Goal: Task Accomplishment & Management: Manage account settings

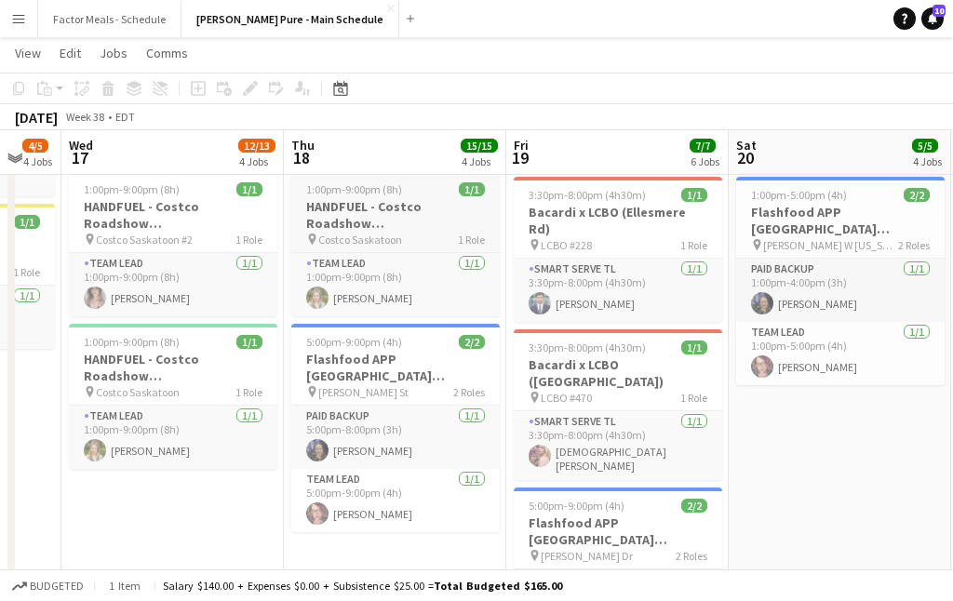
scroll to position [0, 635]
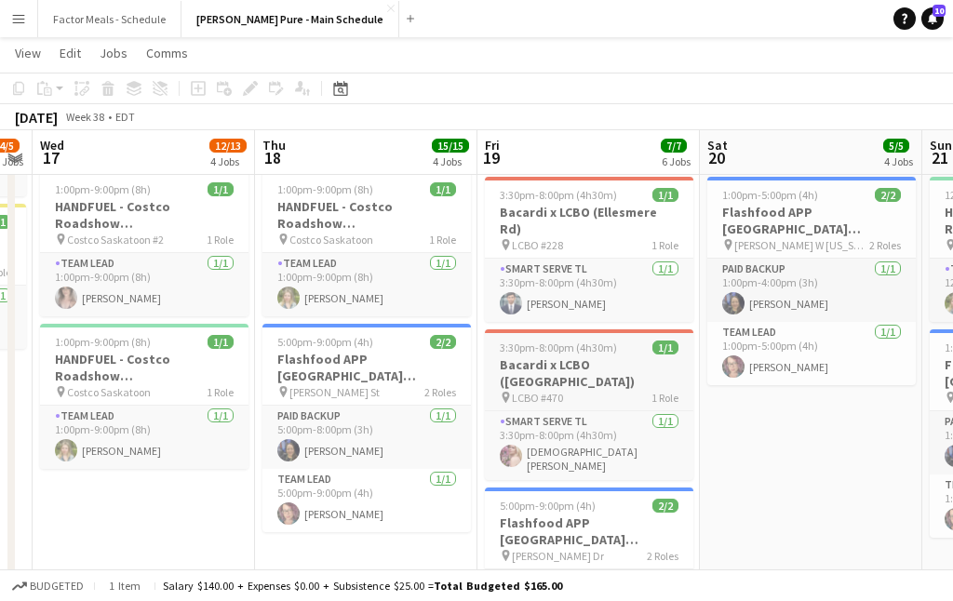
click at [554, 356] on h3 "Bacardi x LCBO (Worthington Ave)" at bounding box center [589, 372] width 208 height 33
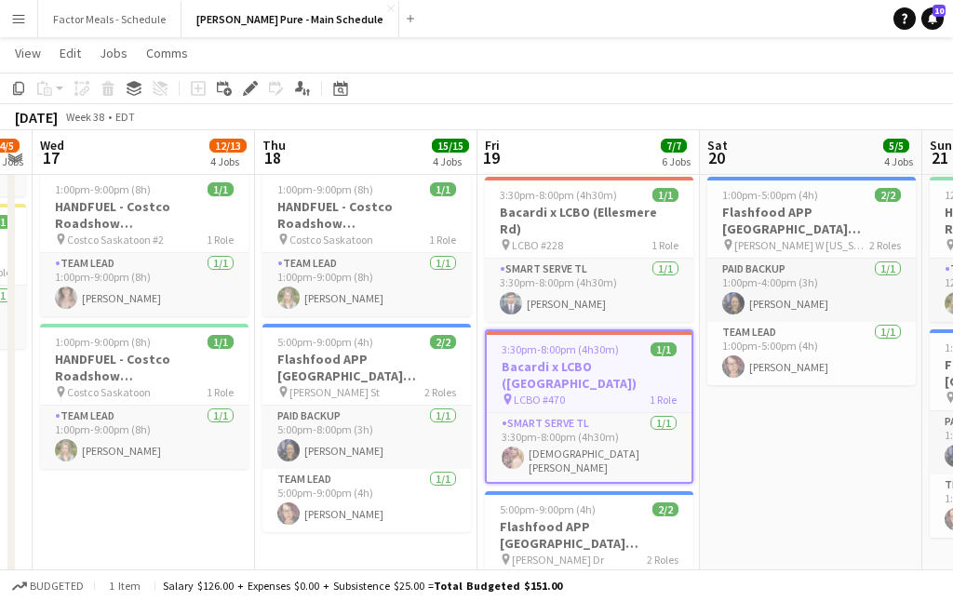
click at [554, 358] on h3 "Bacardi x LCBO (Worthington Ave)" at bounding box center [589, 374] width 205 height 33
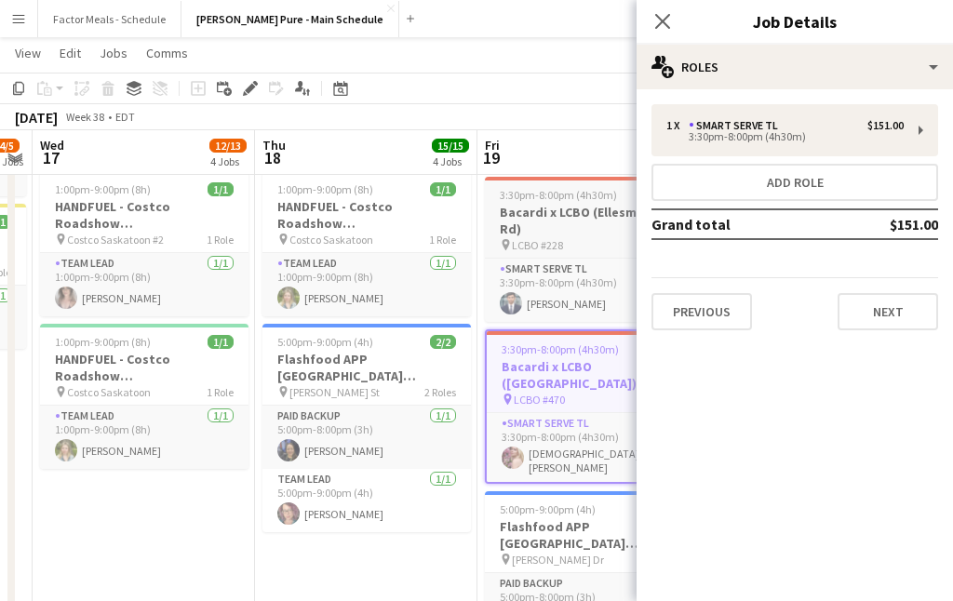
click at [596, 214] on h3 "Bacardi x LCBO (Ellesmere Rd)" at bounding box center [589, 220] width 208 height 33
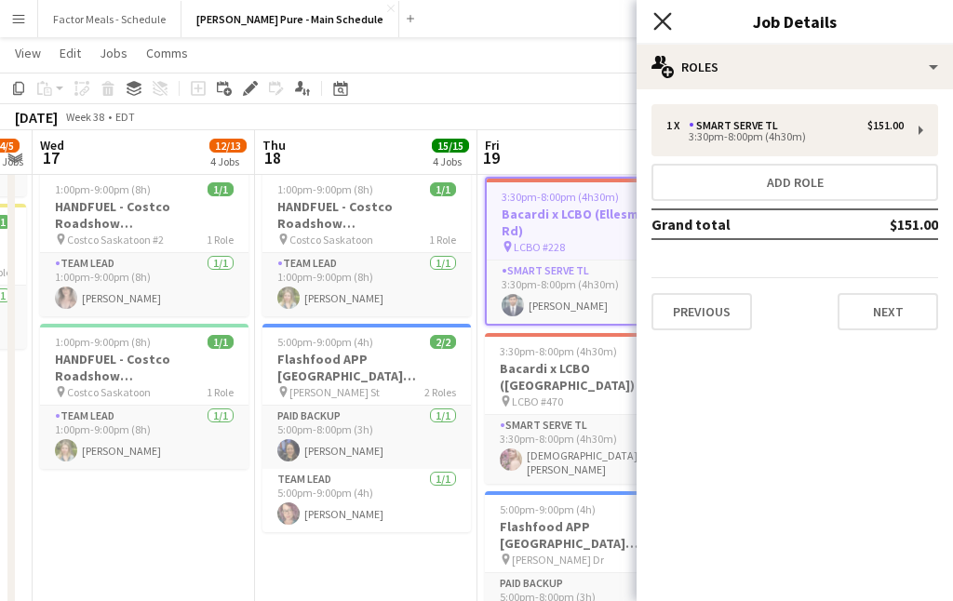
click at [669, 17] on icon "Close pop-in" at bounding box center [662, 21] width 18 height 18
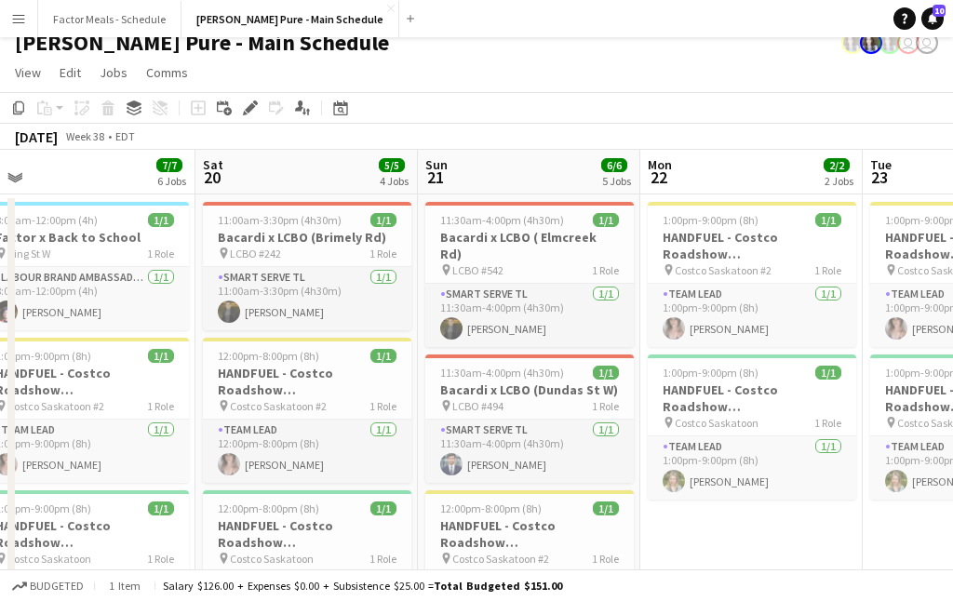
scroll to position [0, 692]
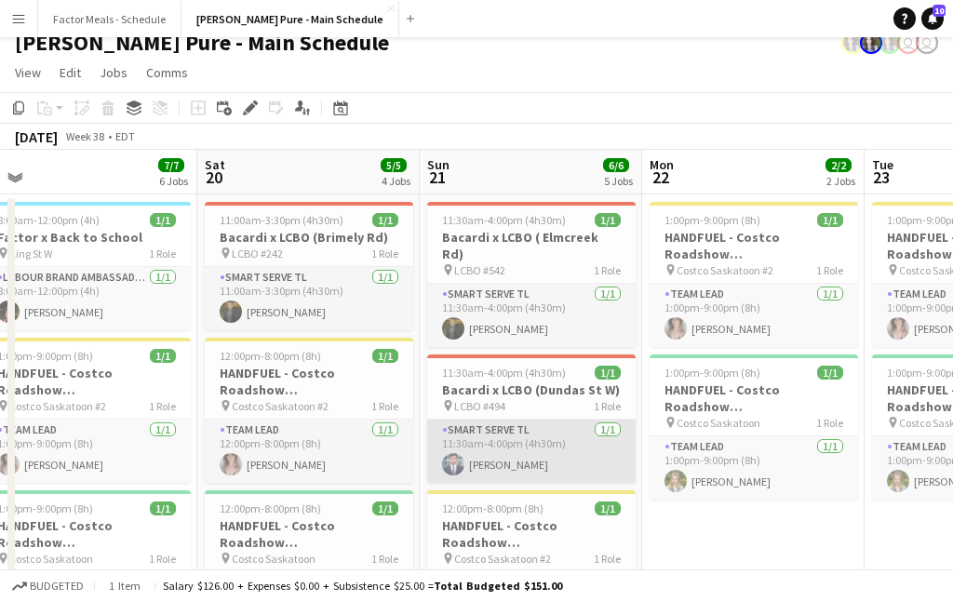
click at [518, 420] on app-card-role "Smart Serve TL 1/1 11:30am-4:00pm (4h30m) Parth Gundraniya" at bounding box center [531, 451] width 208 height 63
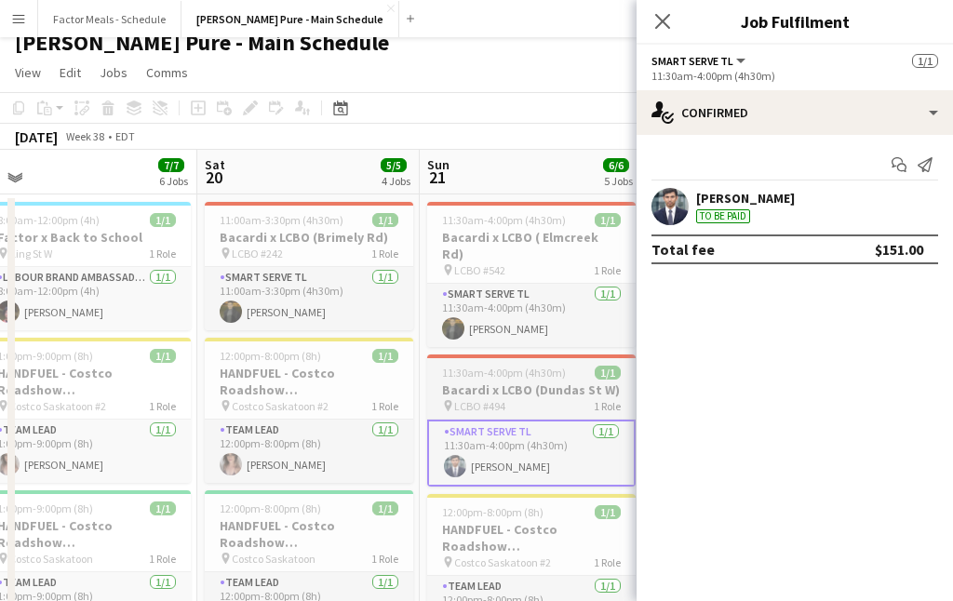
click at [513, 381] on h3 "Bacardi x LCBO (Dundas St W)" at bounding box center [531, 389] width 208 height 17
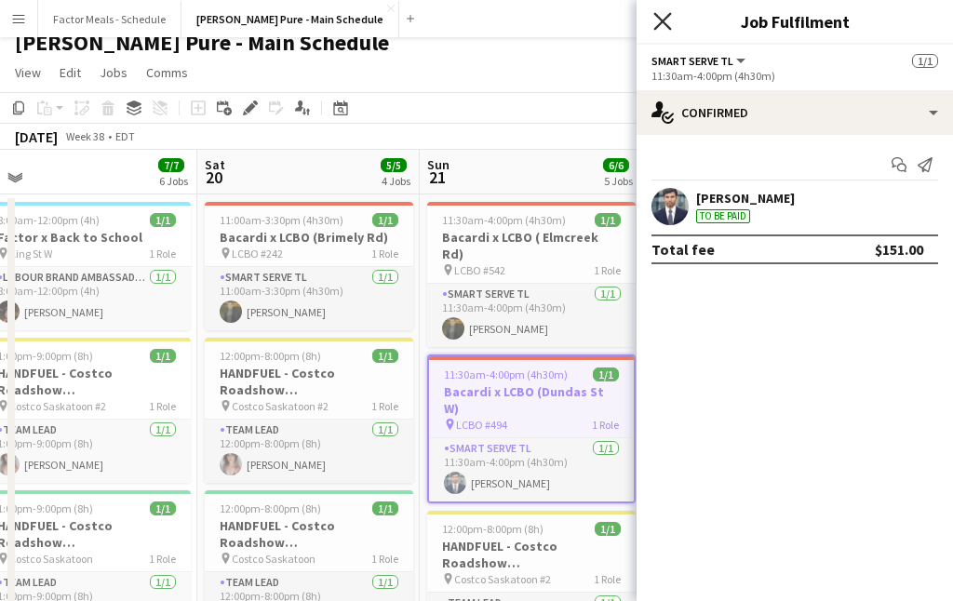
click at [661, 18] on icon at bounding box center [662, 21] width 18 height 18
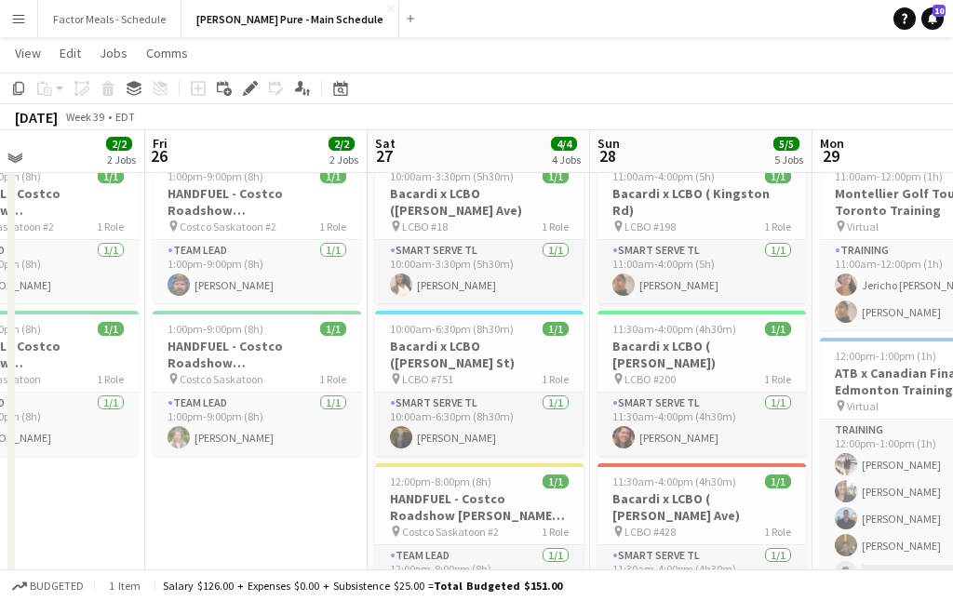
scroll to position [54, 0]
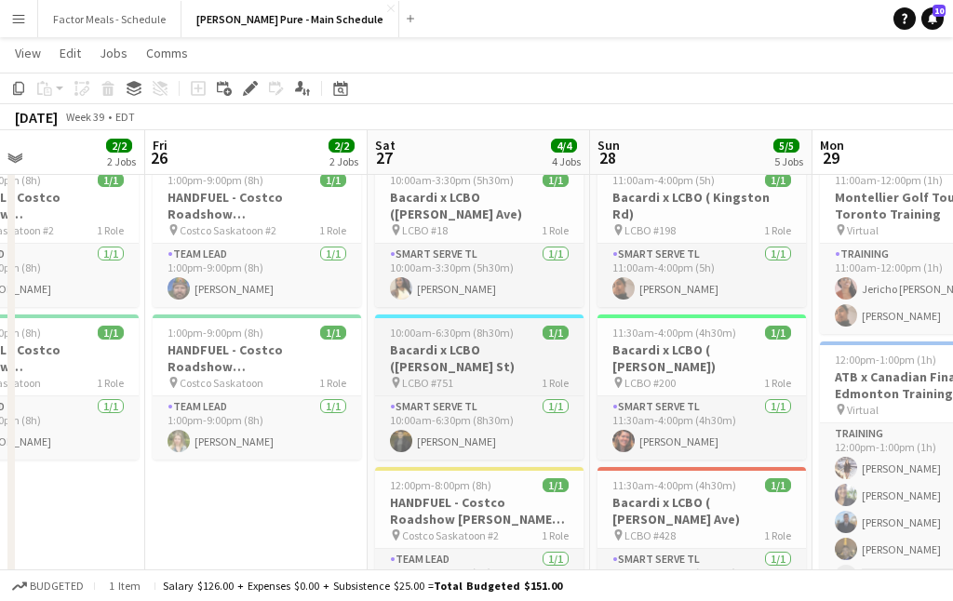
click at [482, 375] on div "pin LCBO #751 1 Role" at bounding box center [479, 382] width 208 height 15
click at [482, 341] on h3 "Bacardi x LCBO (Housey St)" at bounding box center [479, 357] width 208 height 33
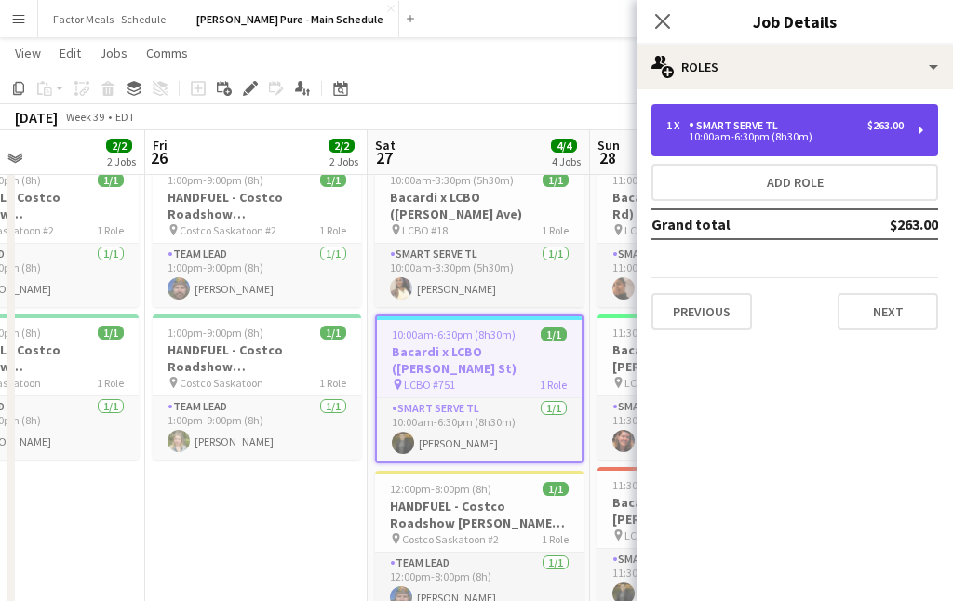
click at [682, 129] on div "1 x" at bounding box center [677, 125] width 22 height 13
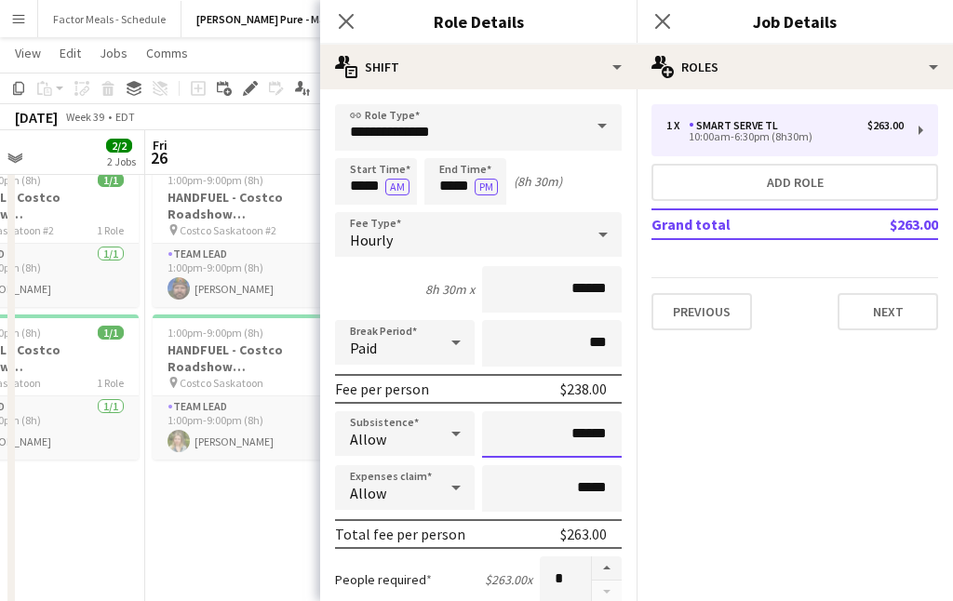
drag, startPoint x: 609, startPoint y: 437, endPoint x: 513, endPoint y: 435, distance: 96.8
click at [512, 435] on input "******" at bounding box center [552, 434] width 140 height 47
type input "******"
click at [481, 431] on div "Subsistence Allow ******" at bounding box center [478, 434] width 287 height 47
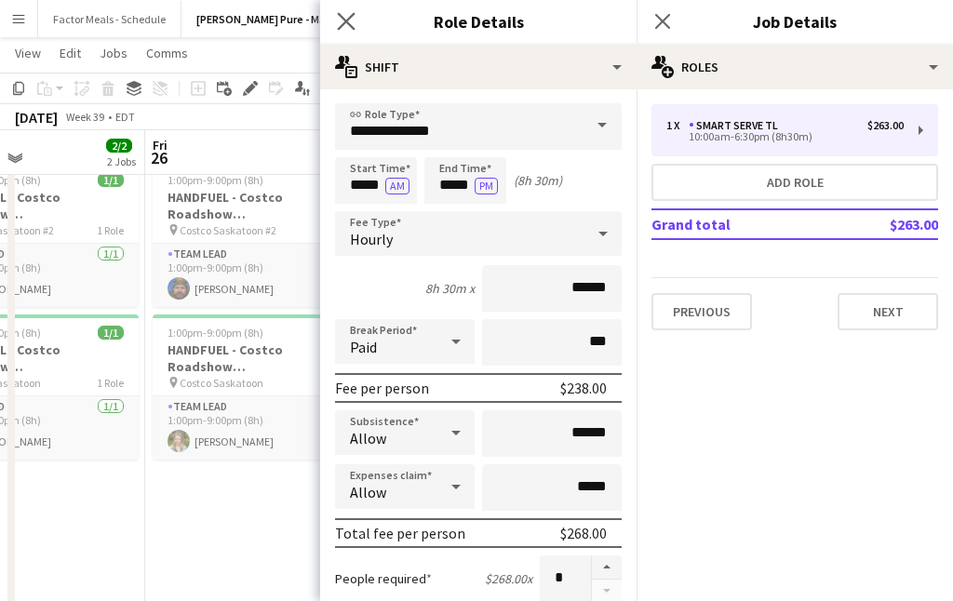
click at [347, 11] on app-icon "Close pop-in" at bounding box center [346, 21] width 27 height 27
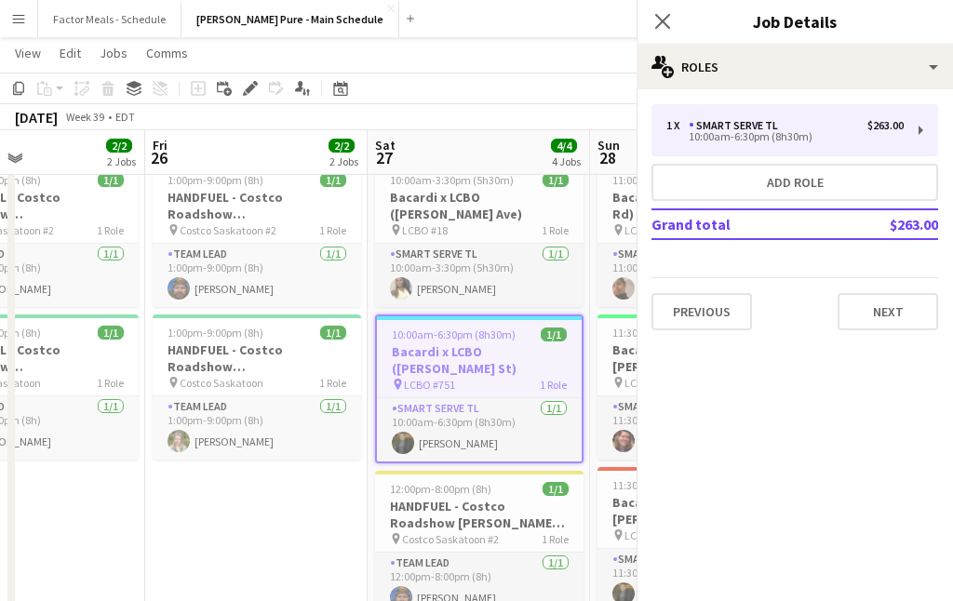
scroll to position [0, 0]
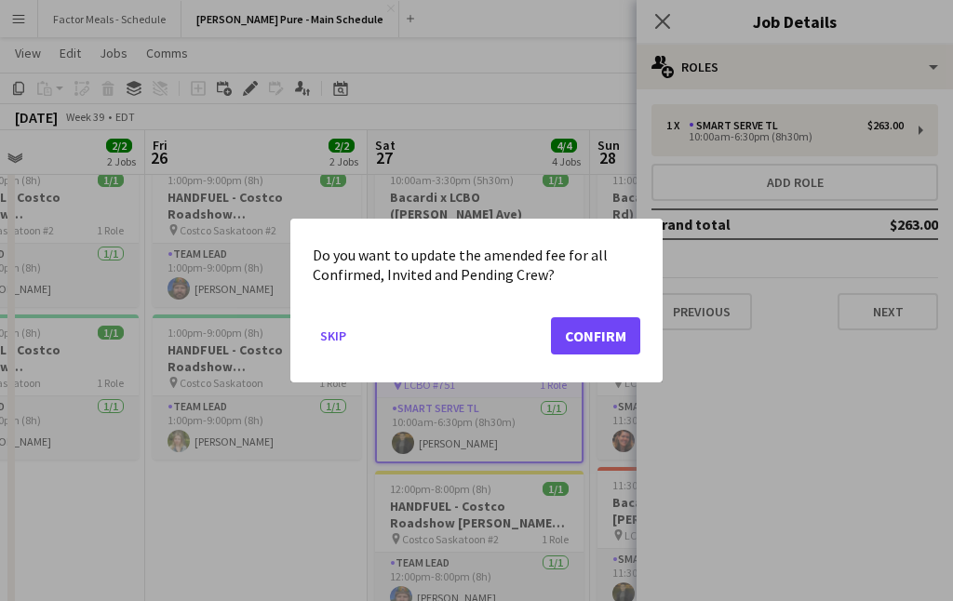
click at [652, 33] on div at bounding box center [476, 300] width 953 height 601
click at [596, 334] on button "Confirm" at bounding box center [595, 335] width 89 height 37
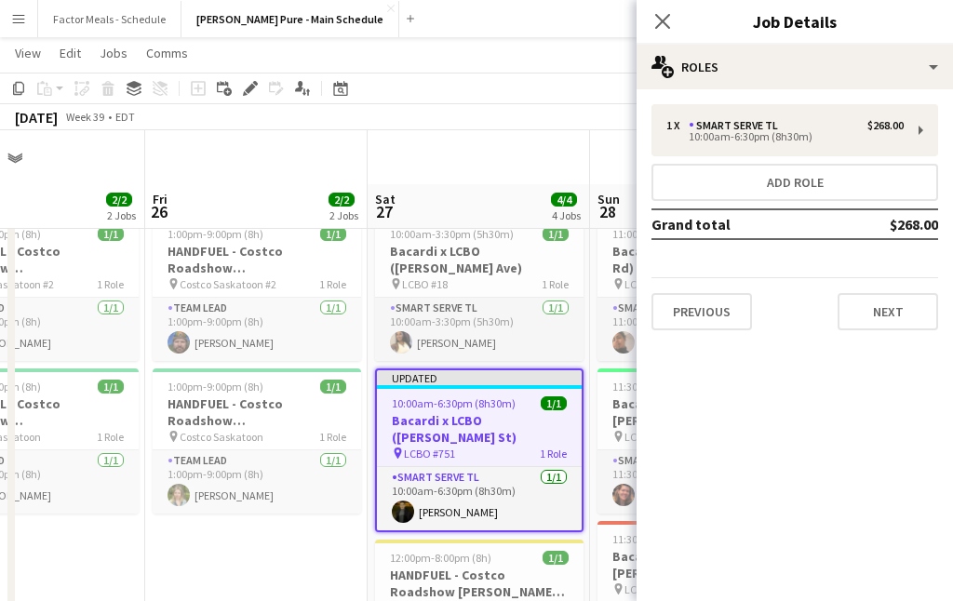
scroll to position [54, 0]
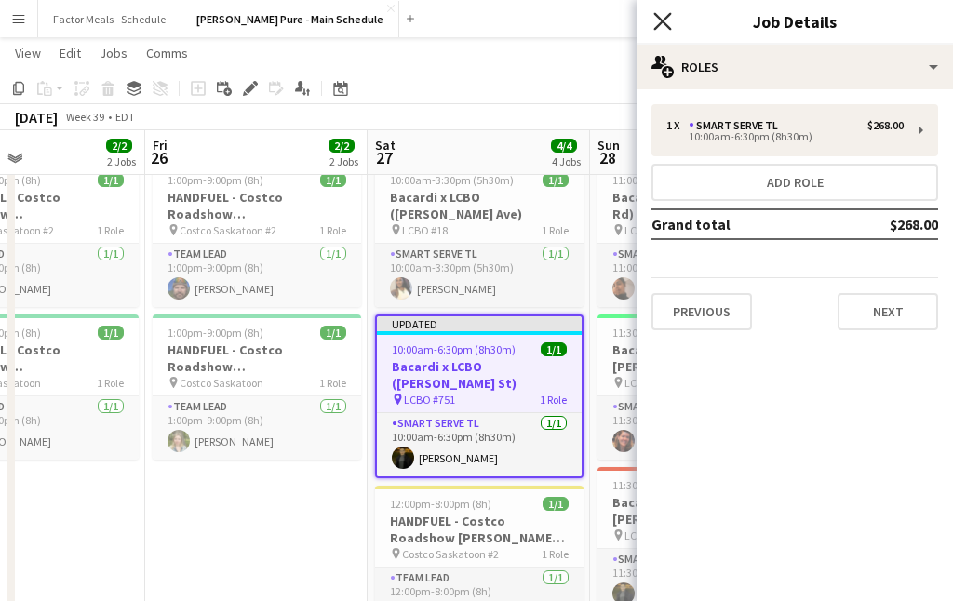
click at [661, 22] on icon at bounding box center [662, 21] width 18 height 18
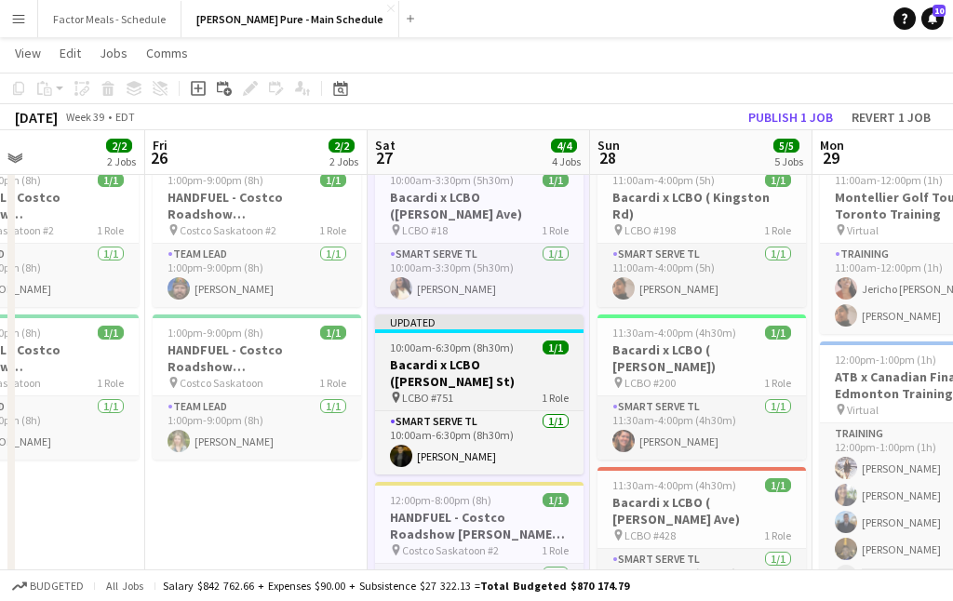
click at [504, 314] on div "Updated" at bounding box center [479, 321] width 208 height 15
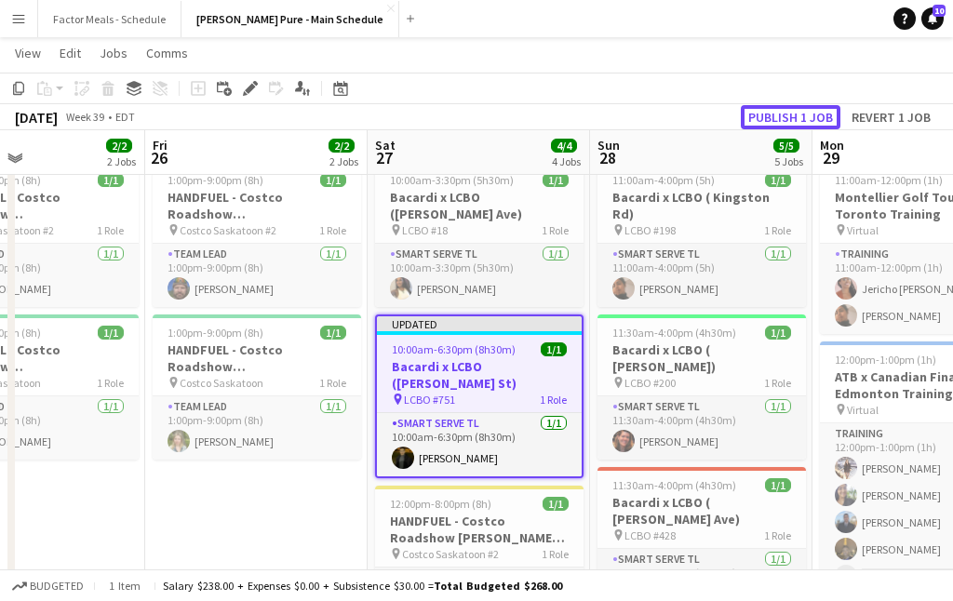
click at [768, 112] on button "Publish 1 job" at bounding box center [791, 117] width 100 height 24
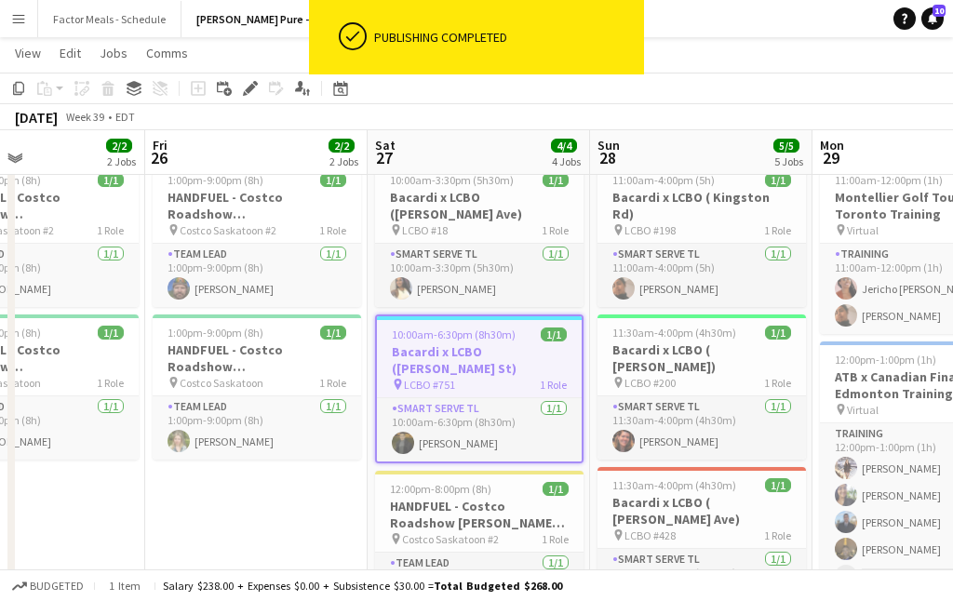
click at [579, 87] on app-toolbar "Copy Paste Paste Command V Paste with crew Command Shift V Paste linked Job Del…" at bounding box center [476, 89] width 953 height 32
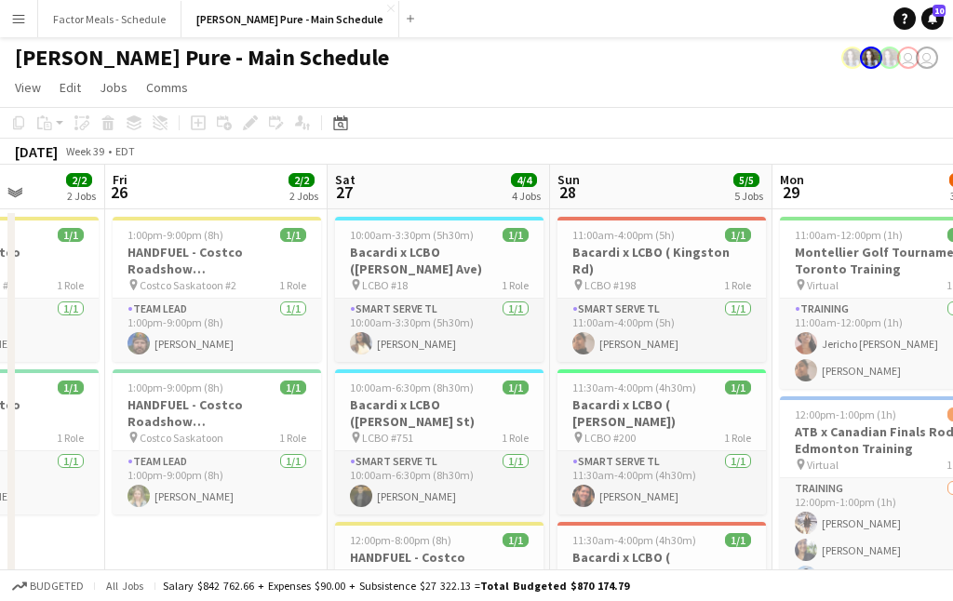
scroll to position [0, 777]
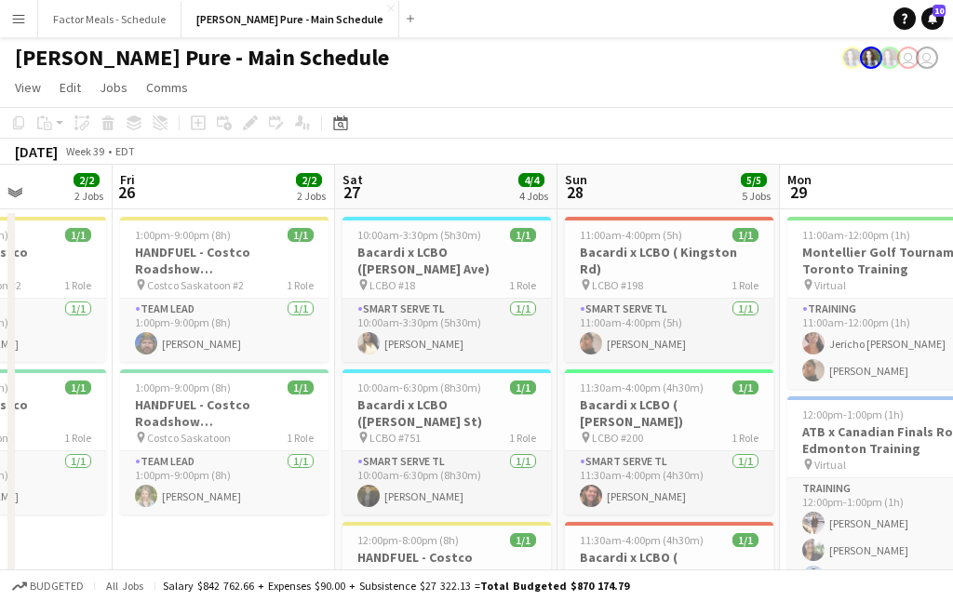
click at [20, 21] on app-icon "Menu" at bounding box center [18, 18] width 15 height 15
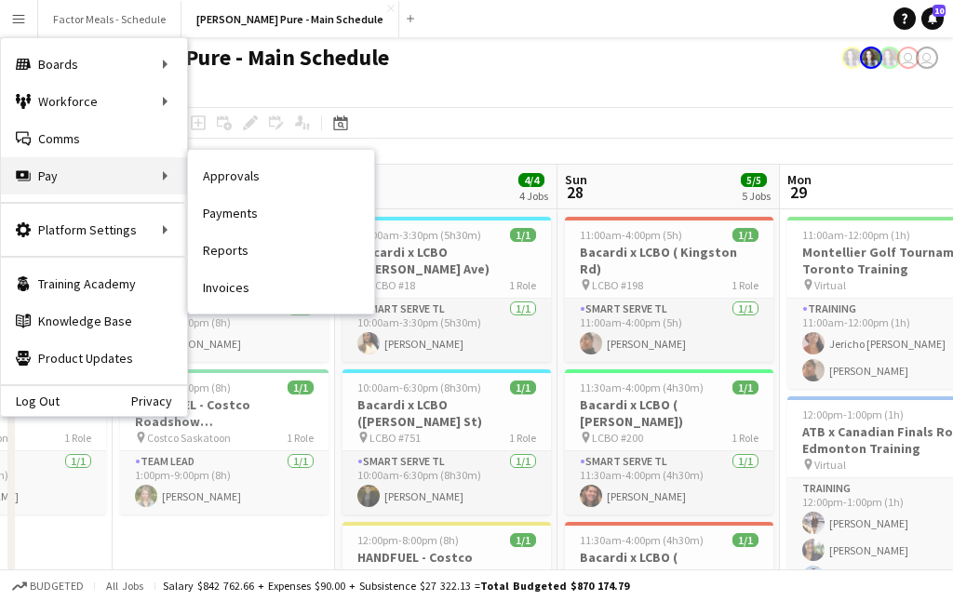
click at [35, 179] on div "Pay Pay" at bounding box center [94, 175] width 186 height 37
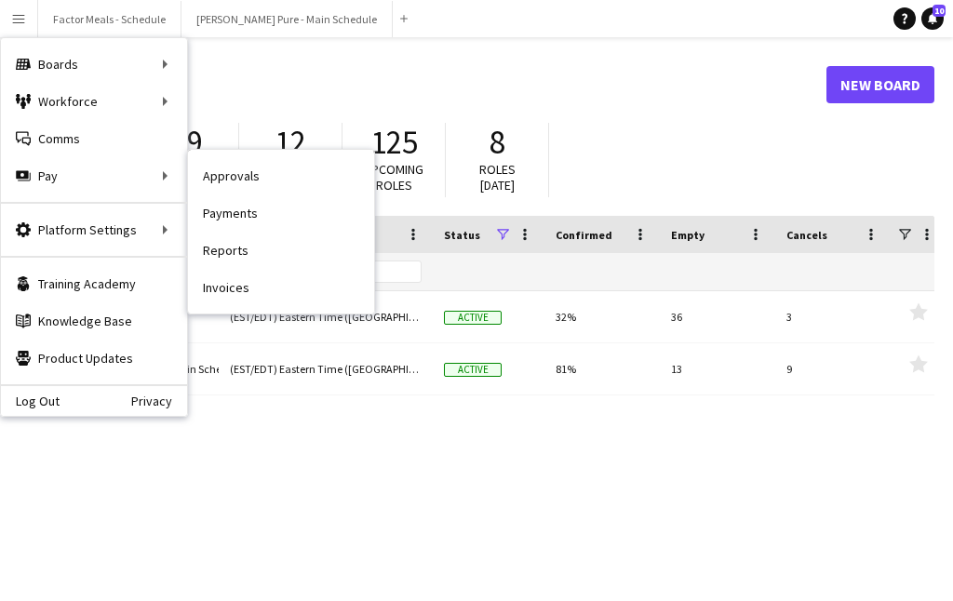
click at [226, 180] on link "Approvals" at bounding box center [281, 175] width 186 height 37
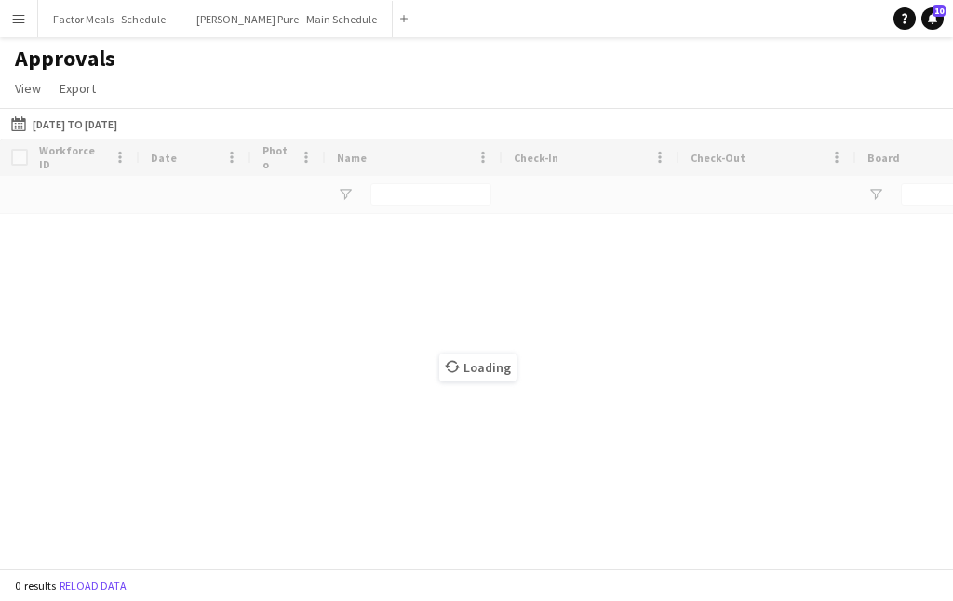
type input "*****"
type input "*******"
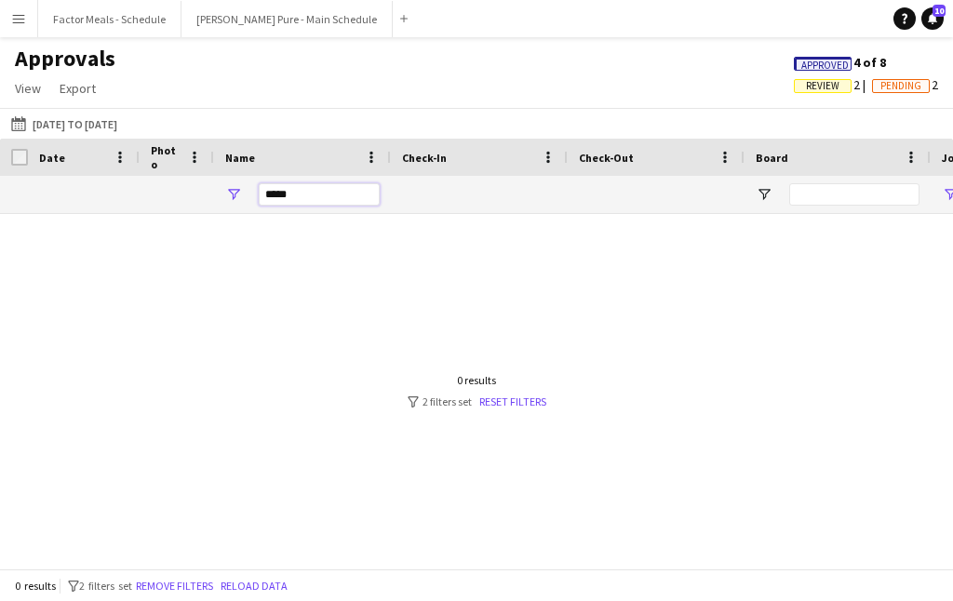
drag, startPoint x: 313, startPoint y: 198, endPoint x: 204, endPoint y: 185, distance: 109.6
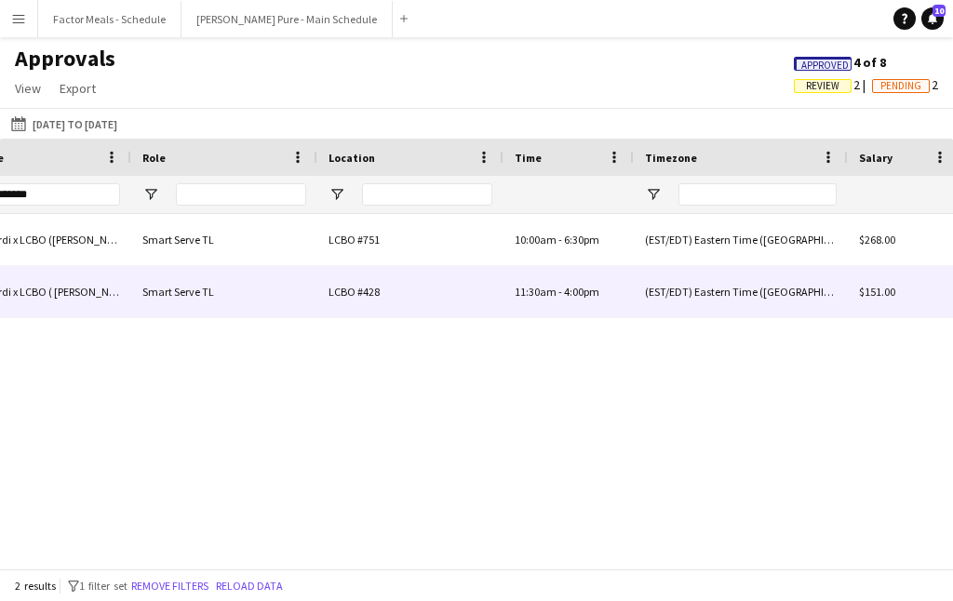
scroll to position [0, 1066]
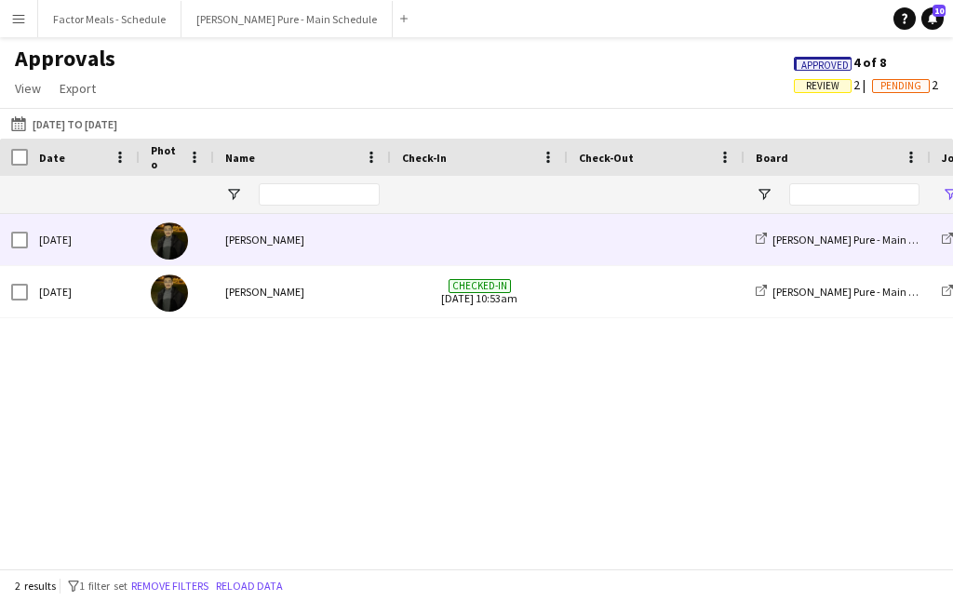
click at [221, 243] on div "Pouya Moradjounamin" at bounding box center [302, 239] width 177 height 51
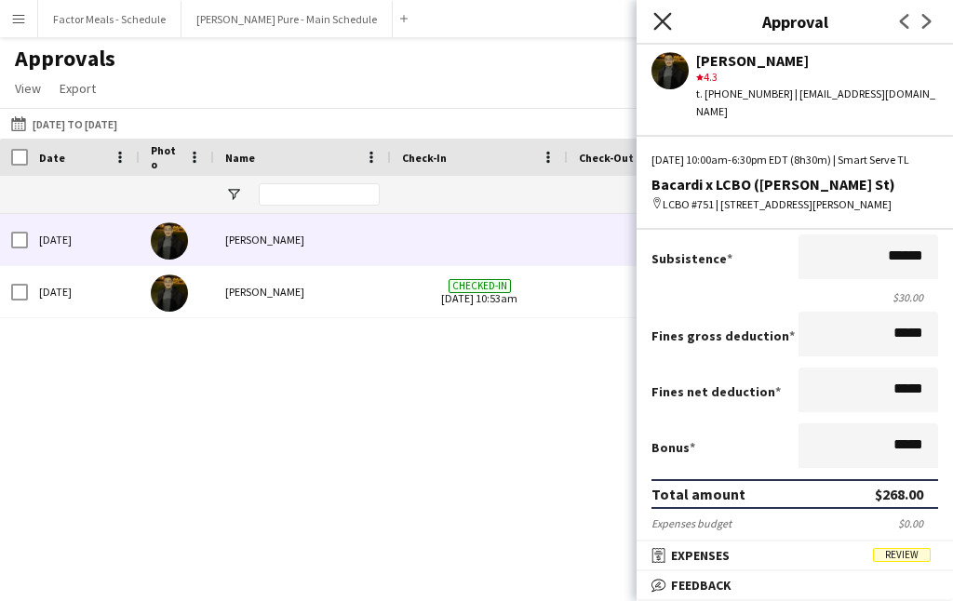
click at [657, 21] on icon "Close pop-in" at bounding box center [662, 21] width 18 height 18
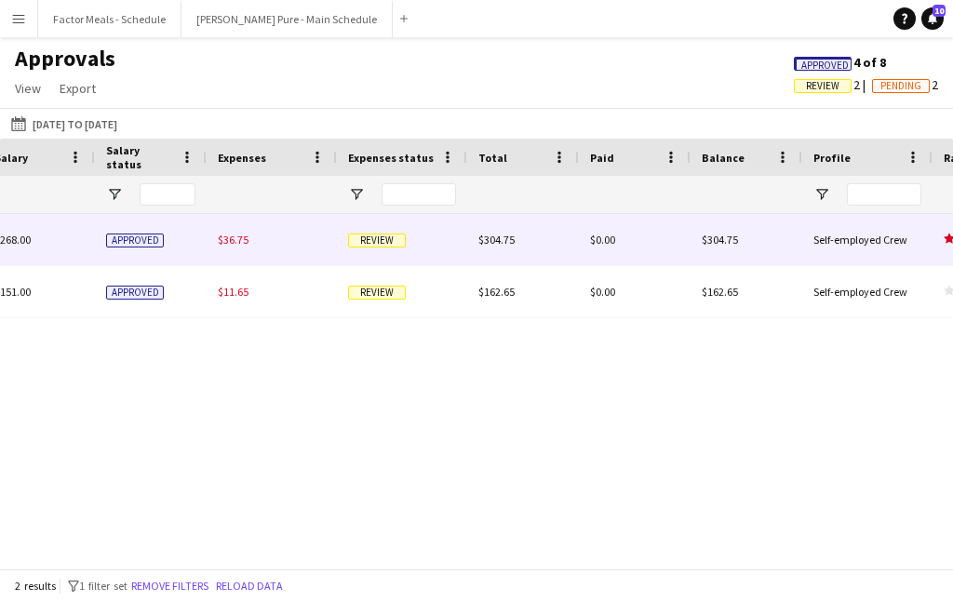
click at [381, 238] on span "Review" at bounding box center [377, 241] width 58 height 14
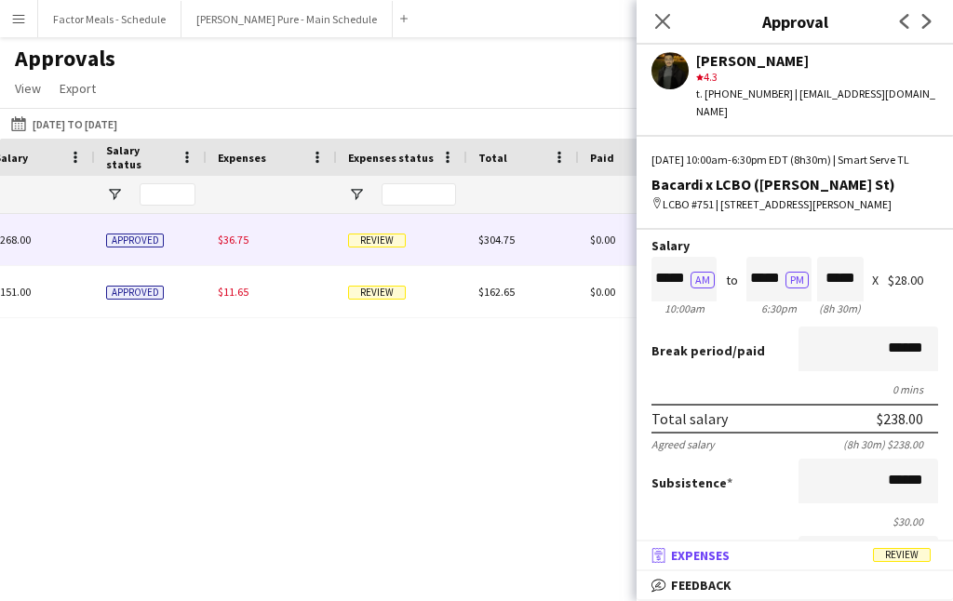
click at [899, 555] on span "Review" at bounding box center [902, 555] width 58 height 14
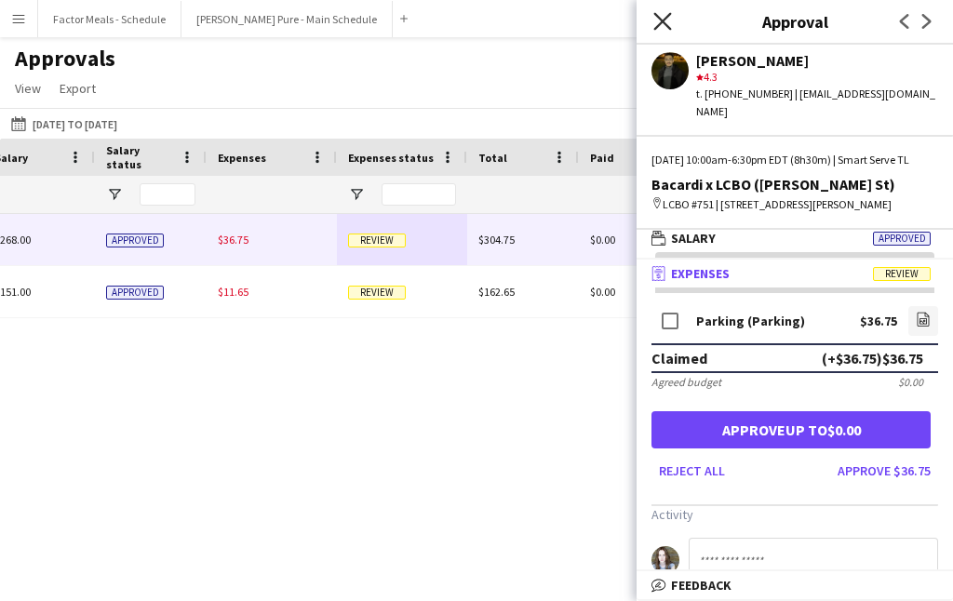
click at [658, 20] on icon "Close pop-in" at bounding box center [662, 21] width 18 height 18
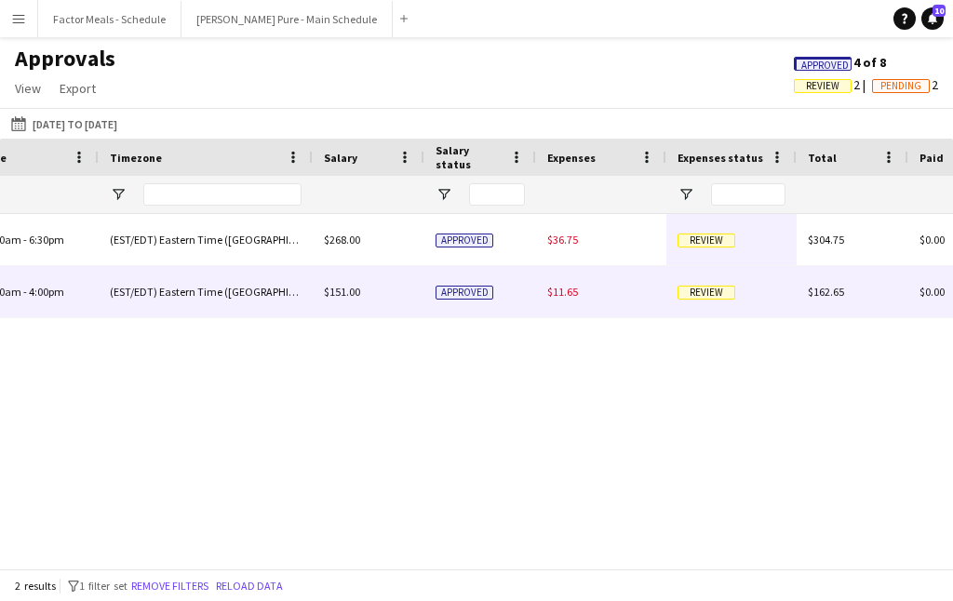
click at [694, 293] on span "Review" at bounding box center [706, 293] width 58 height 14
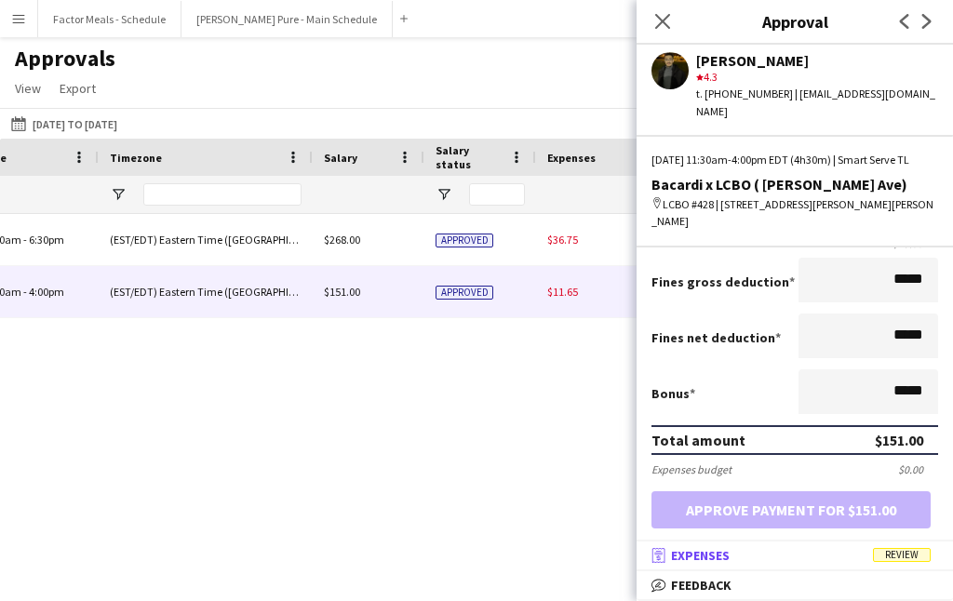
click at [902, 559] on span "Review" at bounding box center [902, 555] width 58 height 14
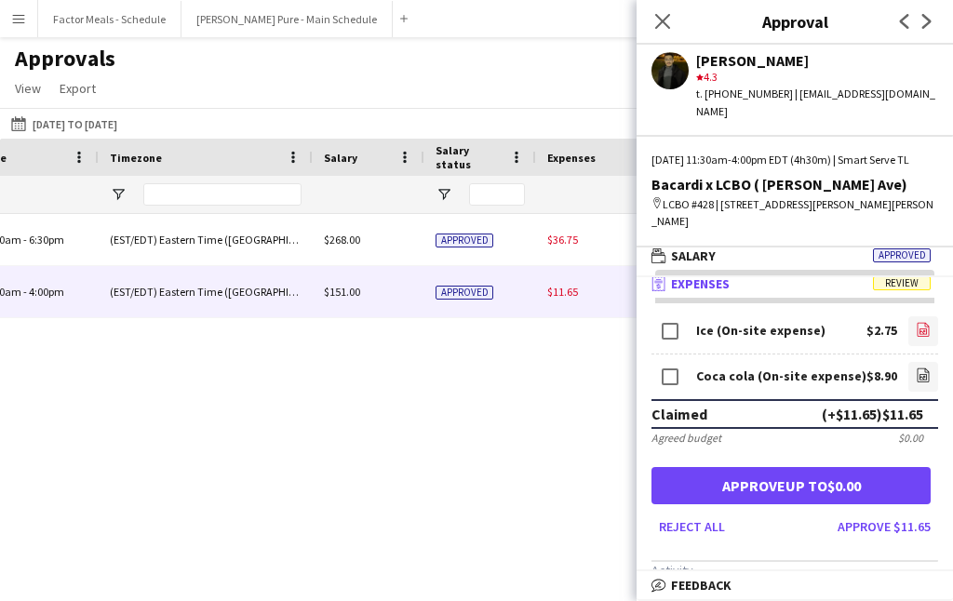
click at [923, 329] on icon "file-image" at bounding box center [922, 329] width 15 height 15
click at [924, 383] on app-icon "file-image" at bounding box center [922, 376] width 15 height 19
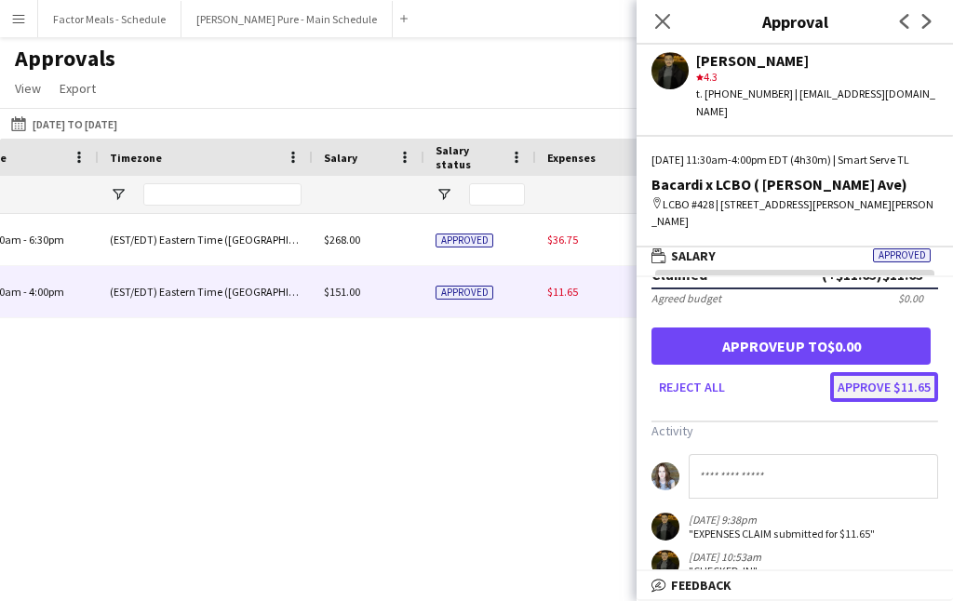
click at [898, 385] on button "Approve $11.65" at bounding box center [884, 387] width 108 height 30
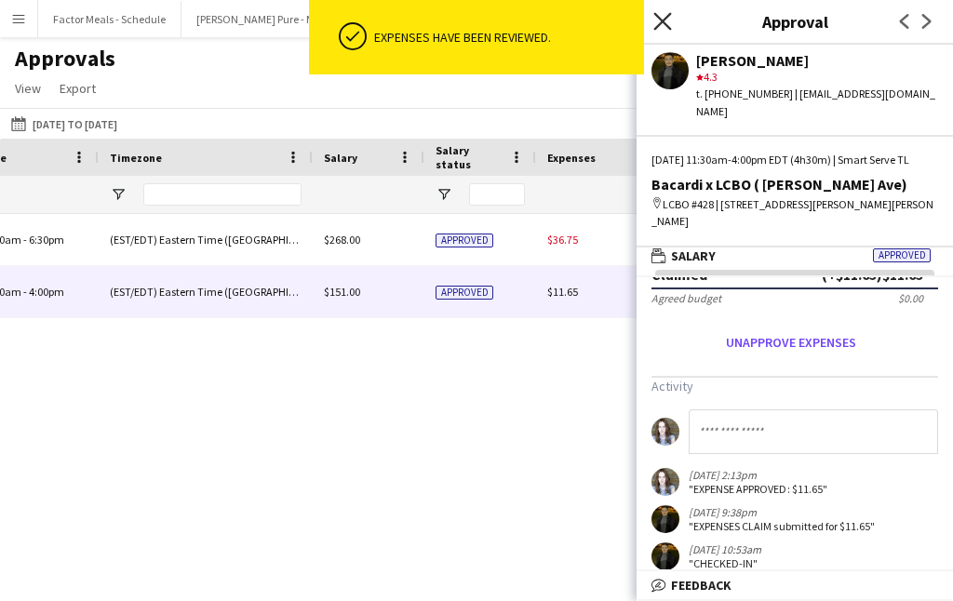
click at [668, 15] on icon at bounding box center [662, 21] width 18 height 18
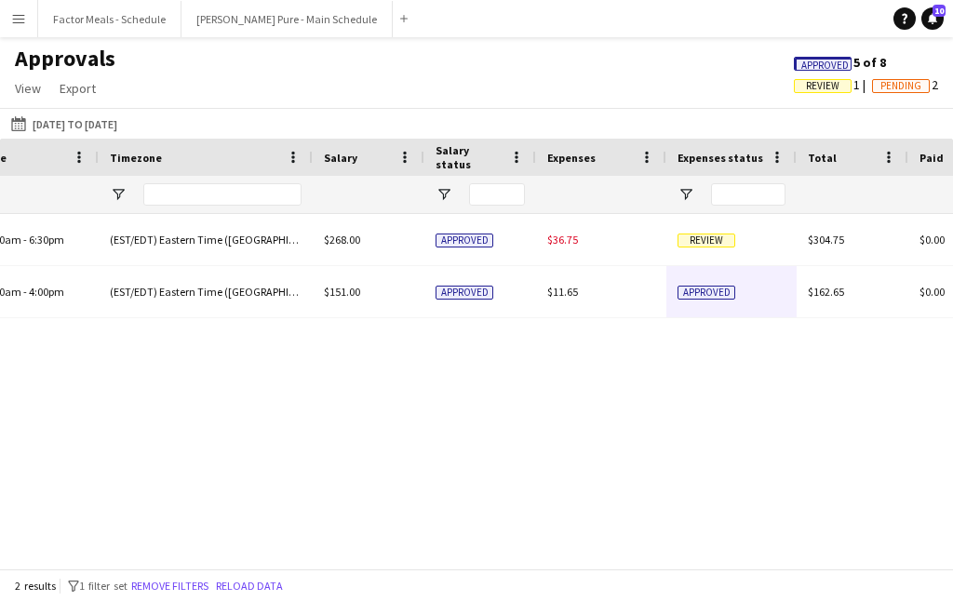
click at [535, 328] on div "Review LCBO #751 10:00am - 6:30pm (EST/EDT) Eastern Time (US & Canada) $268.00 …" at bounding box center [476, 391] width 953 height 354
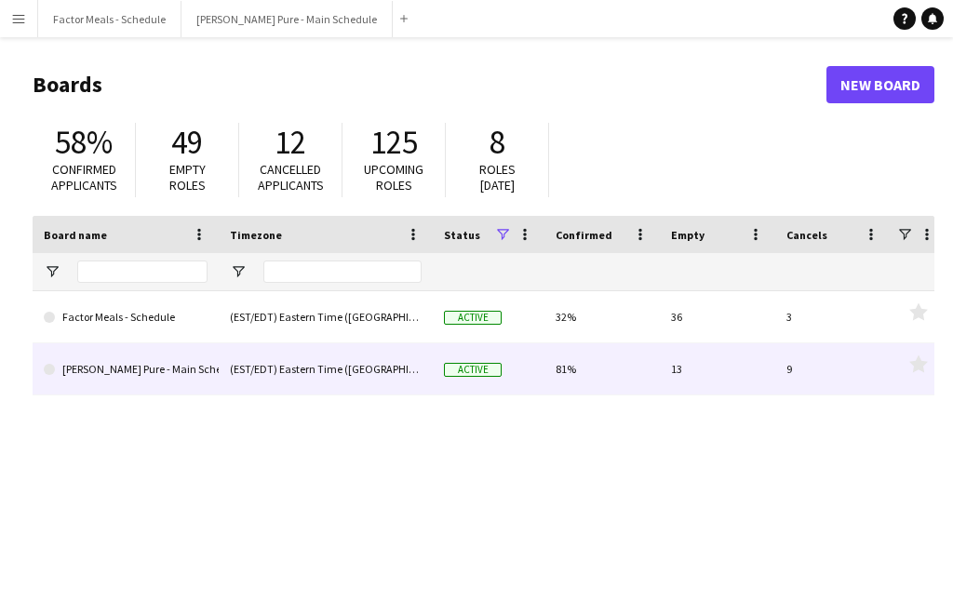
click at [126, 362] on link "[PERSON_NAME] Pure - Main Schedule" at bounding box center [126, 369] width 164 height 52
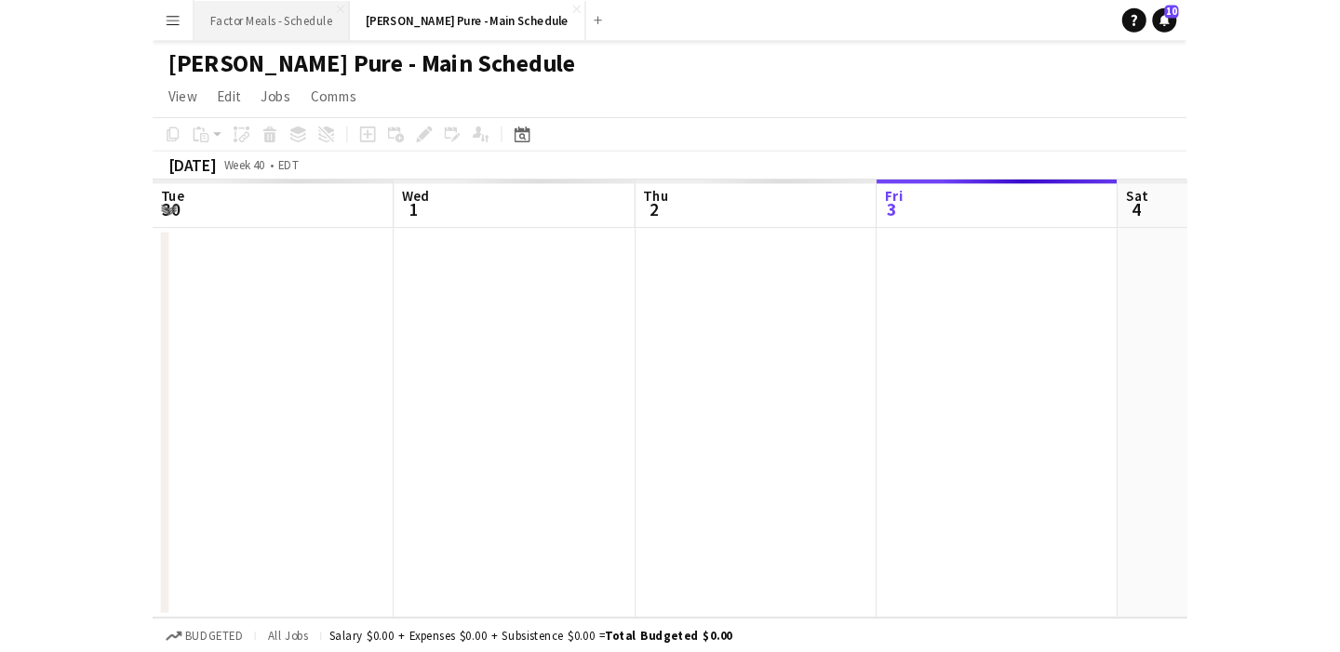
scroll to position [0, 445]
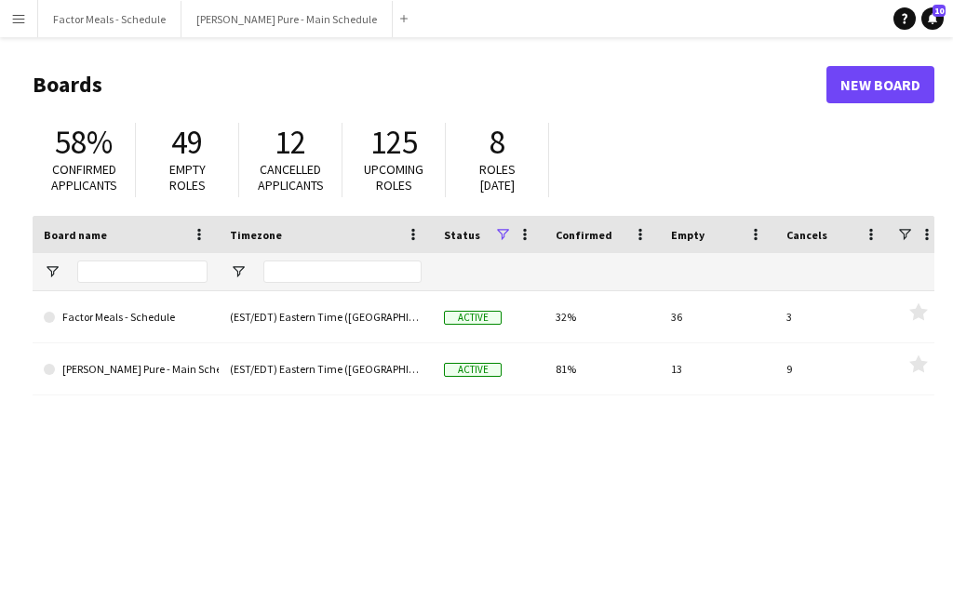
click at [15, 27] on button "Menu" at bounding box center [18, 18] width 37 height 37
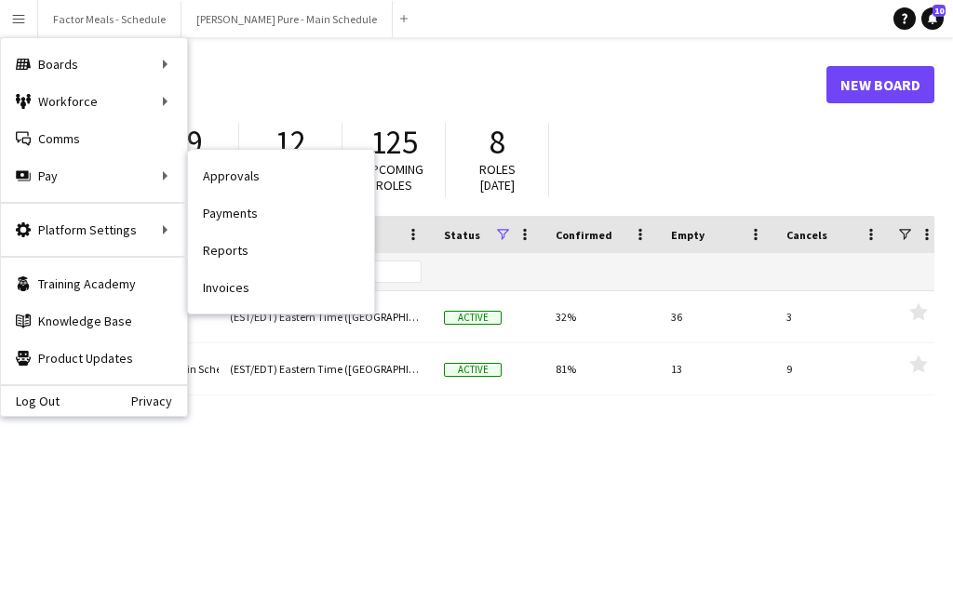
click at [243, 211] on link "Payments" at bounding box center [281, 212] width 186 height 37
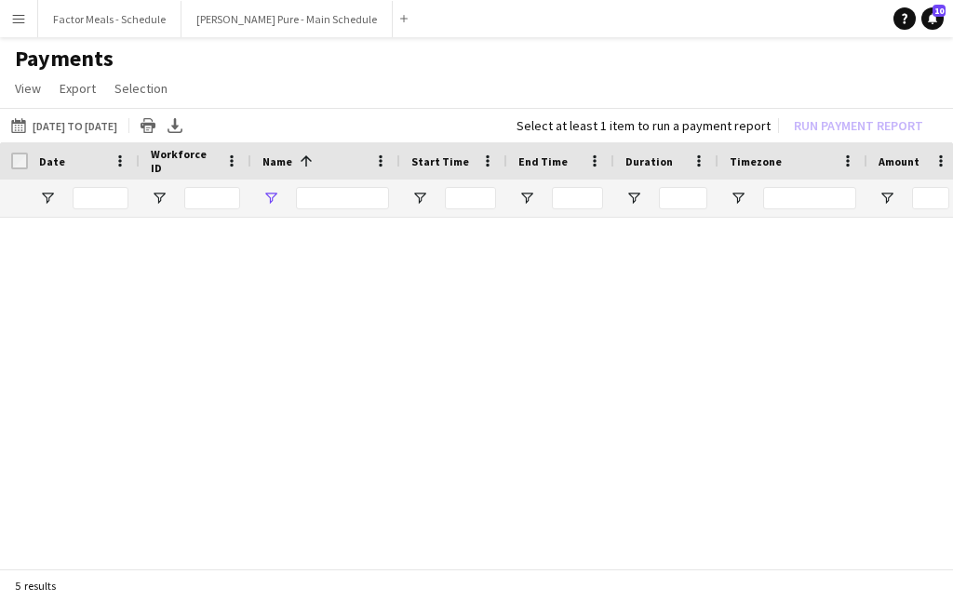
type input "*****"
drag, startPoint x: 341, startPoint y: 205, endPoint x: 229, endPoint y: 202, distance: 112.6
type input "*"
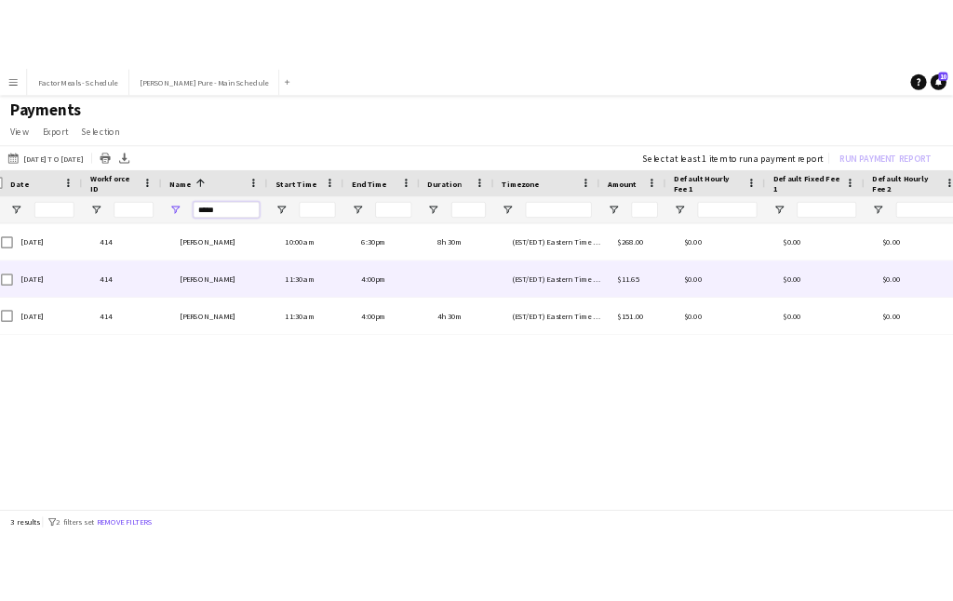
scroll to position [0, 1]
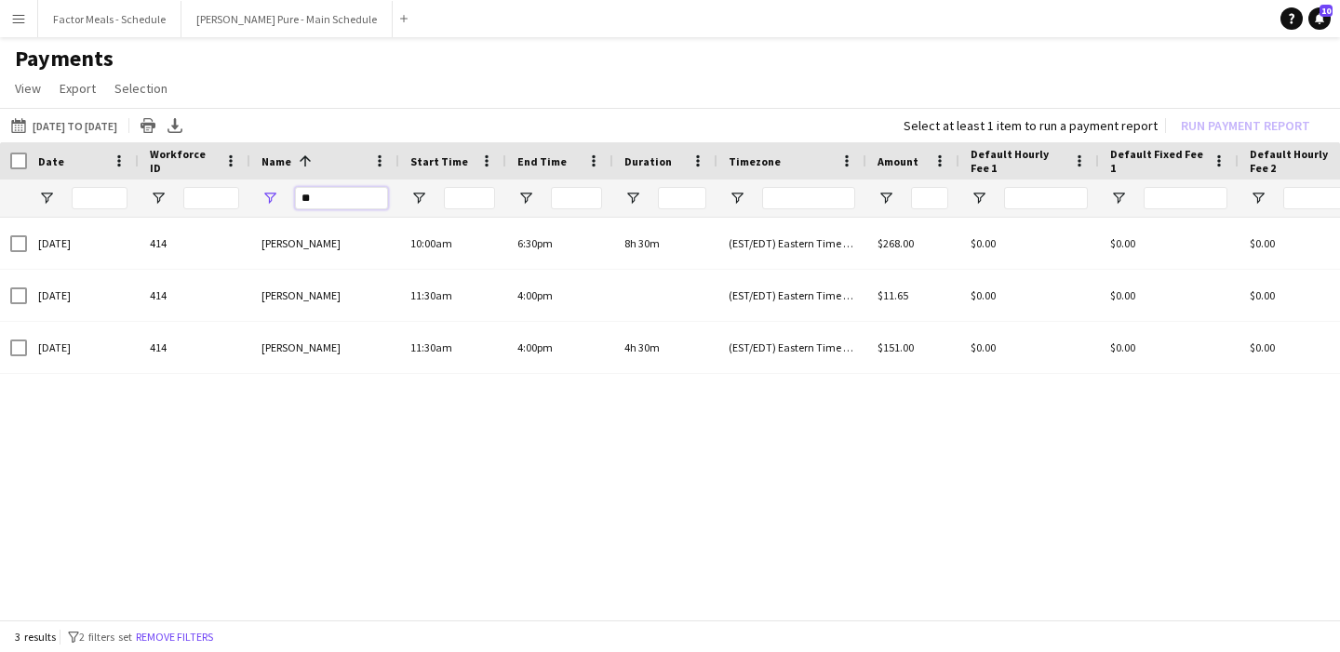
type input "*"
click at [28, 28] on button "Menu" at bounding box center [18, 18] width 37 height 37
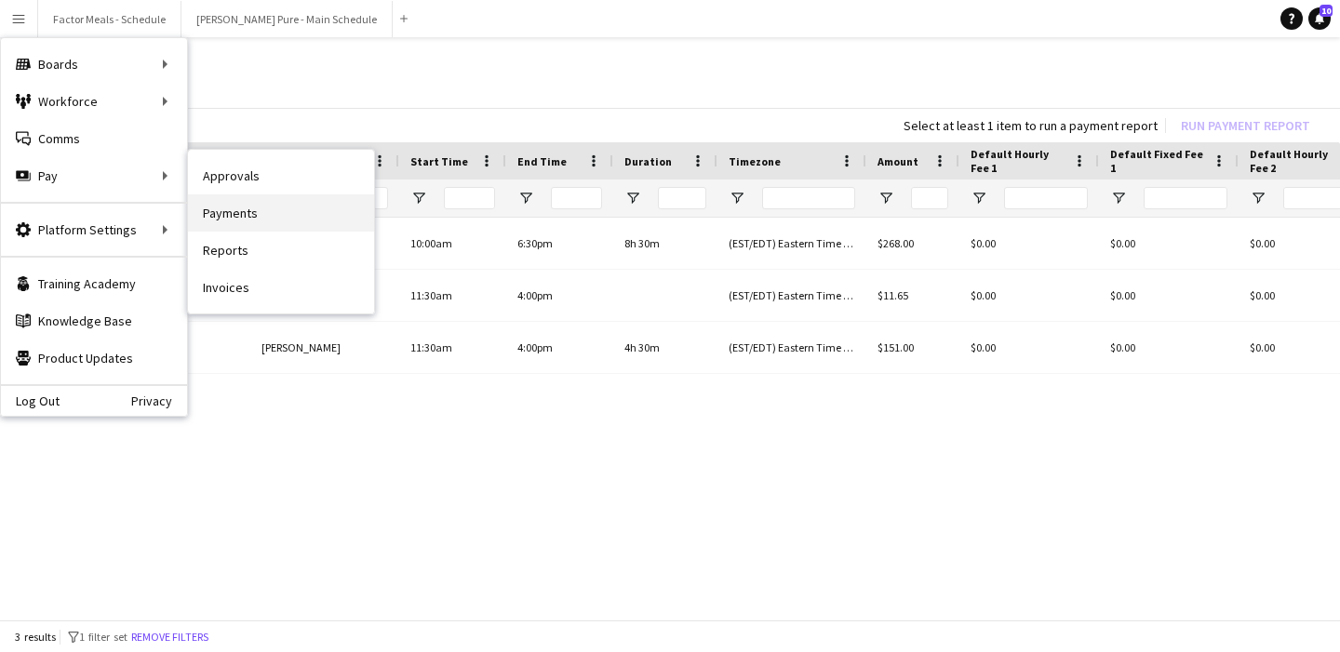
click at [234, 219] on link "Payments" at bounding box center [281, 212] width 186 height 37
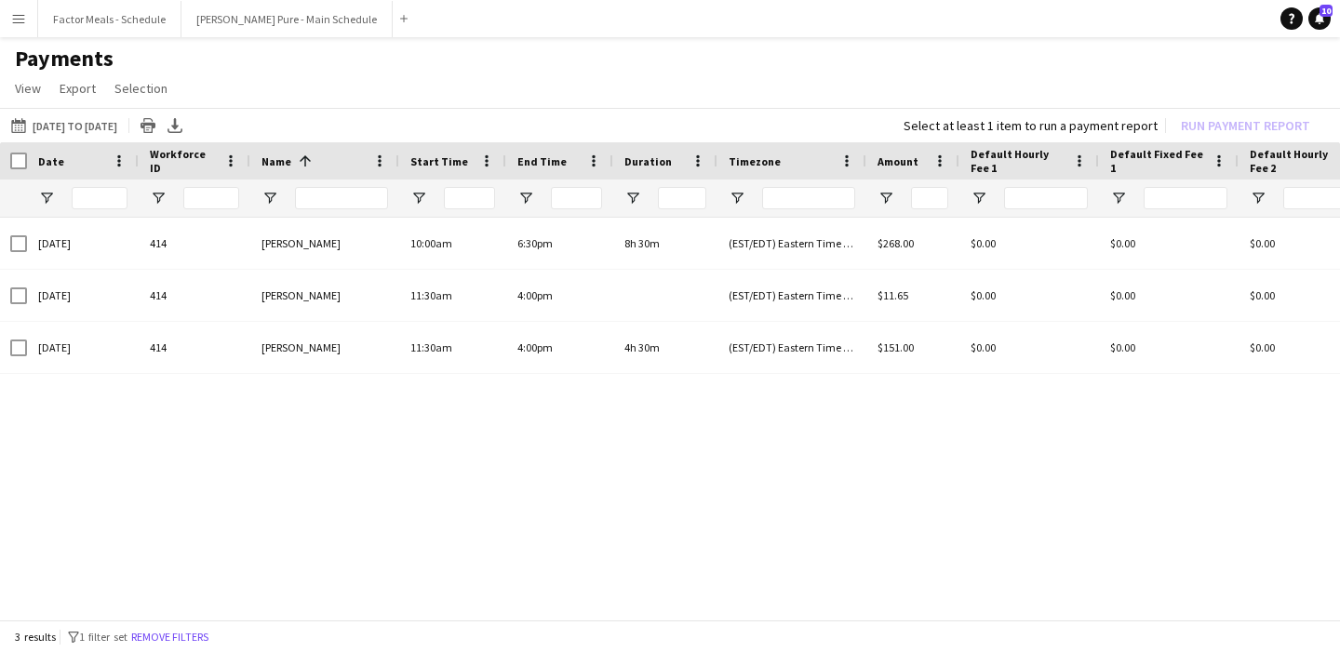
click at [26, 32] on button "Menu" at bounding box center [18, 18] width 37 height 37
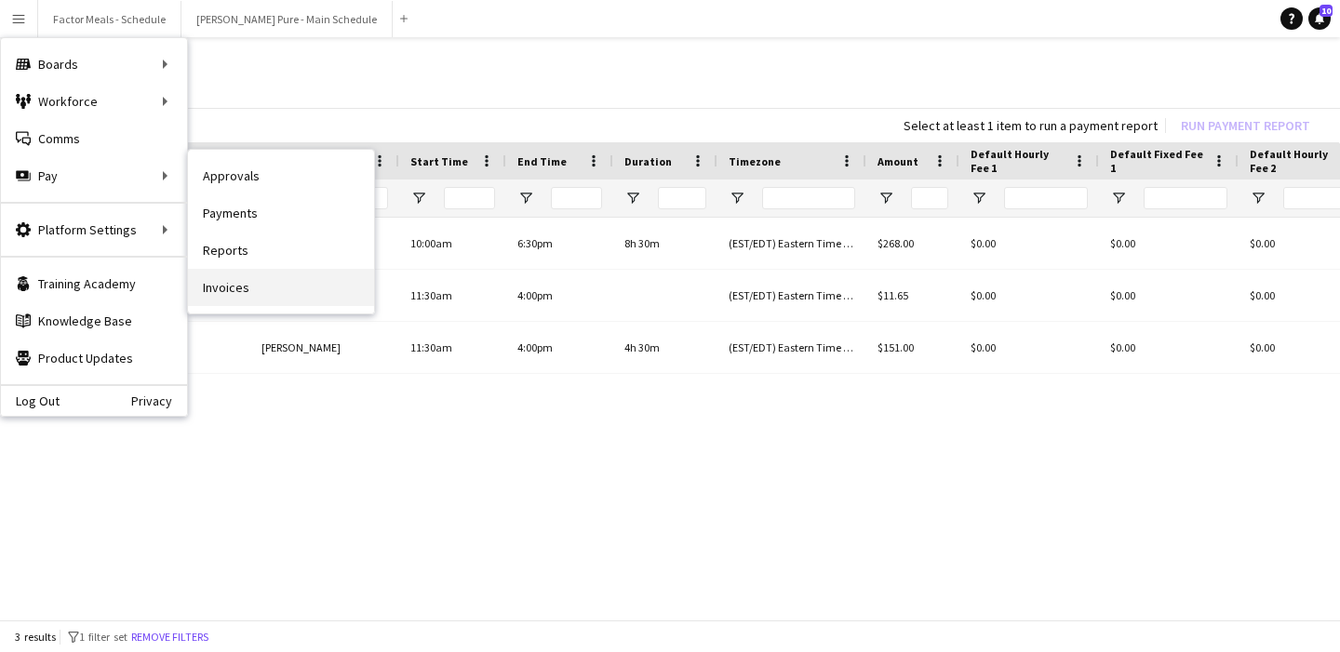
click at [214, 281] on link "Invoices" at bounding box center [281, 287] width 186 height 37
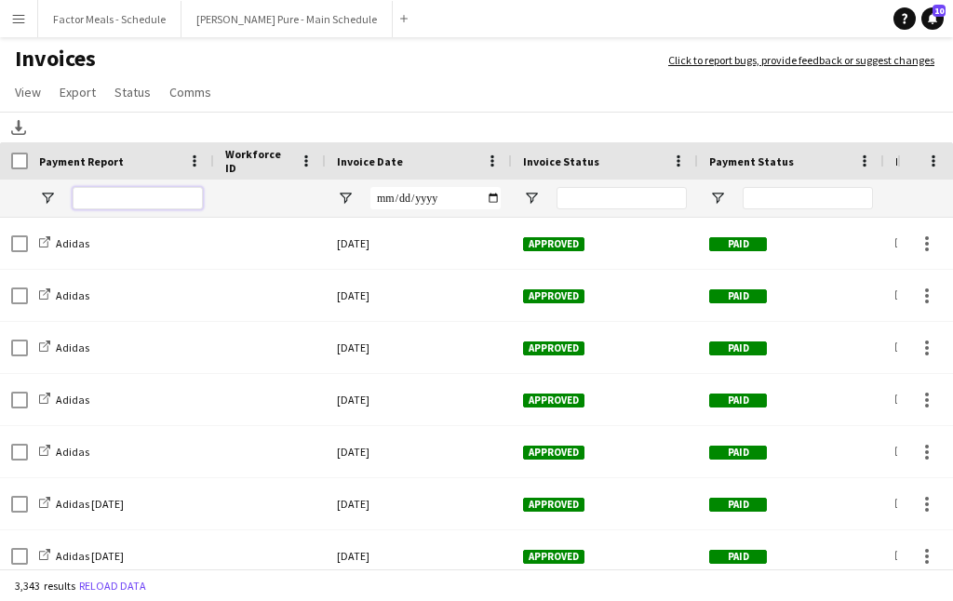
click at [138, 200] on input "Payment Report Filter Input" at bounding box center [138, 198] width 130 height 22
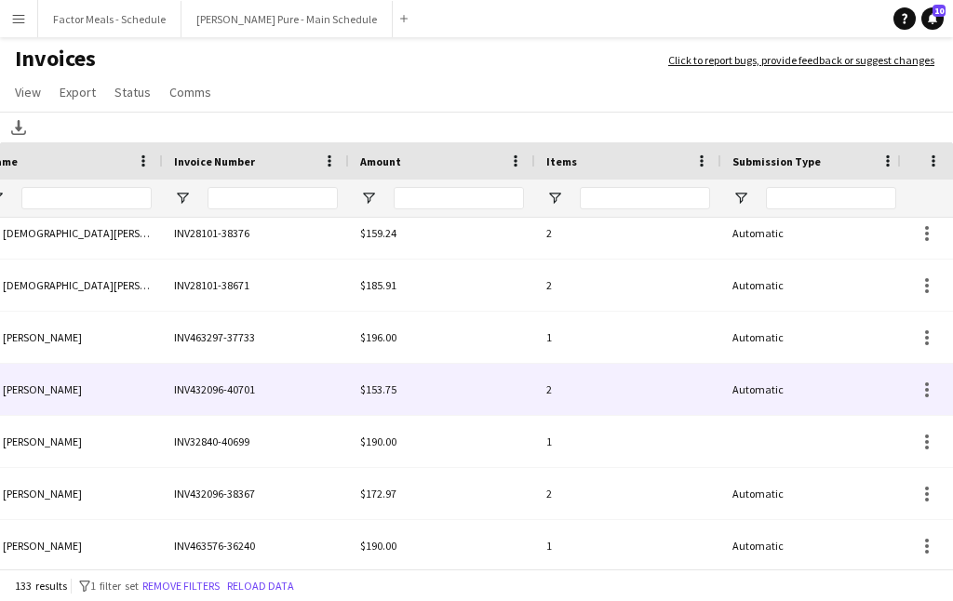
type input "*******"
click at [211, 398] on div "INV432096-40701" at bounding box center [256, 389] width 186 height 51
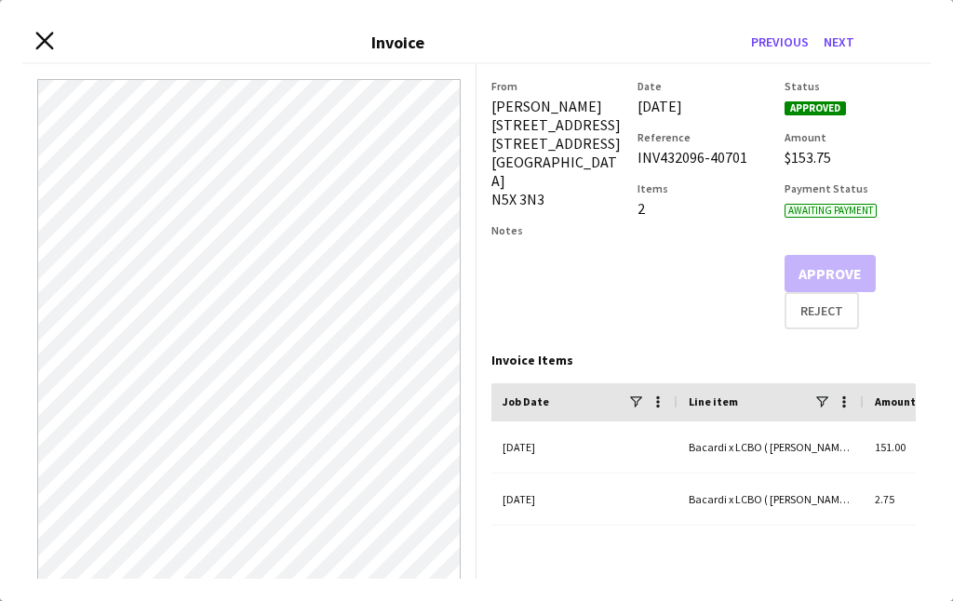
click at [43, 41] on icon at bounding box center [44, 41] width 18 height 18
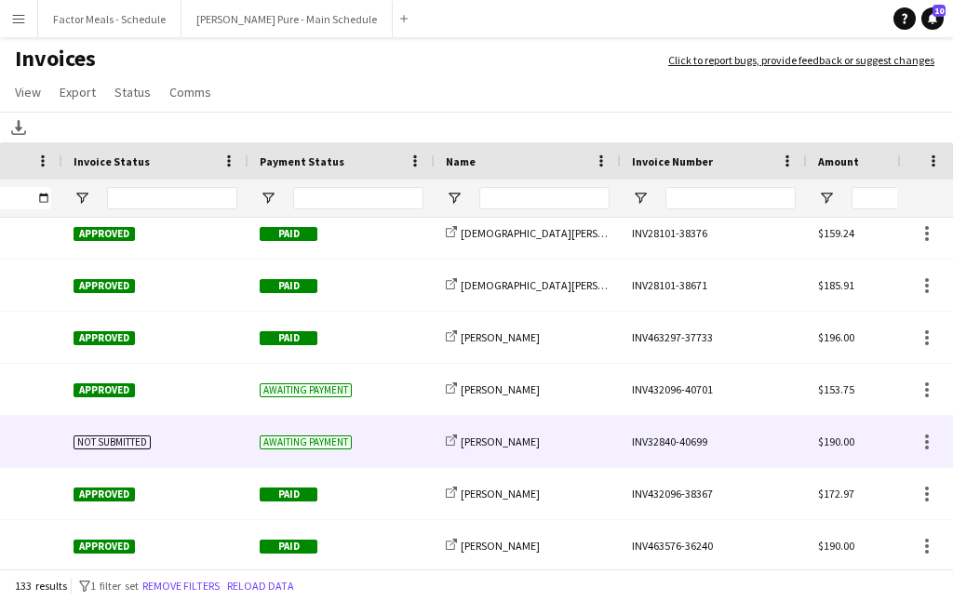
click at [663, 437] on div "INV32840-40699" at bounding box center [714, 441] width 186 height 51
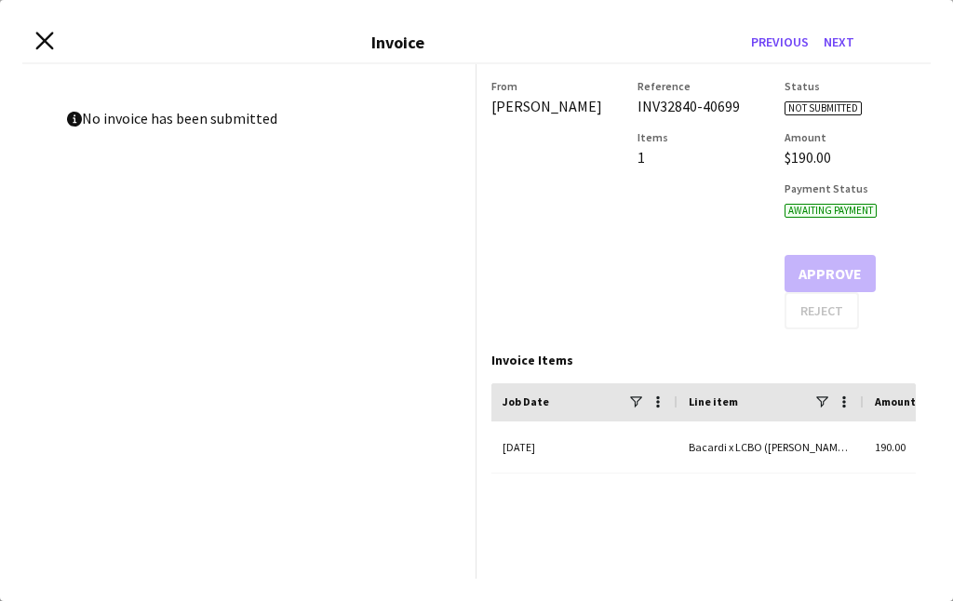
click at [40, 41] on icon "Close invoice dialog" at bounding box center [44, 41] width 18 height 18
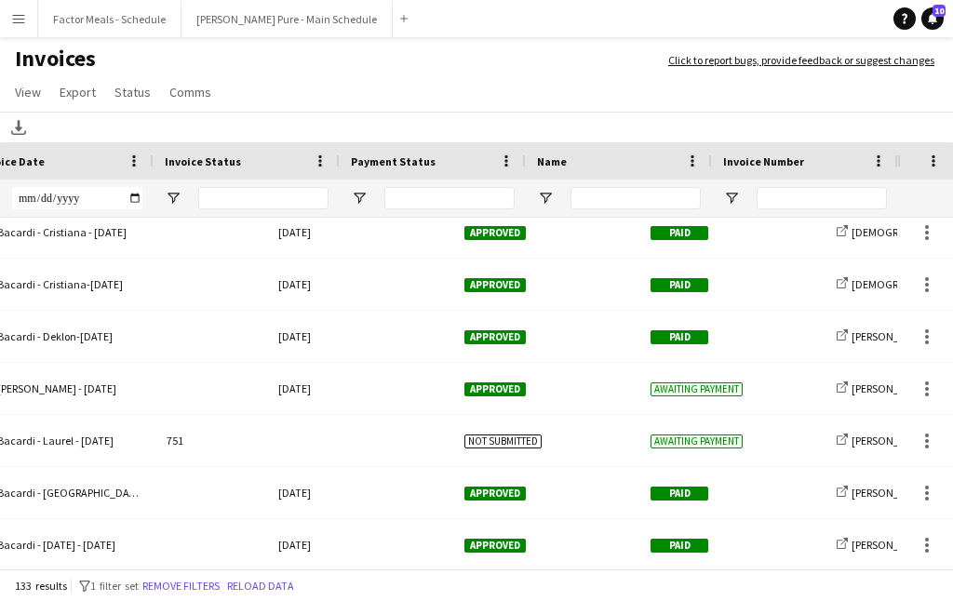
scroll to position [0, 358]
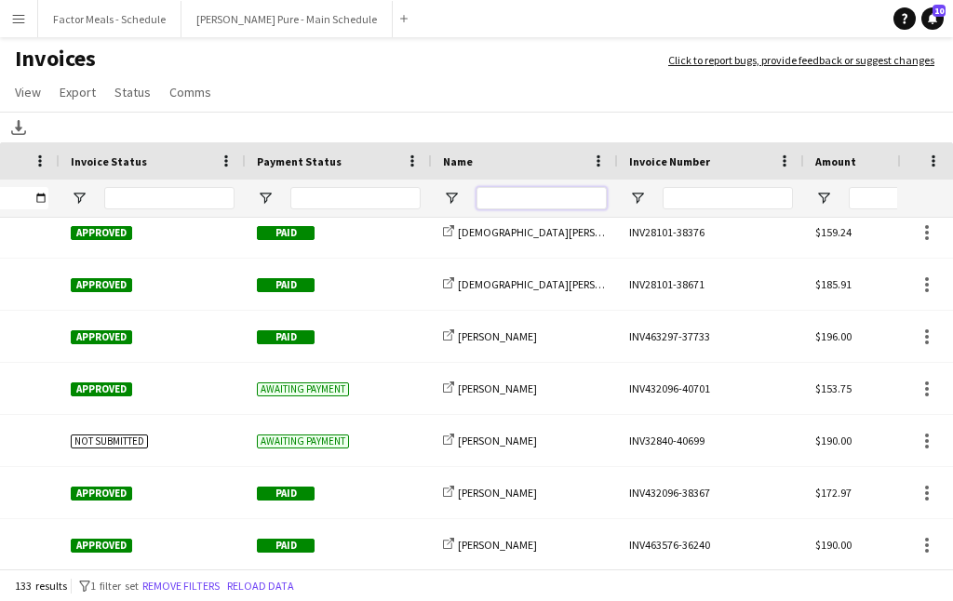
click at [553, 203] on input "Name Filter Input" at bounding box center [541, 198] width 130 height 22
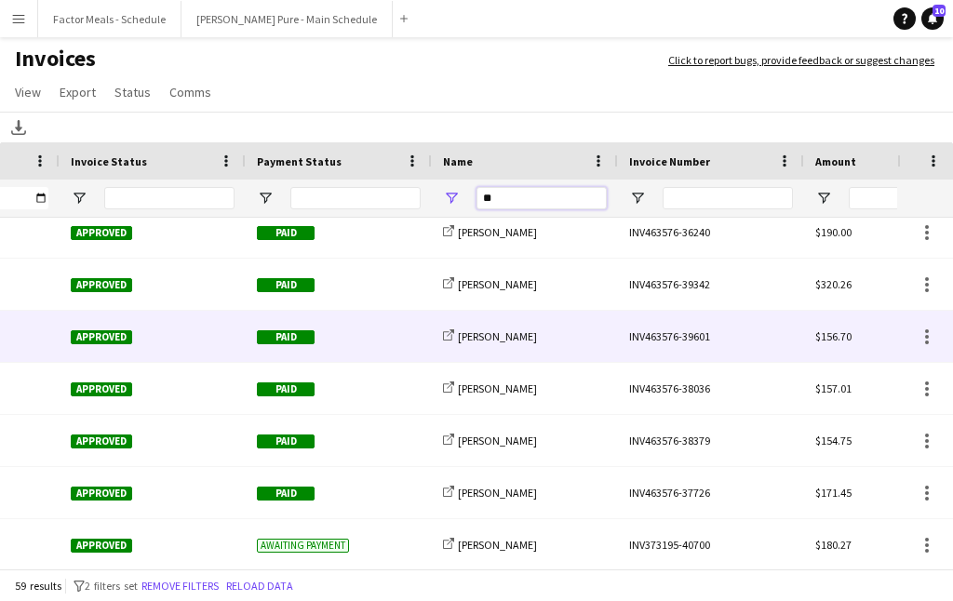
scroll to position [0, 438]
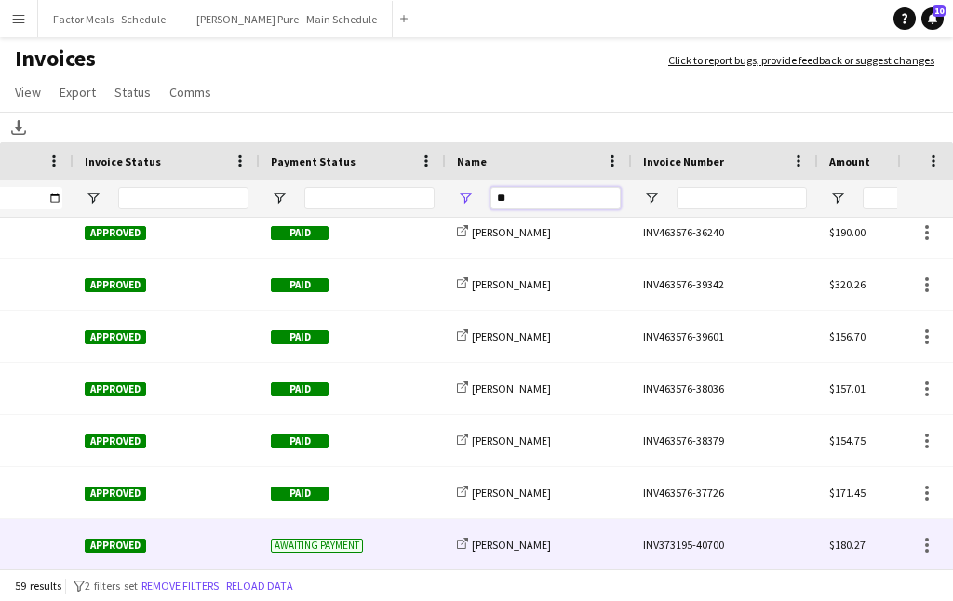
type input "**"
click at [662, 543] on div "INV373195-40700" at bounding box center [725, 544] width 186 height 51
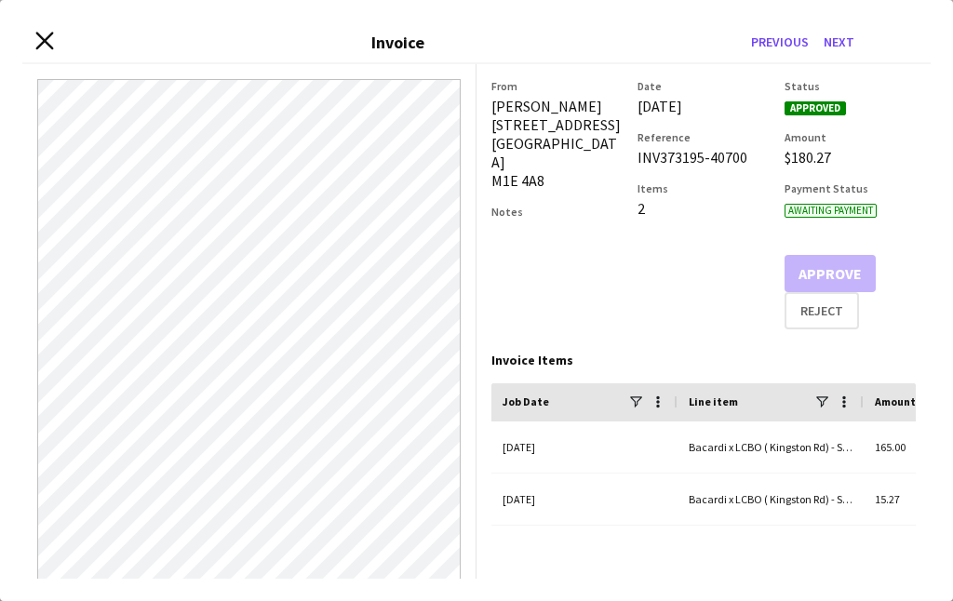
click at [41, 43] on icon at bounding box center [44, 41] width 18 height 18
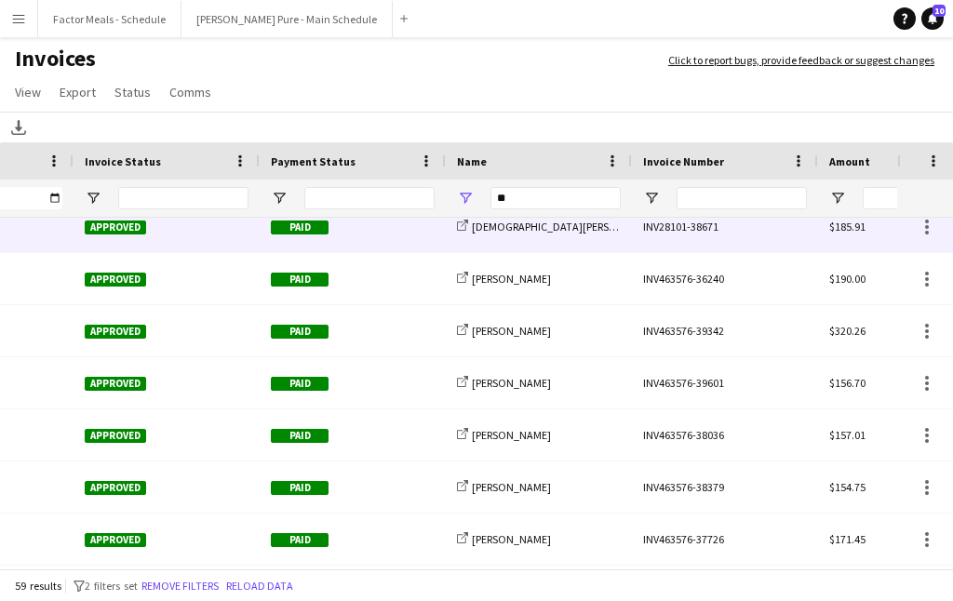
scroll to position [147, 0]
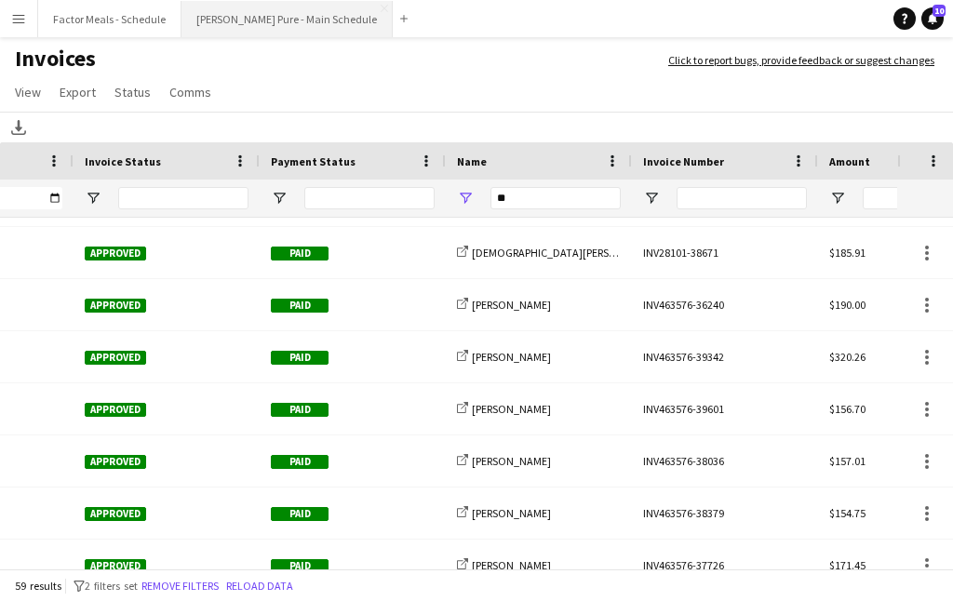
click at [200, 24] on button "Simon Pure - Main Schedule Close" at bounding box center [286, 19] width 211 height 36
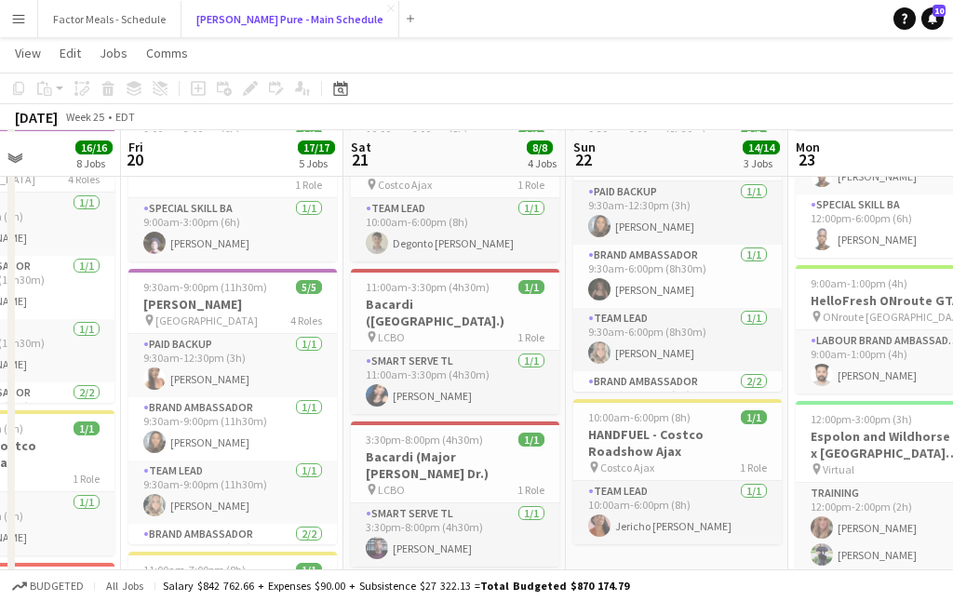
scroll to position [386, 0]
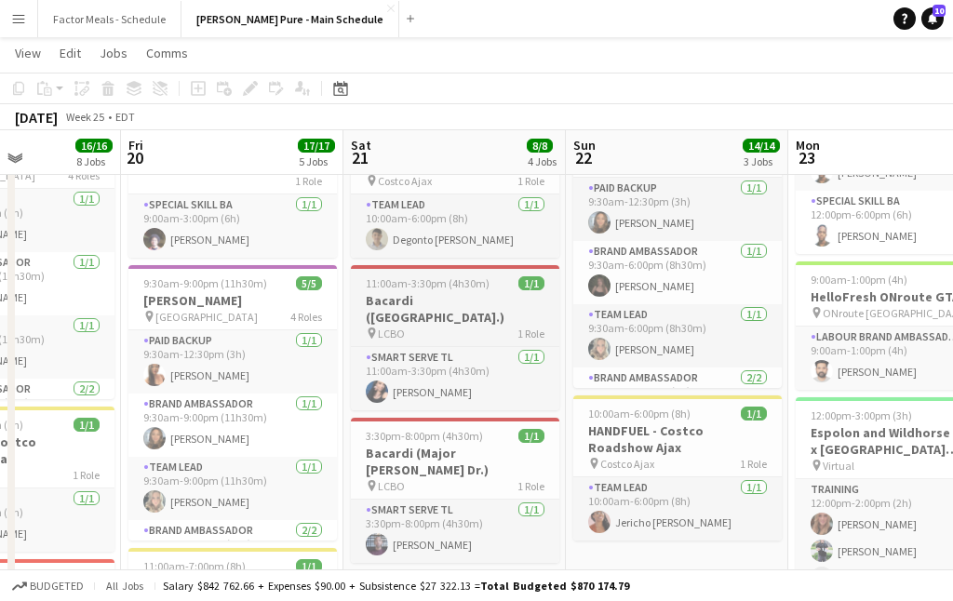
click at [417, 280] on span "11:00am-3:30pm (4h30m)" at bounding box center [428, 283] width 124 height 14
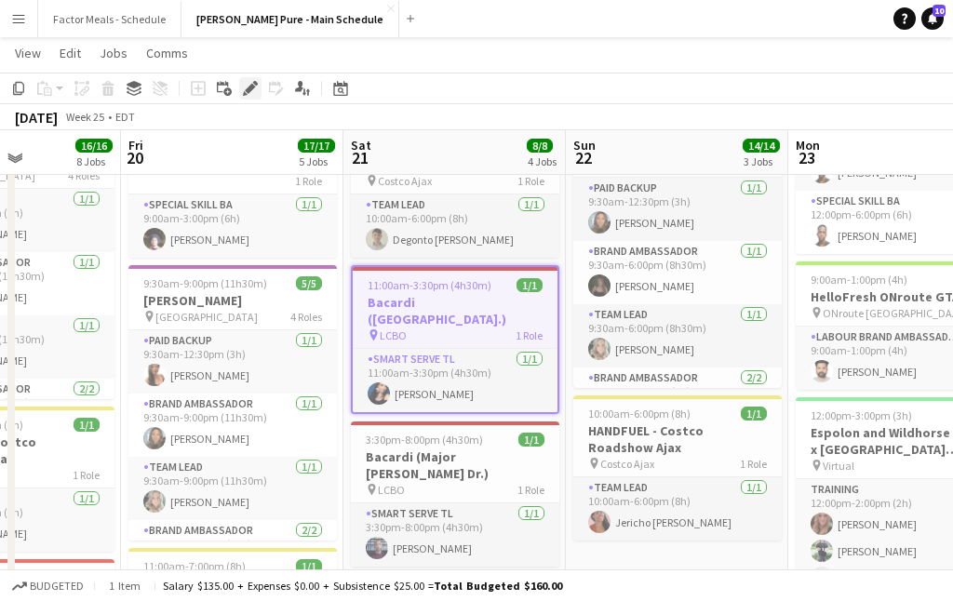
click at [253, 89] on icon "Edit" at bounding box center [250, 88] width 15 height 15
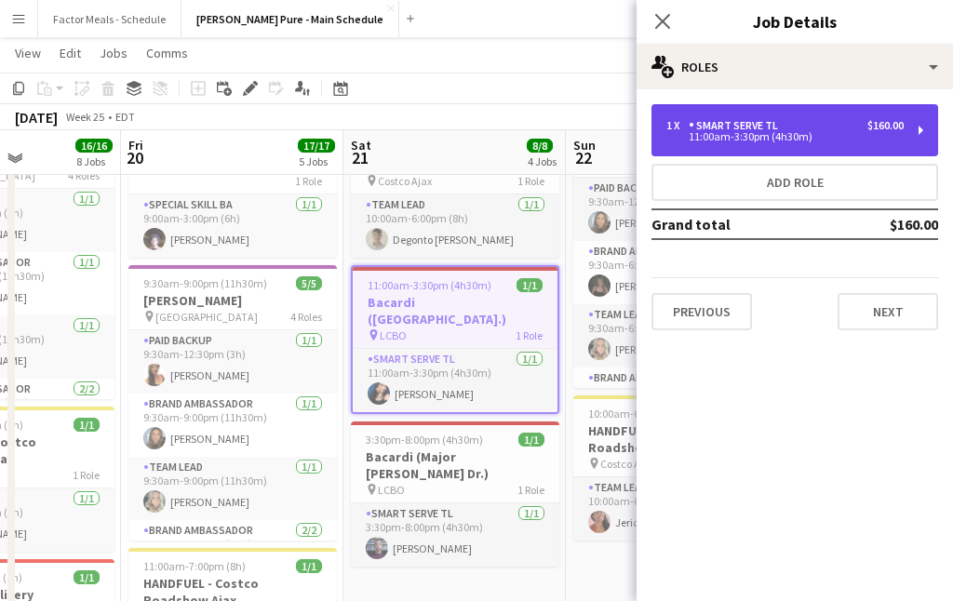
click at [712, 144] on div "1 x Smart Serve TL $160.00 11:00am-3:30pm (4h30m)" at bounding box center [794, 130] width 287 height 52
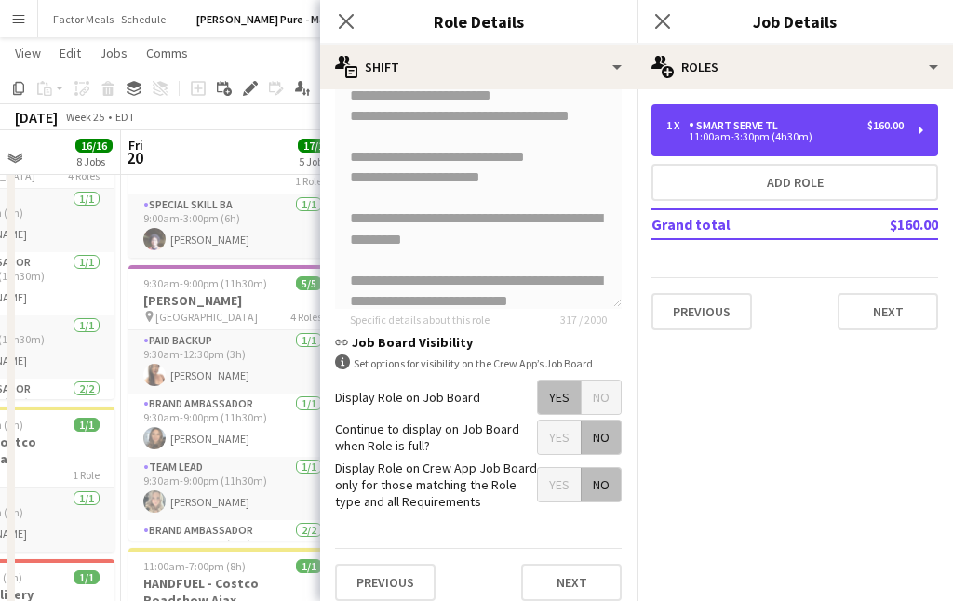
scroll to position [721, 0]
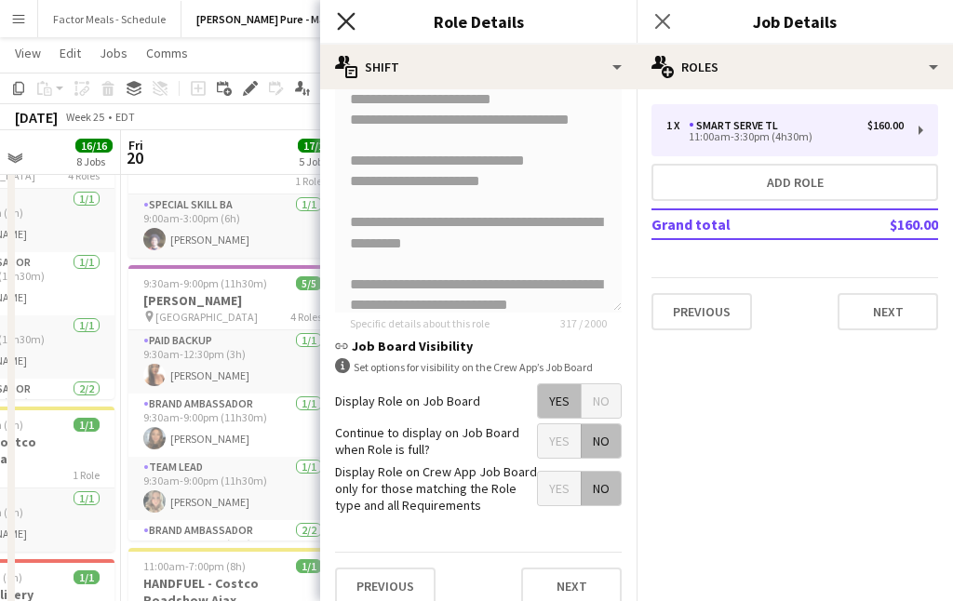
click at [344, 17] on icon "Close pop-in" at bounding box center [346, 21] width 18 height 18
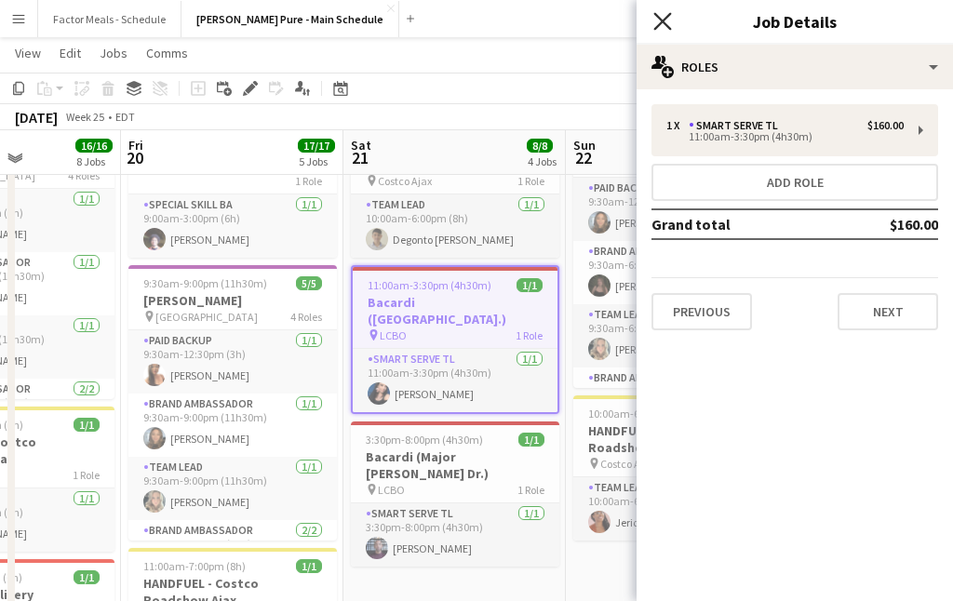
click at [661, 28] on icon "Close pop-in" at bounding box center [662, 21] width 18 height 18
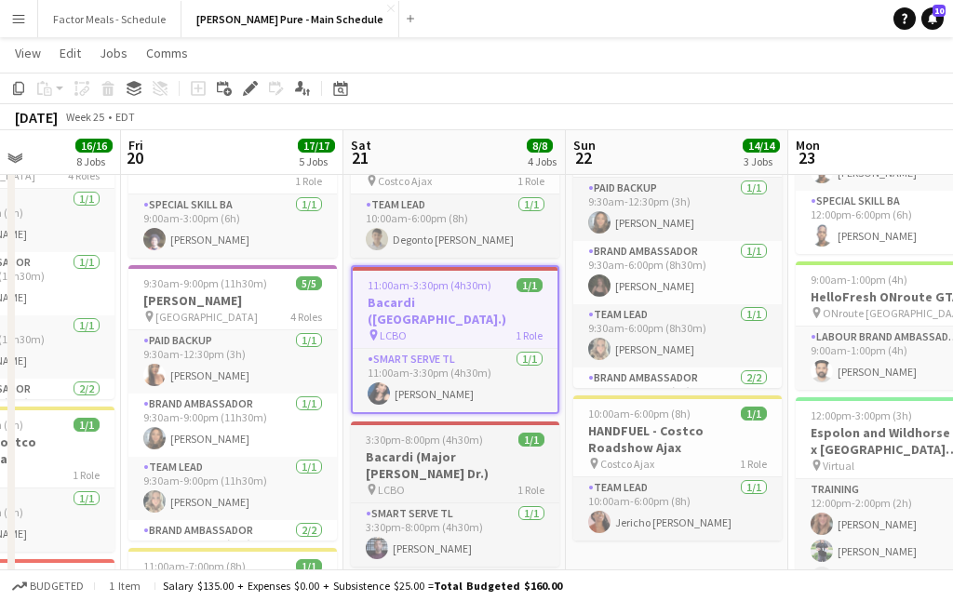
click at [401, 430] on app-job-card "3:30pm-8:00pm (4h30m) 1/1 Bacardi (Major Mackenzie Dr.) pin LCBO 1 Role Smart S…" at bounding box center [455, 493] width 208 height 145
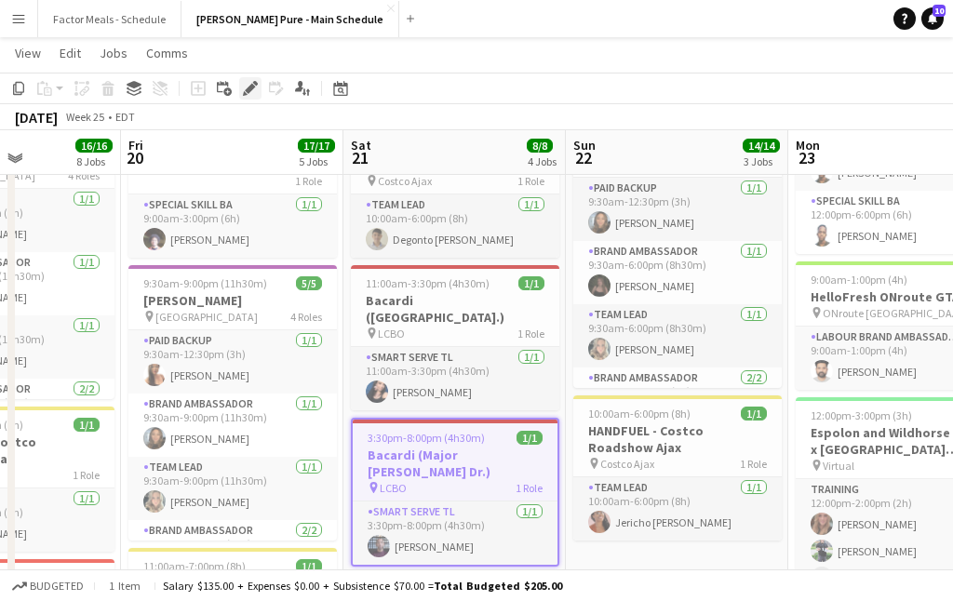
click at [244, 92] on icon at bounding box center [245, 93] width 5 height 5
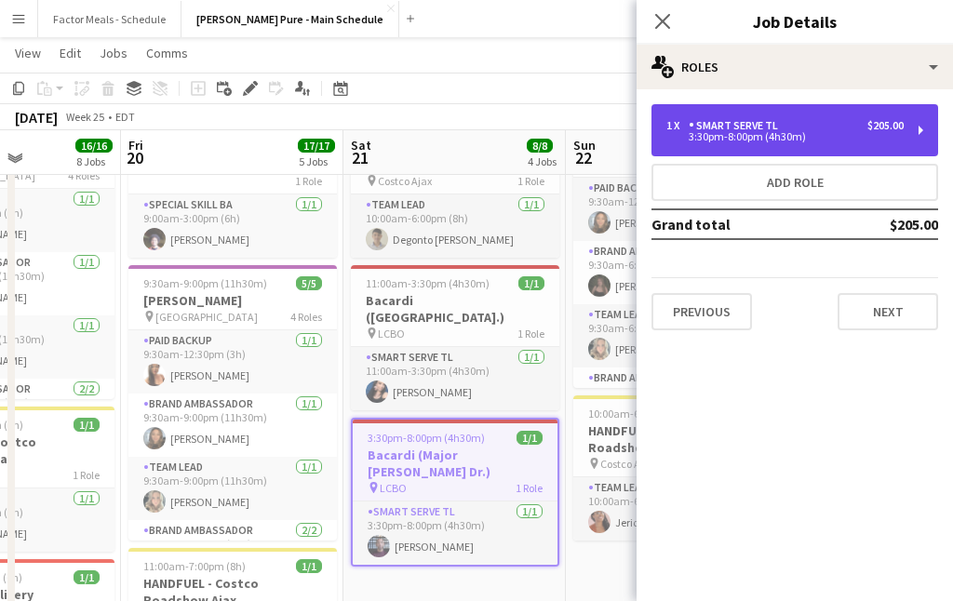
click at [715, 128] on div "Smart Serve TL" at bounding box center [736, 125] width 97 height 13
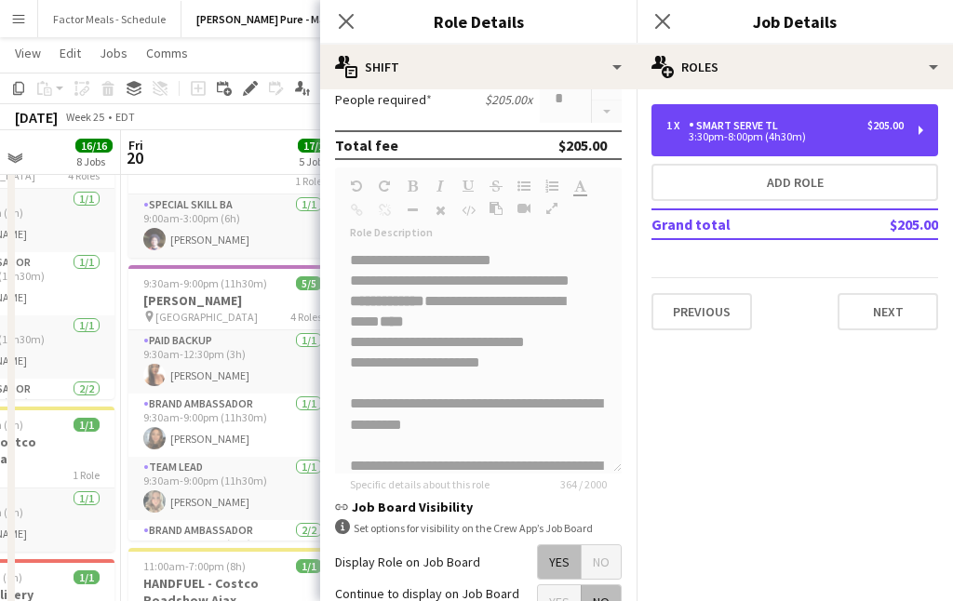
scroll to position [552, 0]
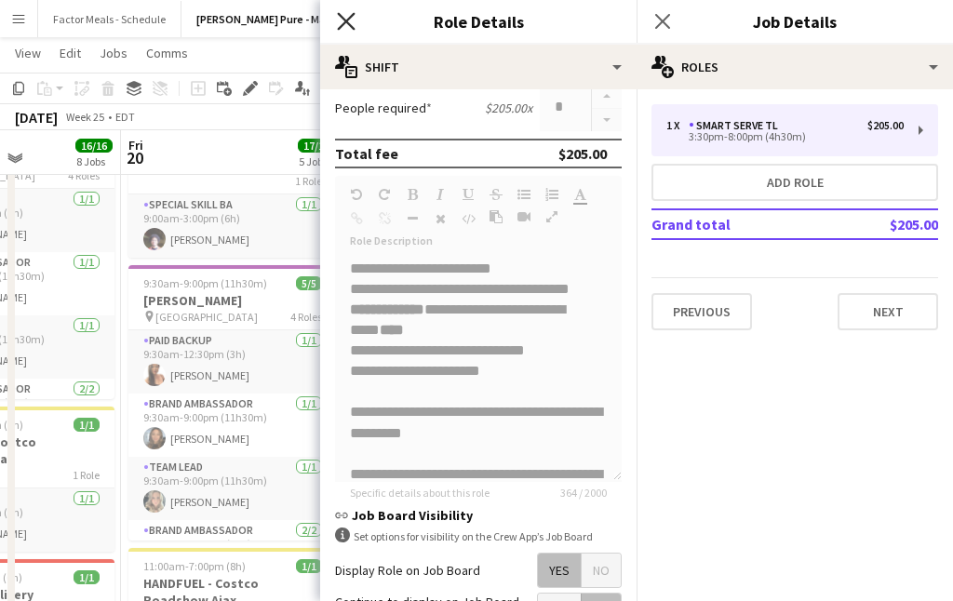
click at [350, 17] on icon at bounding box center [346, 21] width 18 height 18
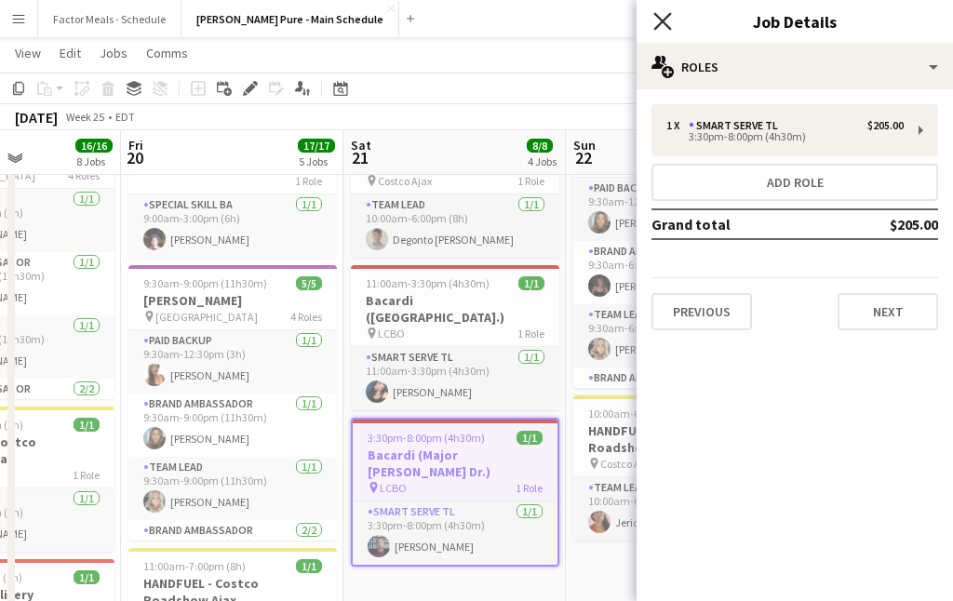
click at [660, 21] on icon at bounding box center [662, 21] width 18 height 18
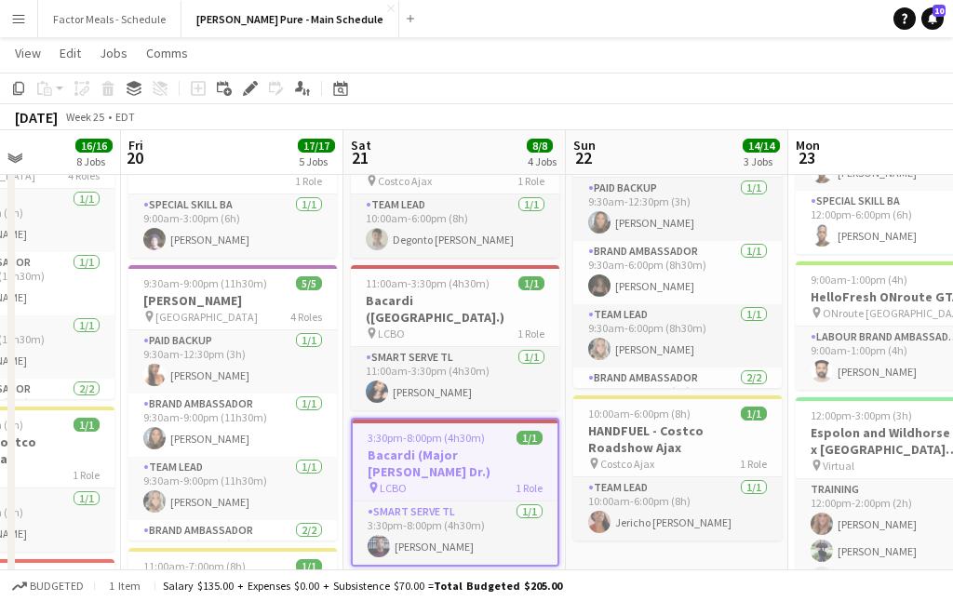
click at [517, 36] on app-navbar "Menu Boards Boards Boards All jobs Status Workforce Workforce My Workforce Recr…" at bounding box center [476, 18] width 953 height 37
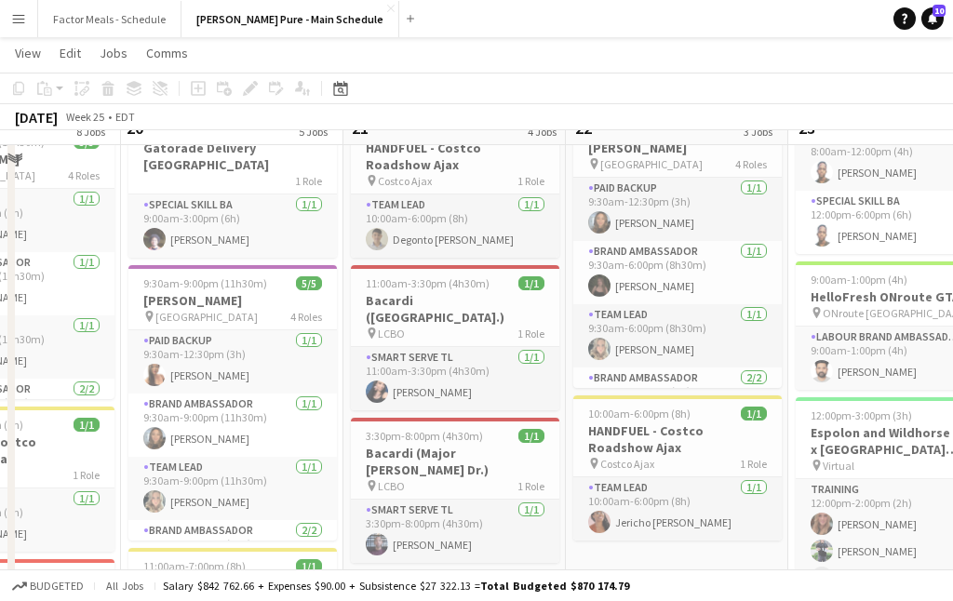
scroll to position [353, 0]
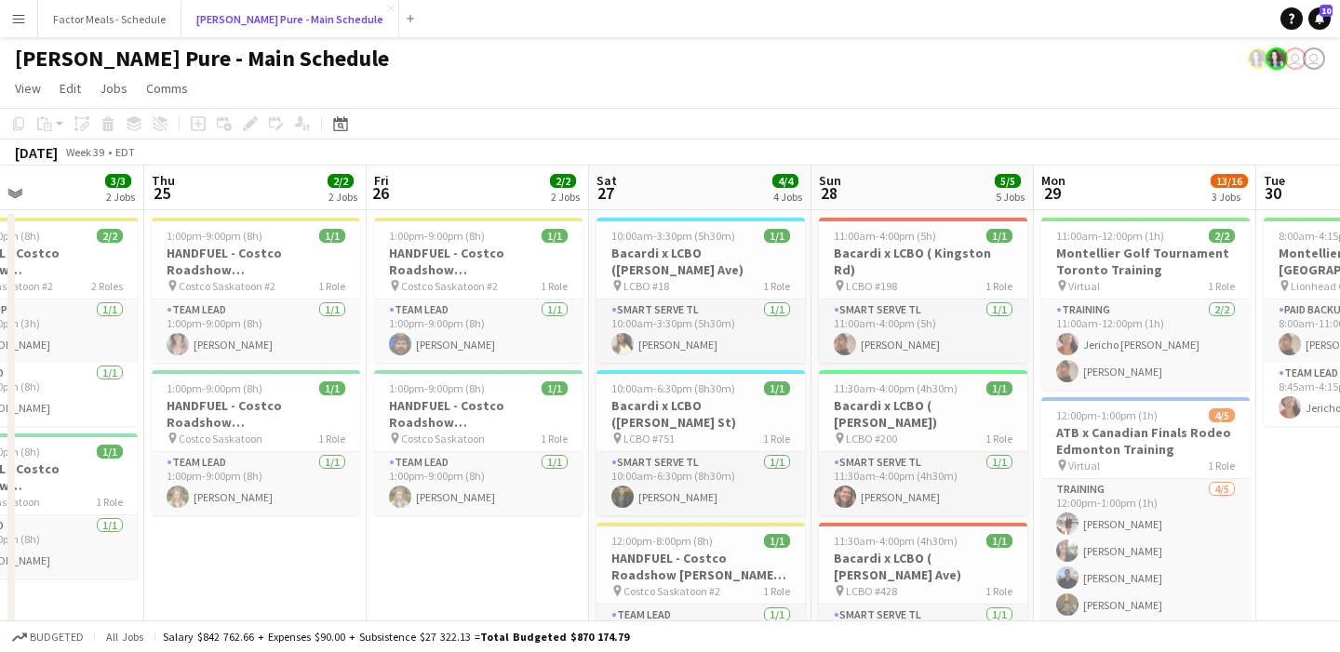
scroll to position [0, 751]
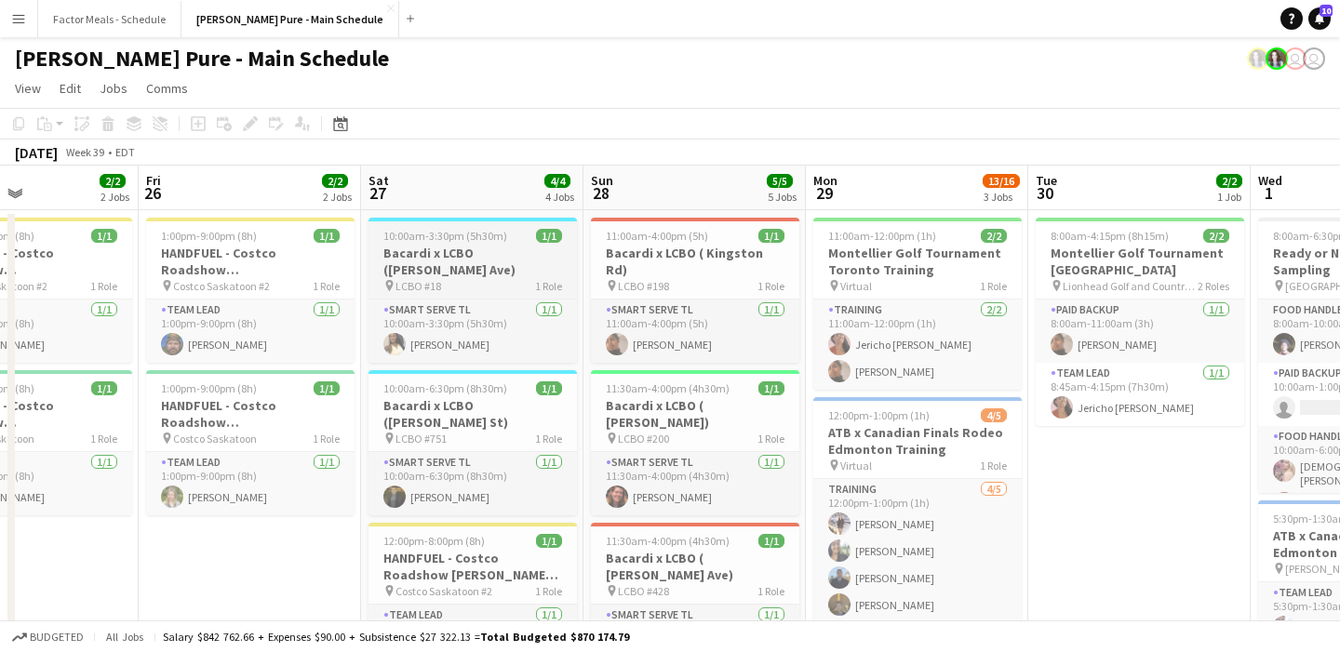
click at [494, 248] on h3 "Bacardi x LCBO (Hanna Ave)" at bounding box center [472, 261] width 208 height 33
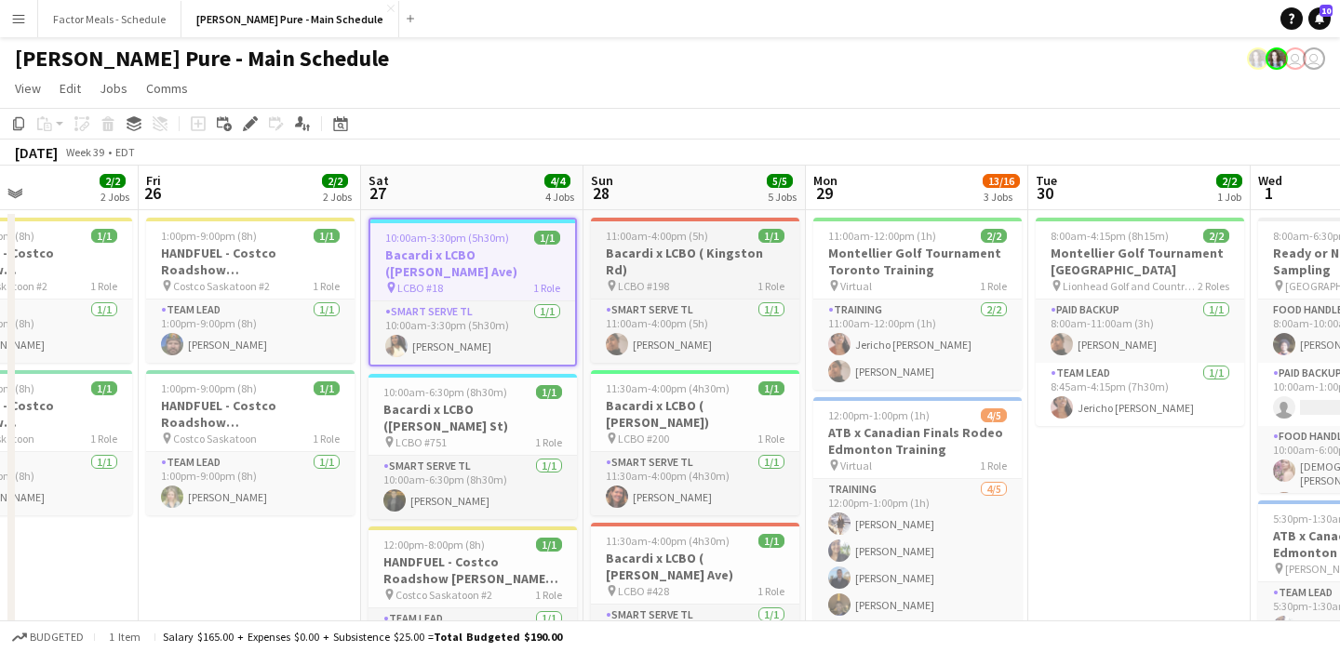
click at [703, 236] on div "11:00am-4:00pm (5h) 1/1" at bounding box center [695, 236] width 208 height 14
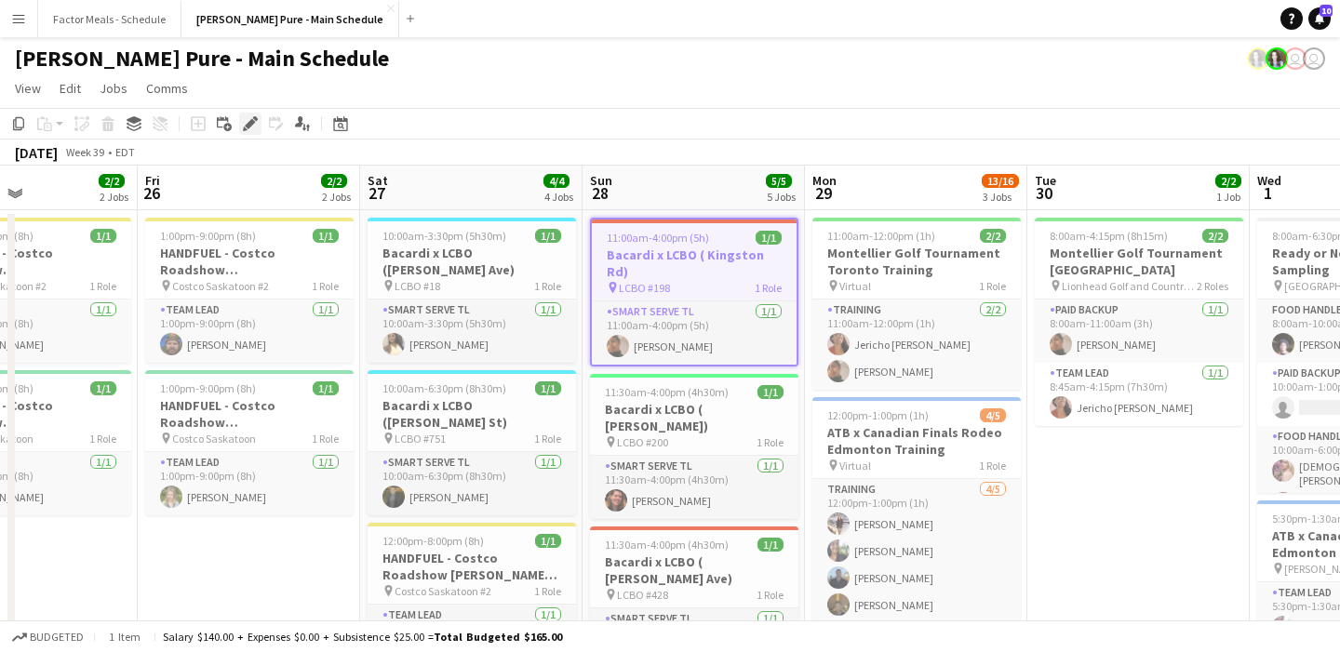
click at [254, 122] on icon at bounding box center [250, 124] width 10 height 10
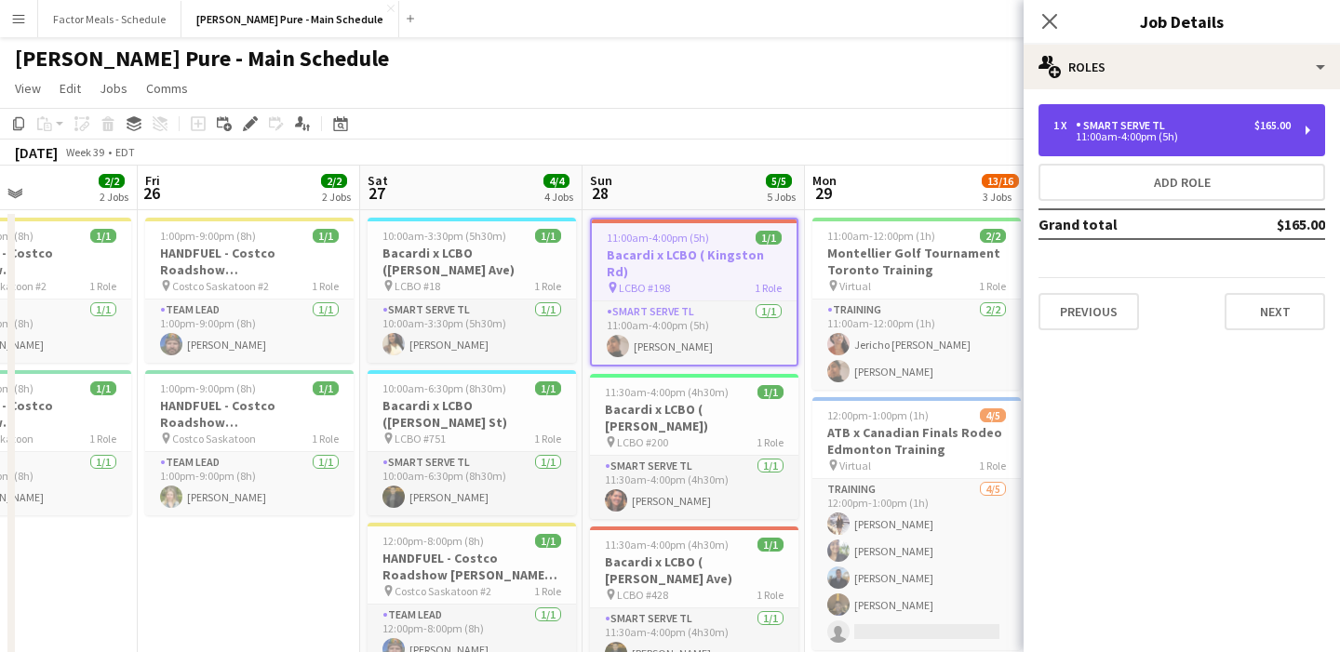
click at [1076, 130] on div "Smart Serve TL" at bounding box center [1123, 125] width 97 height 13
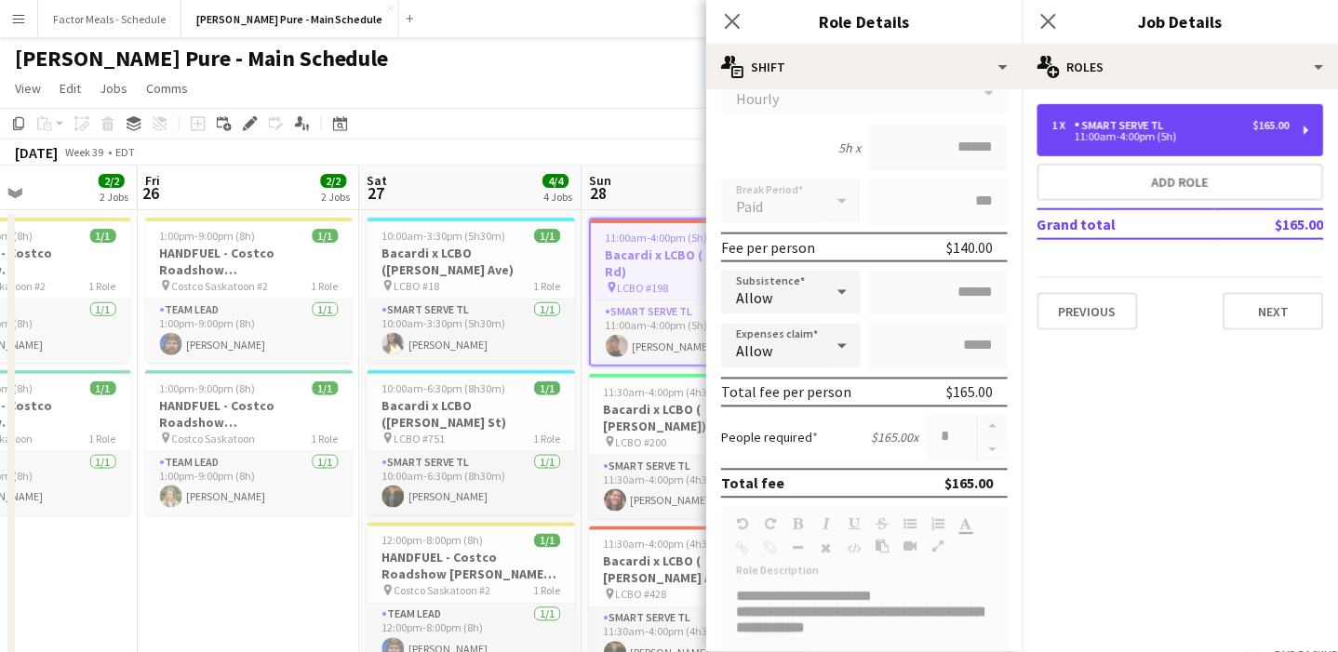
scroll to position [0, 0]
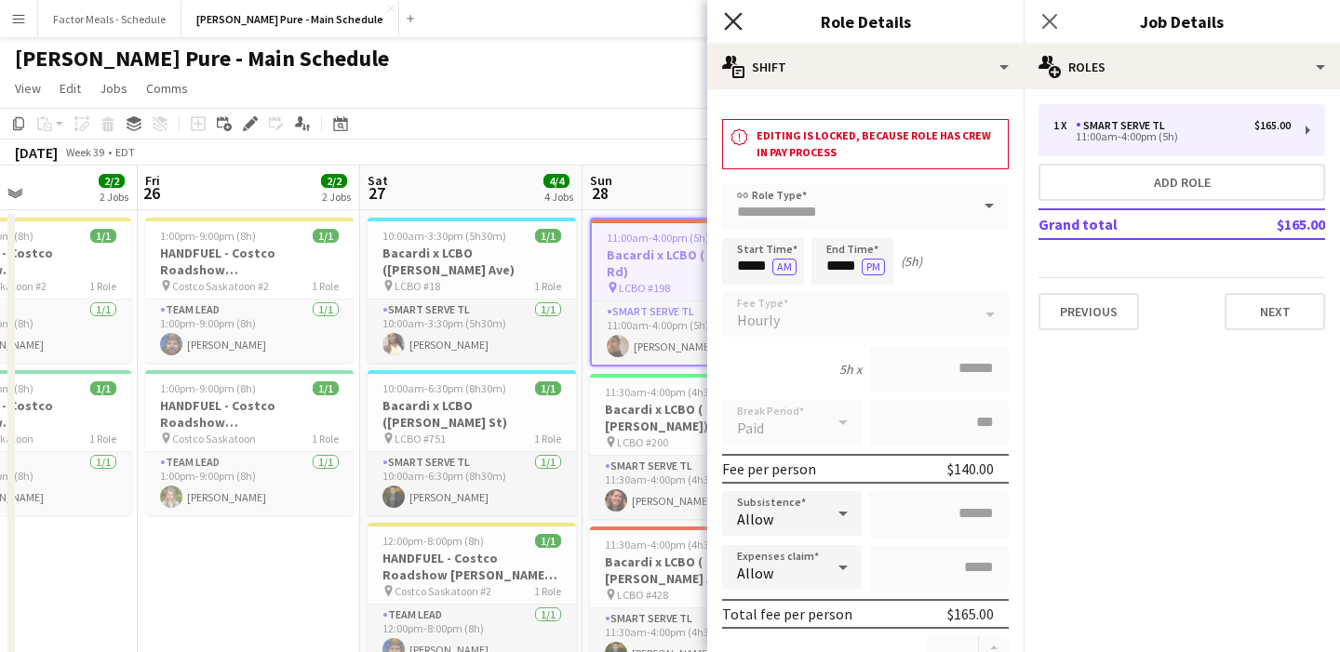
click at [736, 25] on icon at bounding box center [733, 21] width 18 height 18
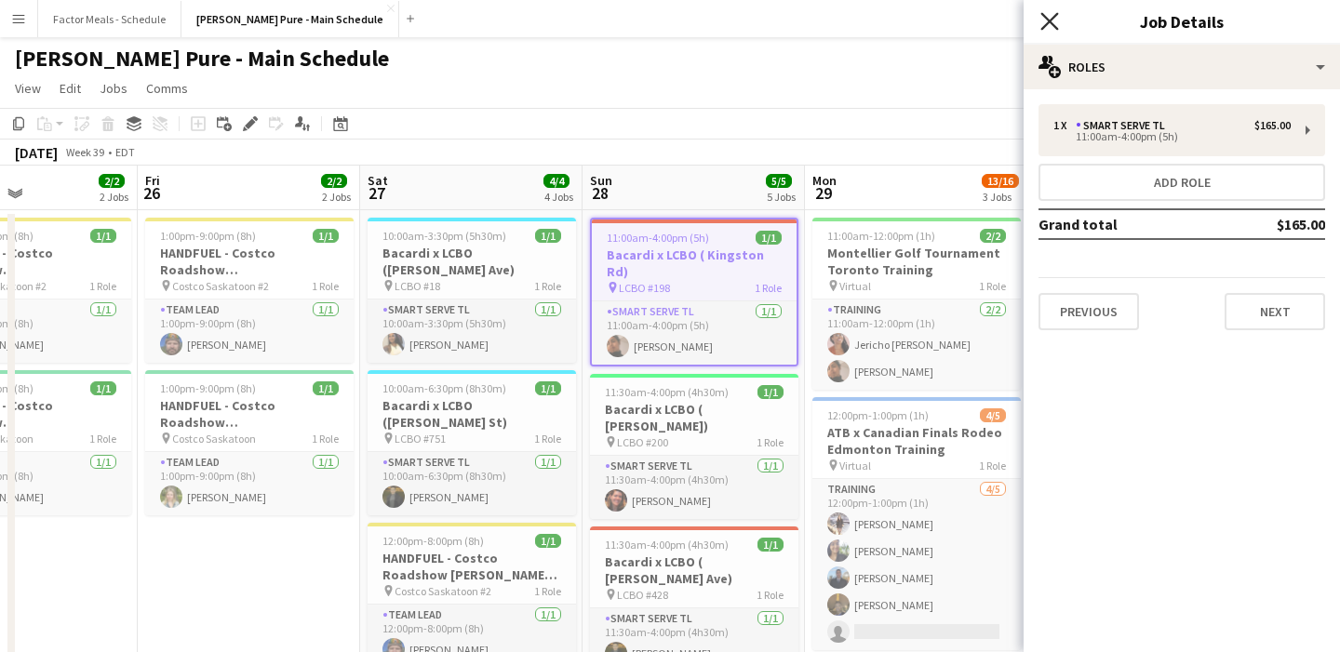
click at [1049, 22] on icon at bounding box center [1049, 21] width 18 height 18
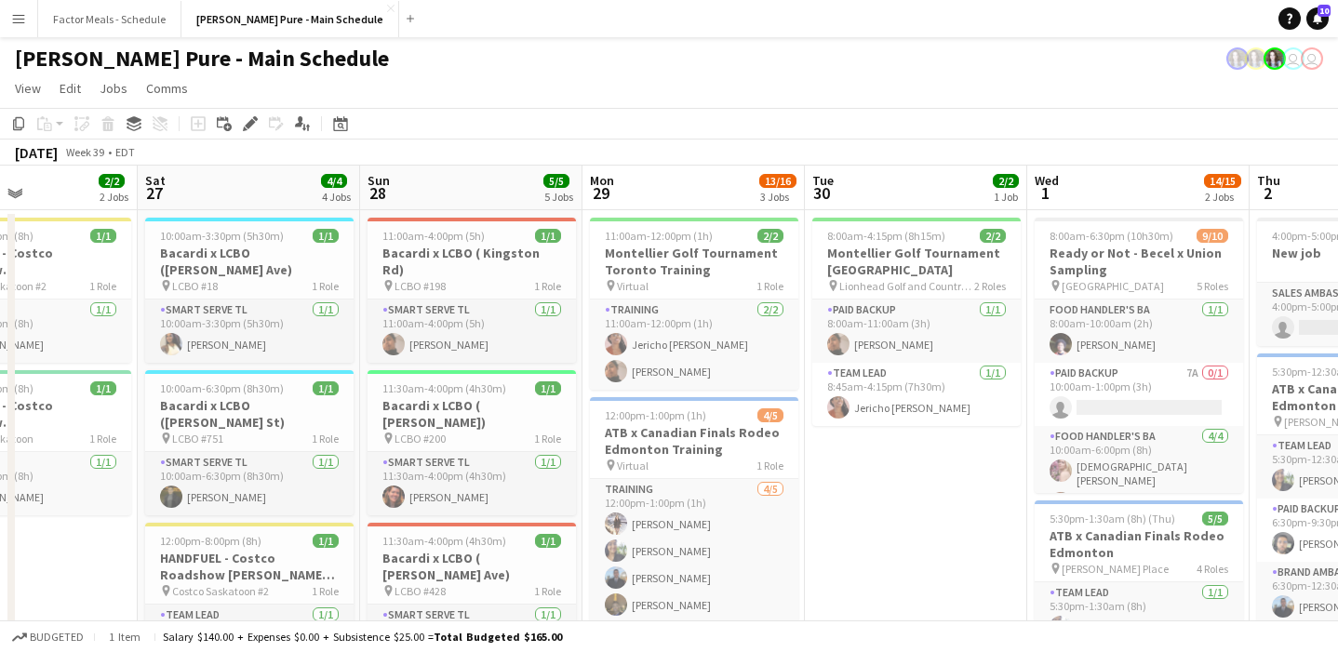
click at [27, 26] on button "Menu" at bounding box center [18, 18] width 37 height 37
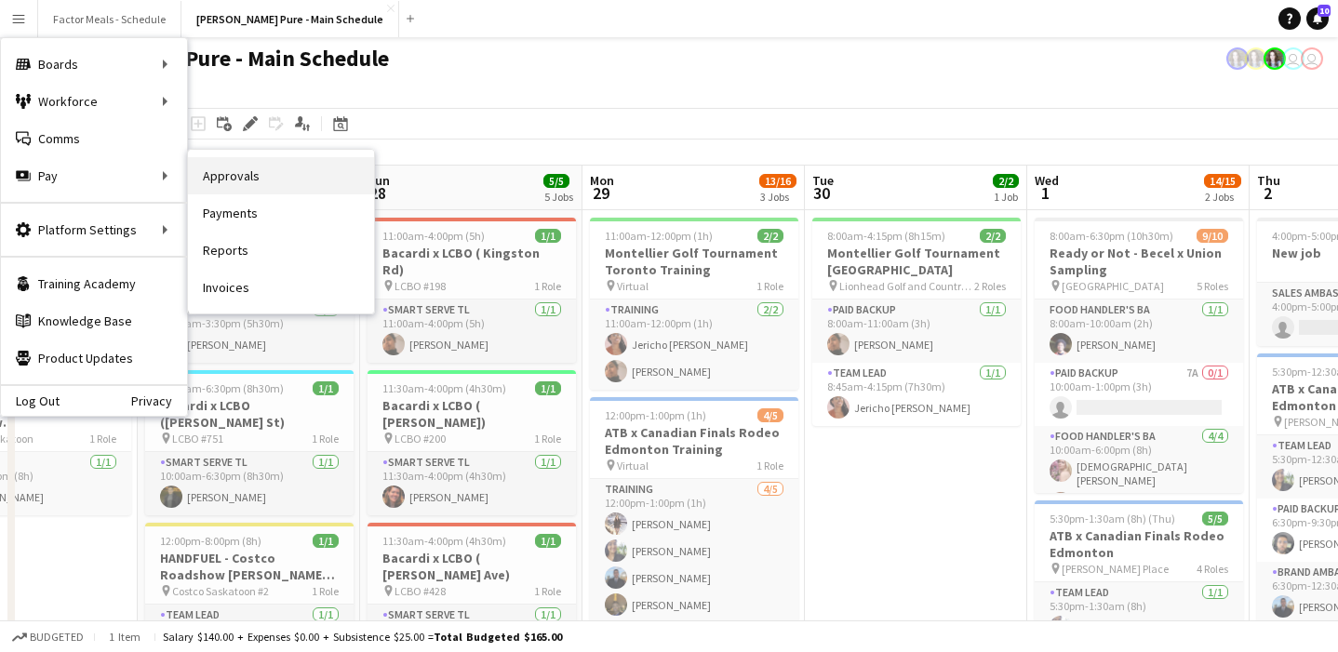
click at [232, 175] on link "Approvals" at bounding box center [281, 175] width 186 height 37
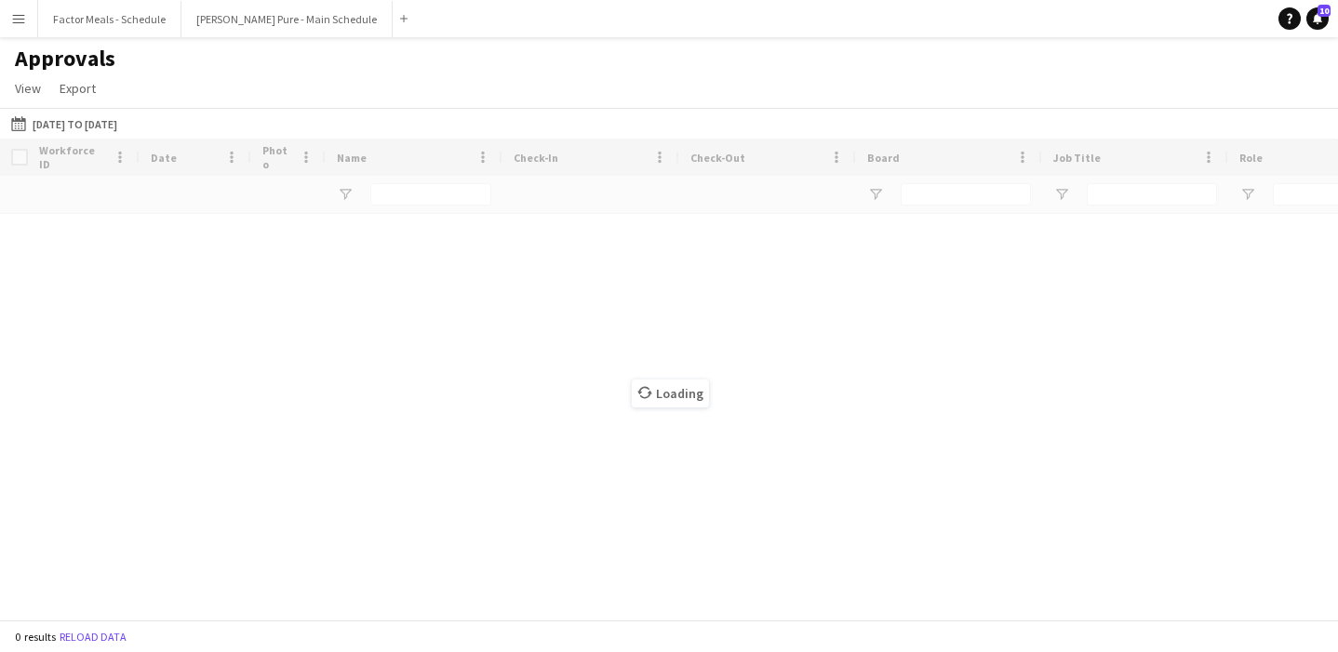
type input "*******"
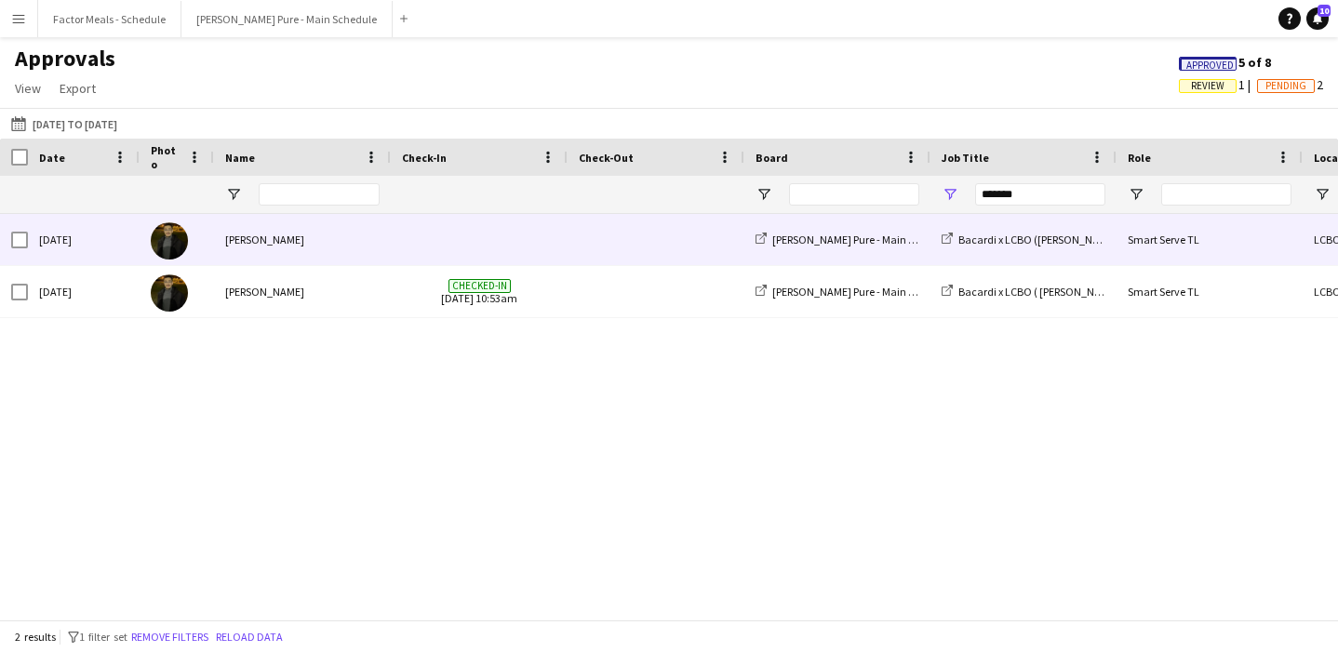
click at [292, 241] on div "Pouya Moradjounamin" at bounding box center [302, 239] width 177 height 51
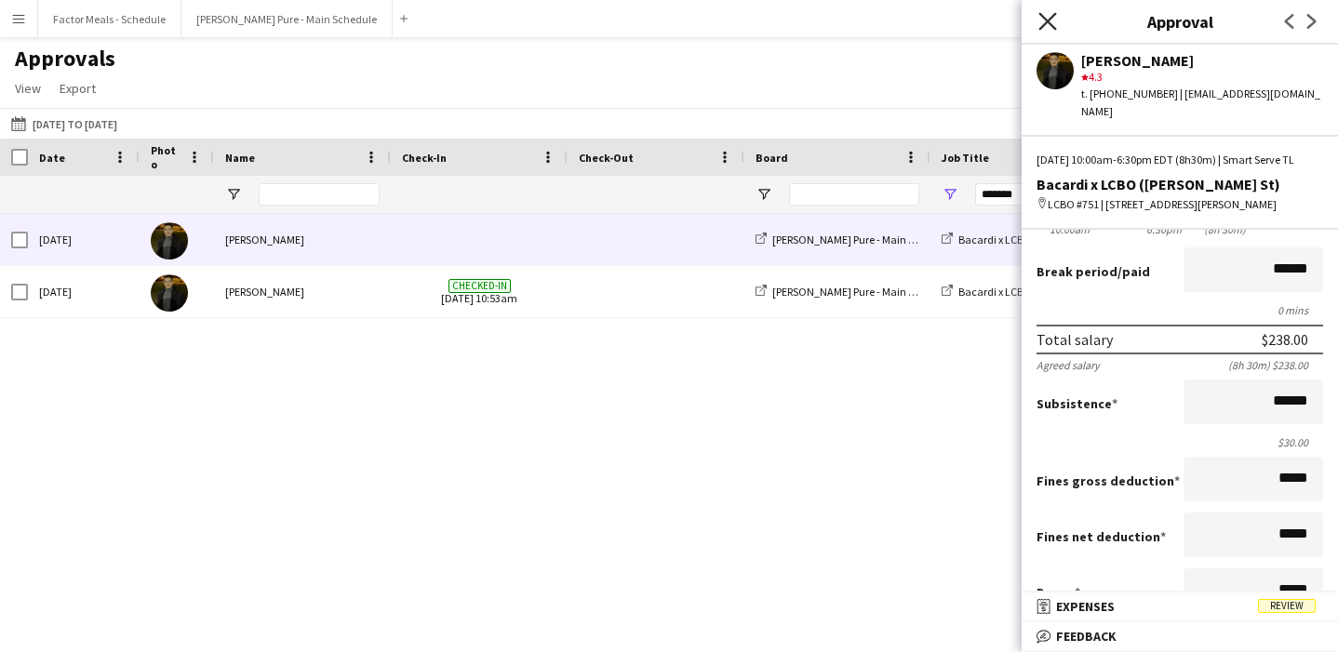
click at [1041, 25] on icon at bounding box center [1047, 21] width 18 height 18
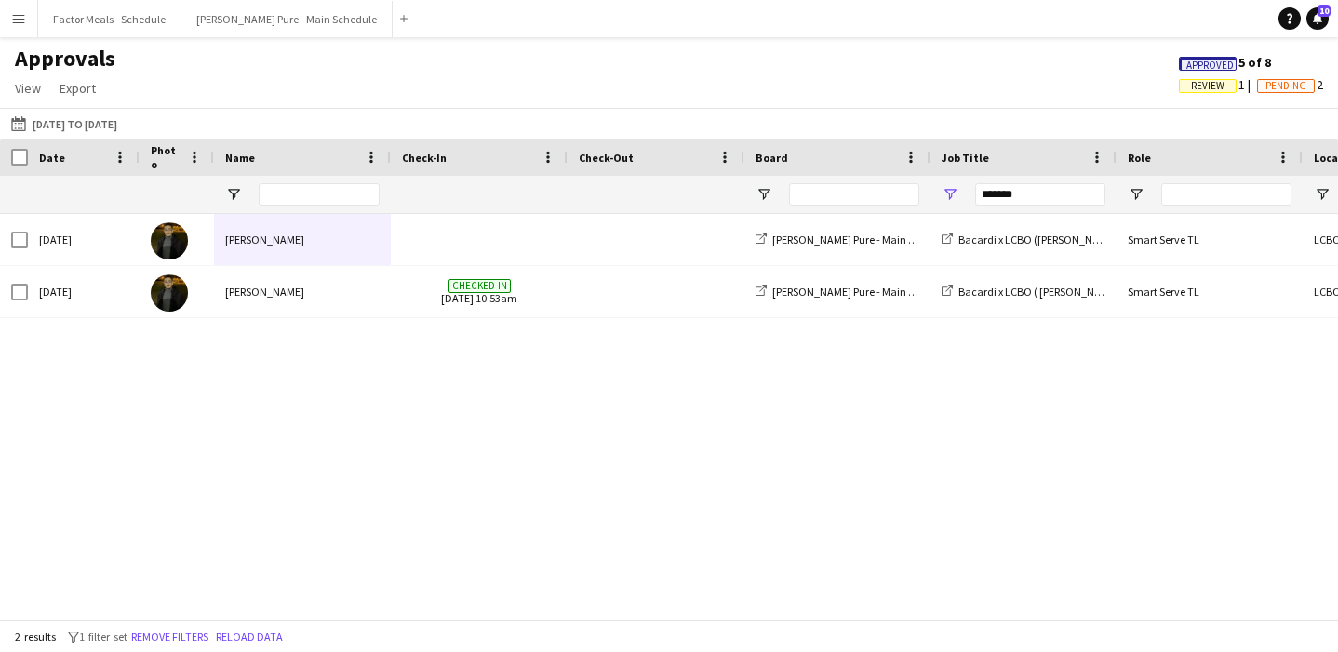
click at [749, 454] on div "Simon Pure - Main Schedule Bacardi x LCBO (Housey St) Smart Serve TL LCBO #751 …" at bounding box center [669, 417] width 1338 height 406
click at [27, 27] on button "Menu" at bounding box center [18, 18] width 37 height 37
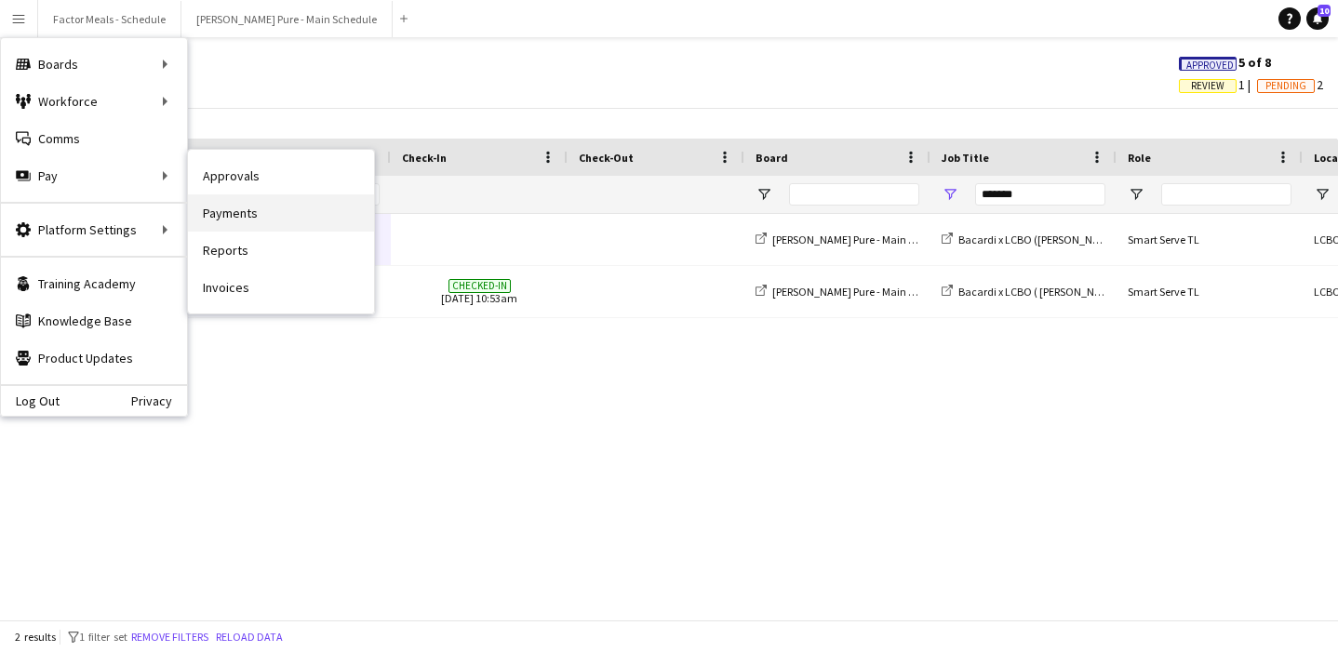
click at [248, 200] on link "Payments" at bounding box center [281, 212] width 186 height 37
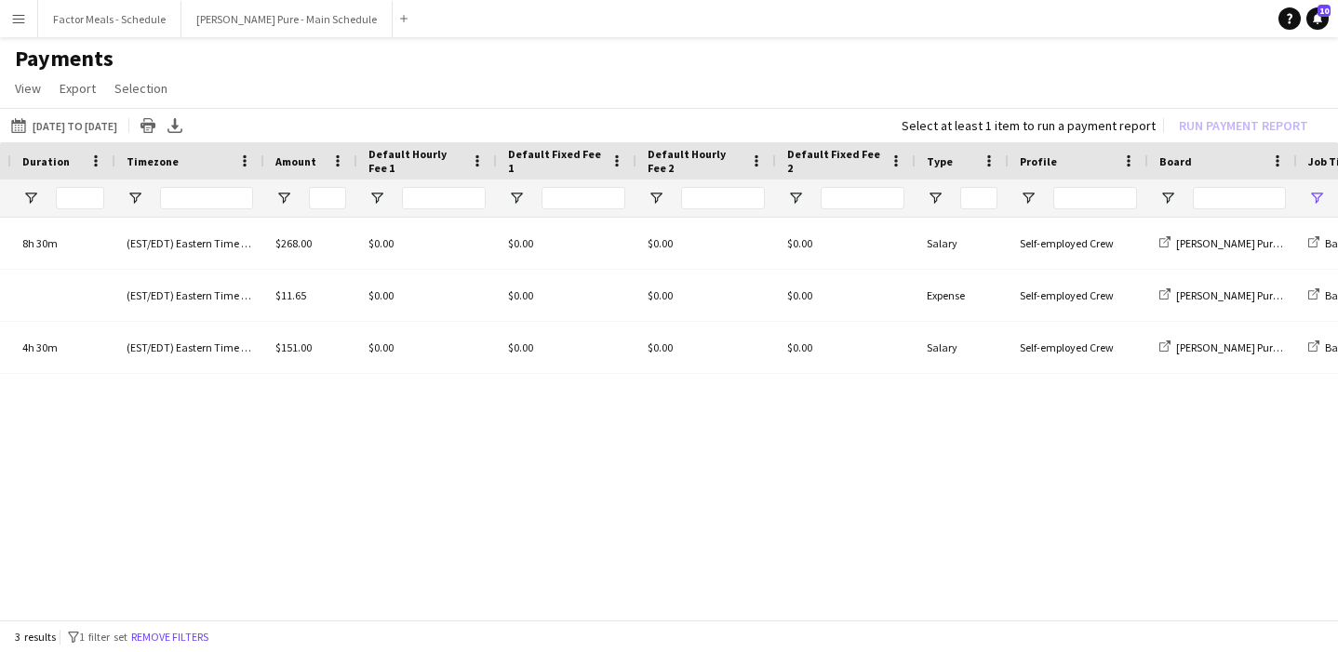
click at [11, 15] on app-icon "Menu" at bounding box center [18, 18] width 15 height 15
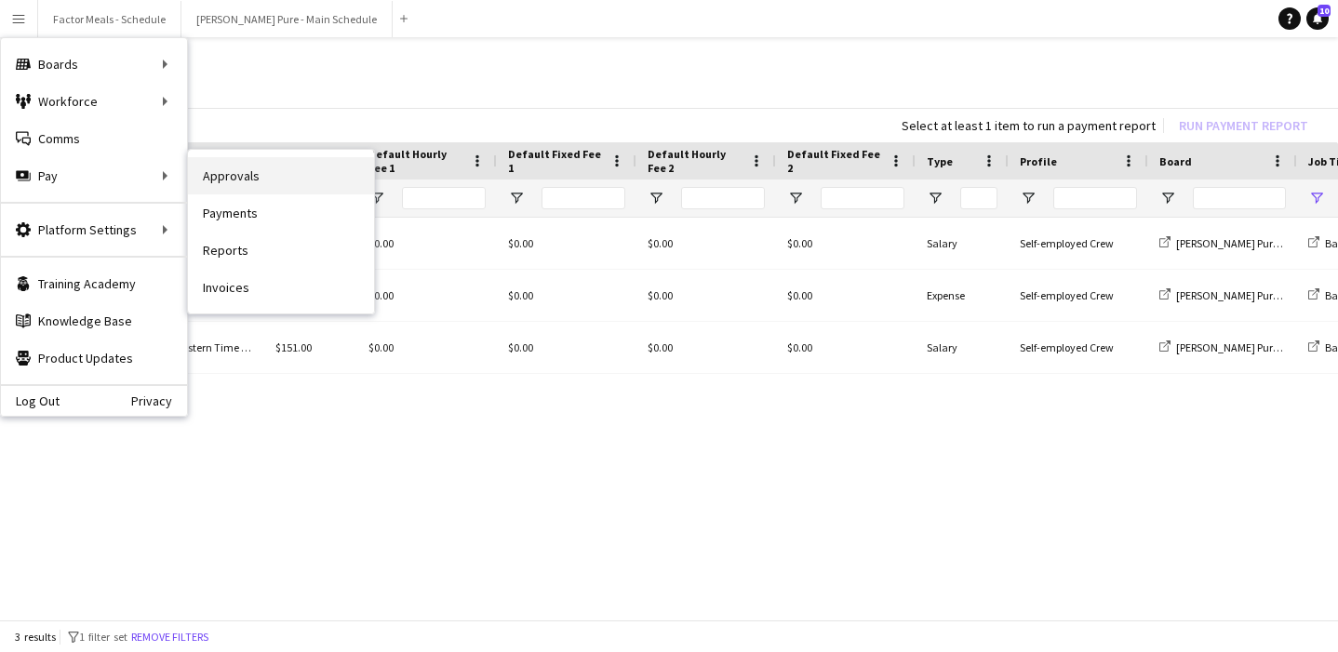
click at [231, 179] on link "Approvals" at bounding box center [281, 175] width 186 height 37
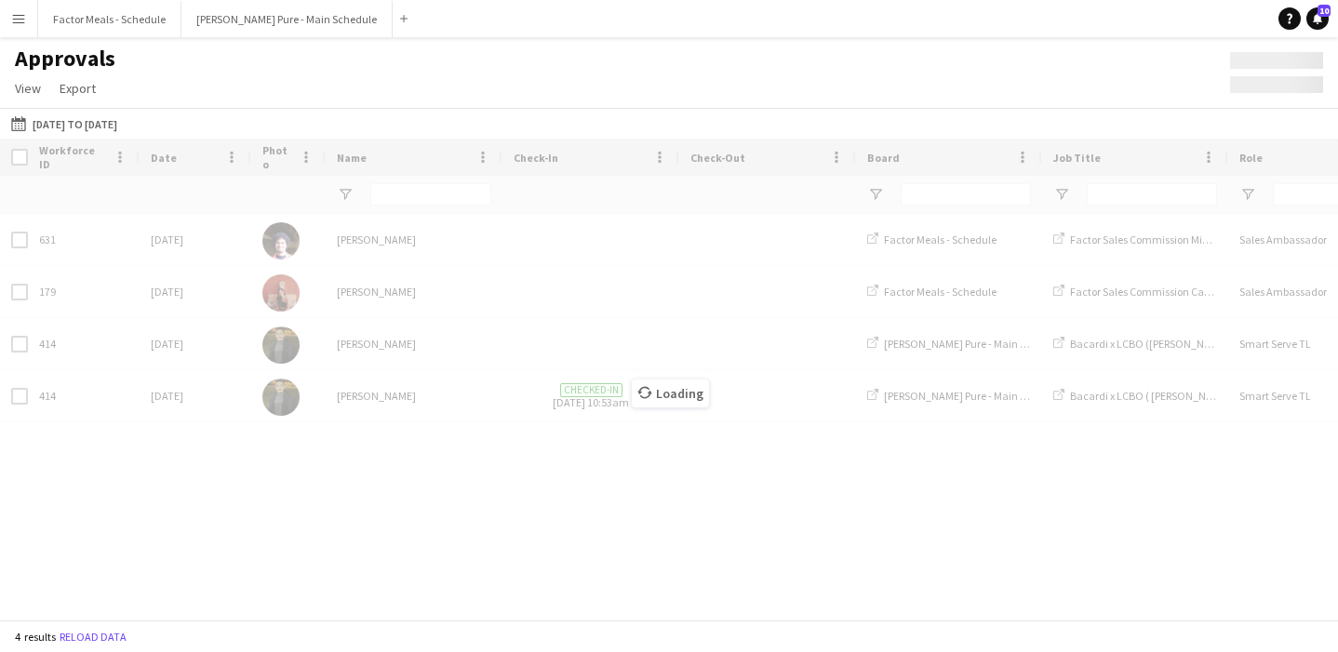
type input "*******"
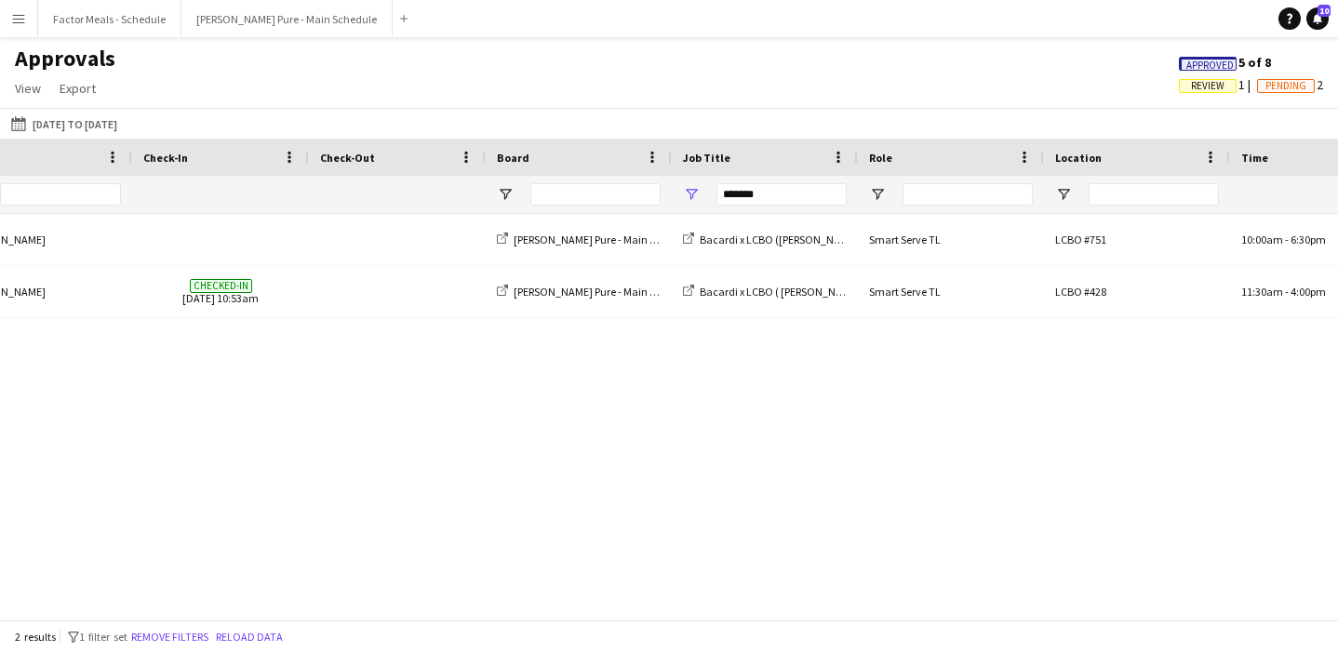
click at [14, 22] on app-icon "Menu" at bounding box center [18, 18] width 15 height 15
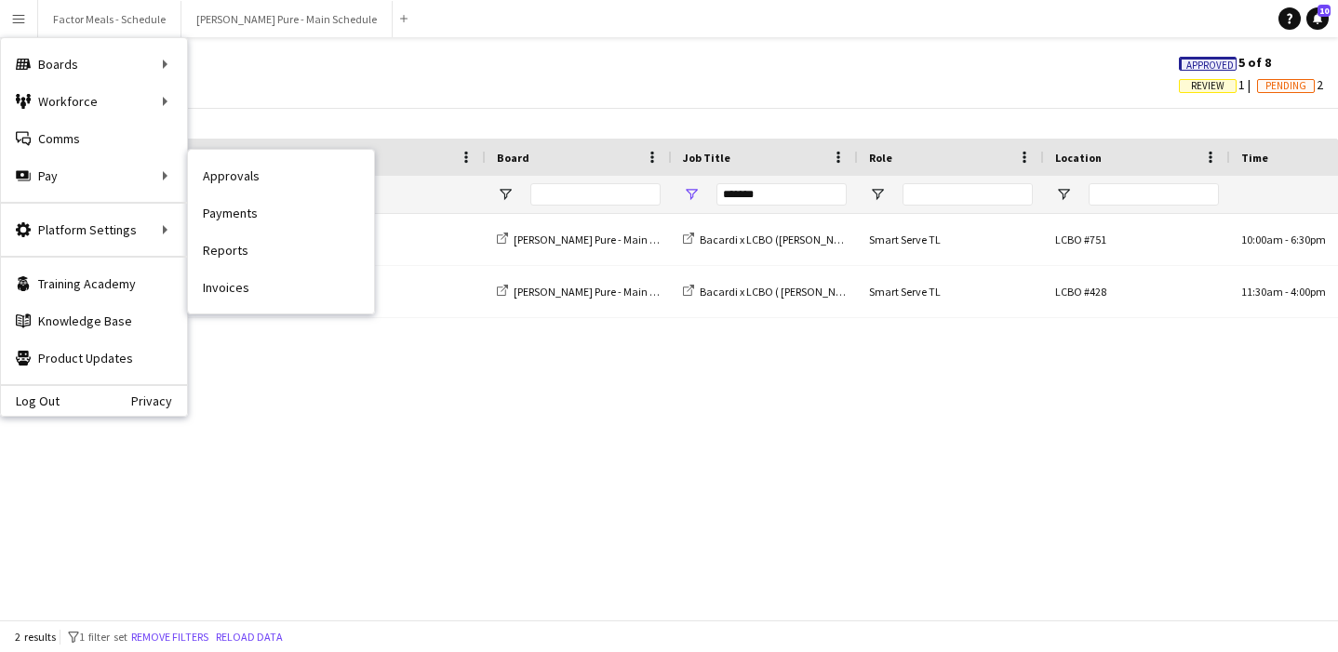
click at [256, 207] on link "Payments" at bounding box center [281, 212] width 186 height 37
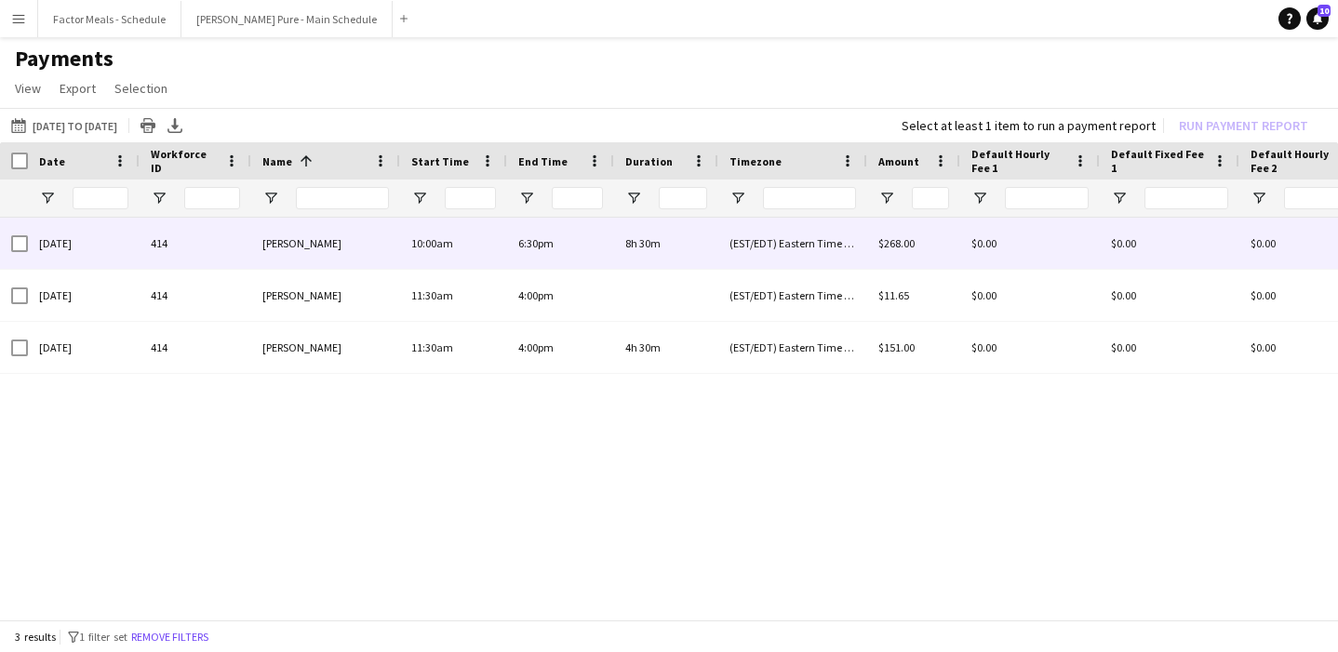
click at [14, 252] on div at bounding box center [19, 244] width 17 height 52
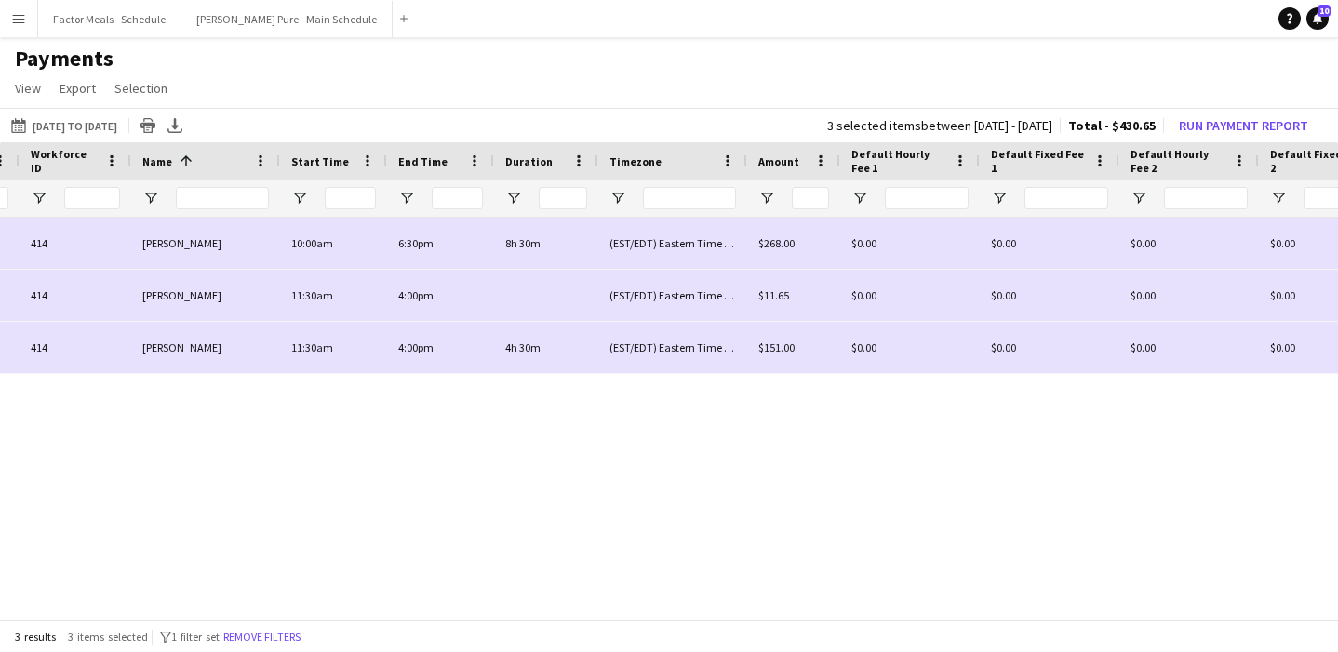
click at [11, 21] on app-icon "Menu" at bounding box center [18, 18] width 15 height 15
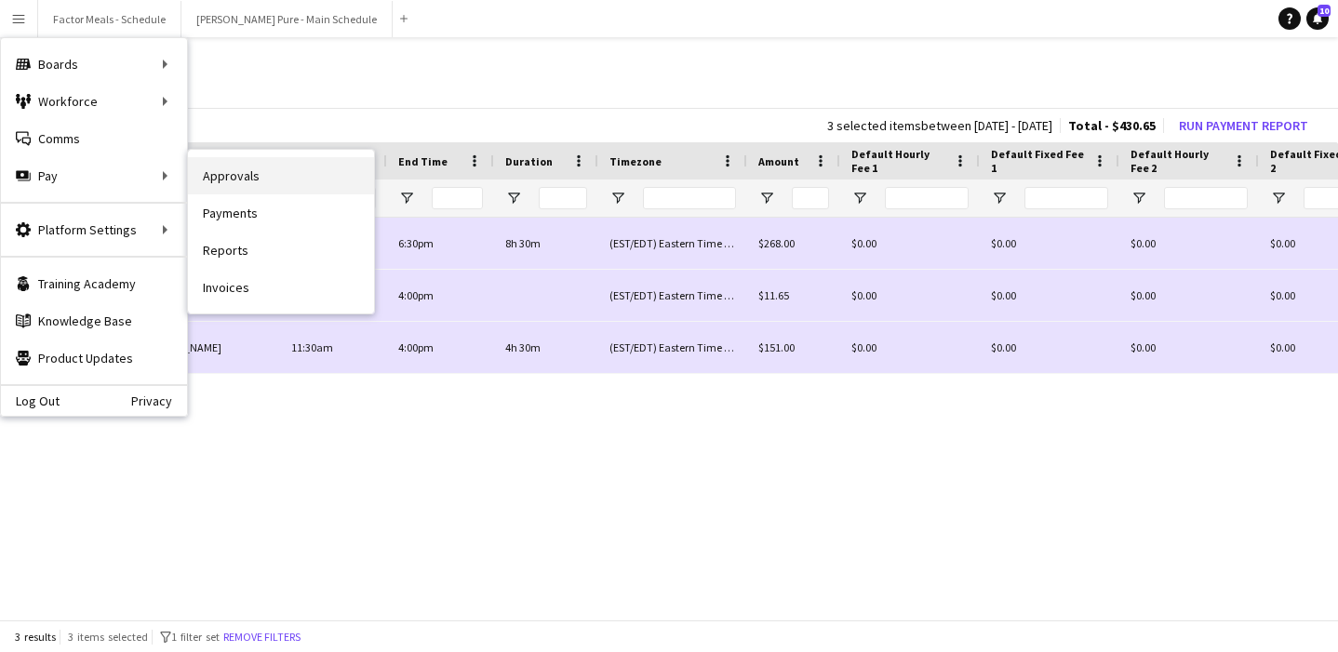
click at [257, 161] on link "Approvals" at bounding box center [281, 175] width 186 height 37
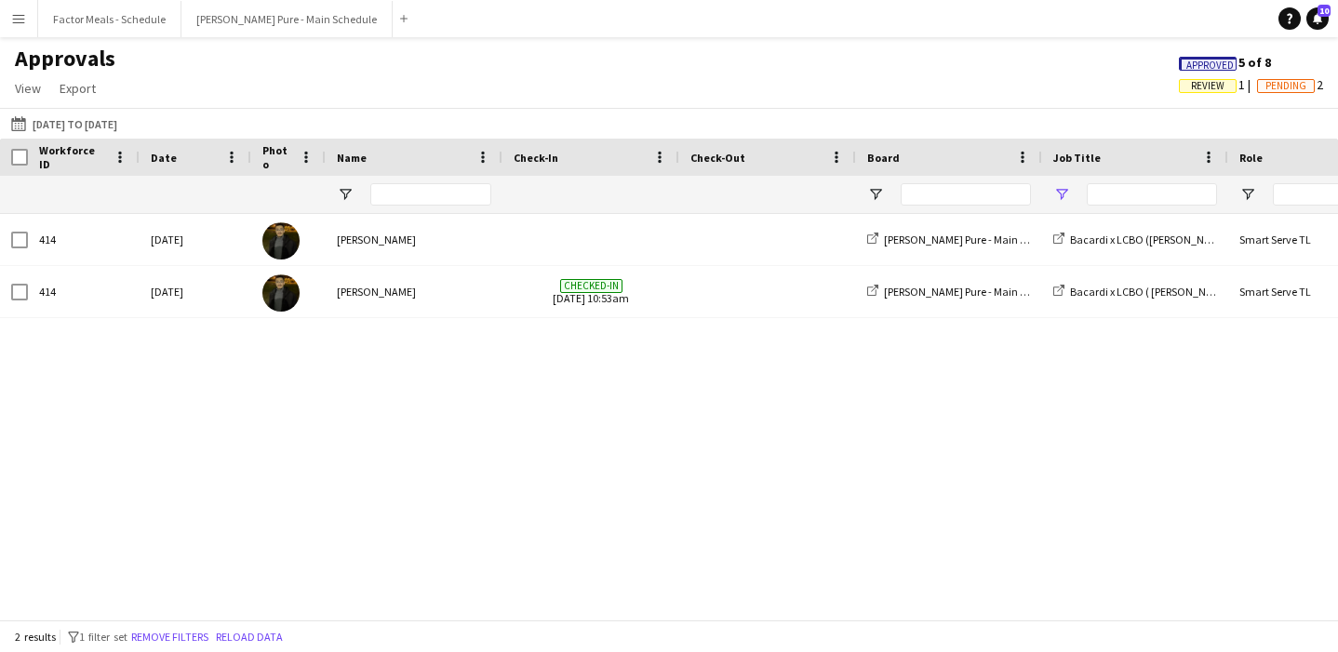
type input "*******"
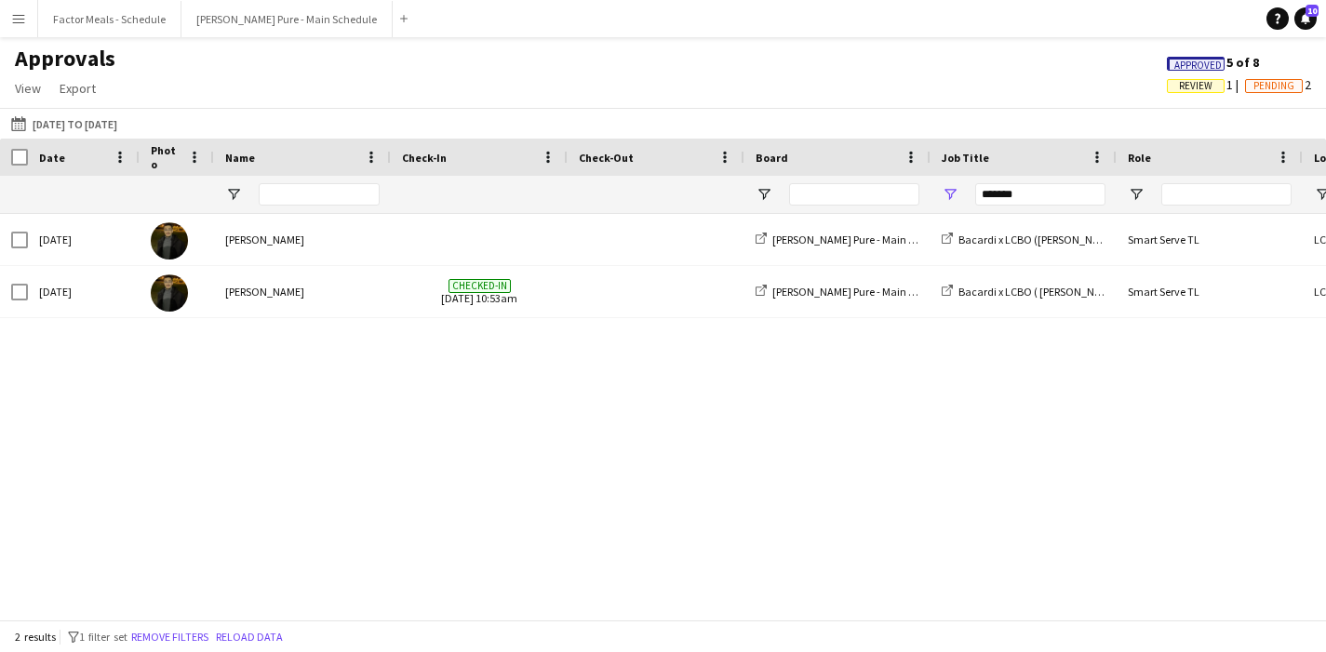
click at [29, 20] on button "Menu" at bounding box center [18, 18] width 37 height 37
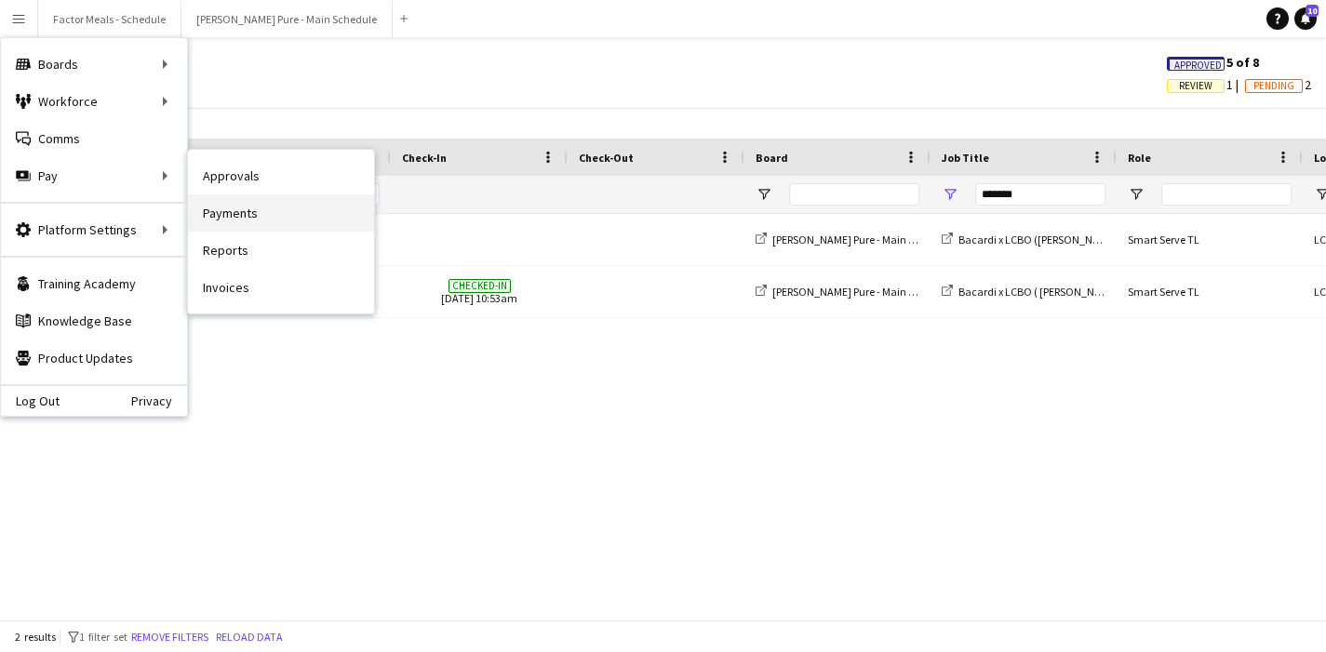
click at [258, 215] on link "Payments" at bounding box center [281, 212] width 186 height 37
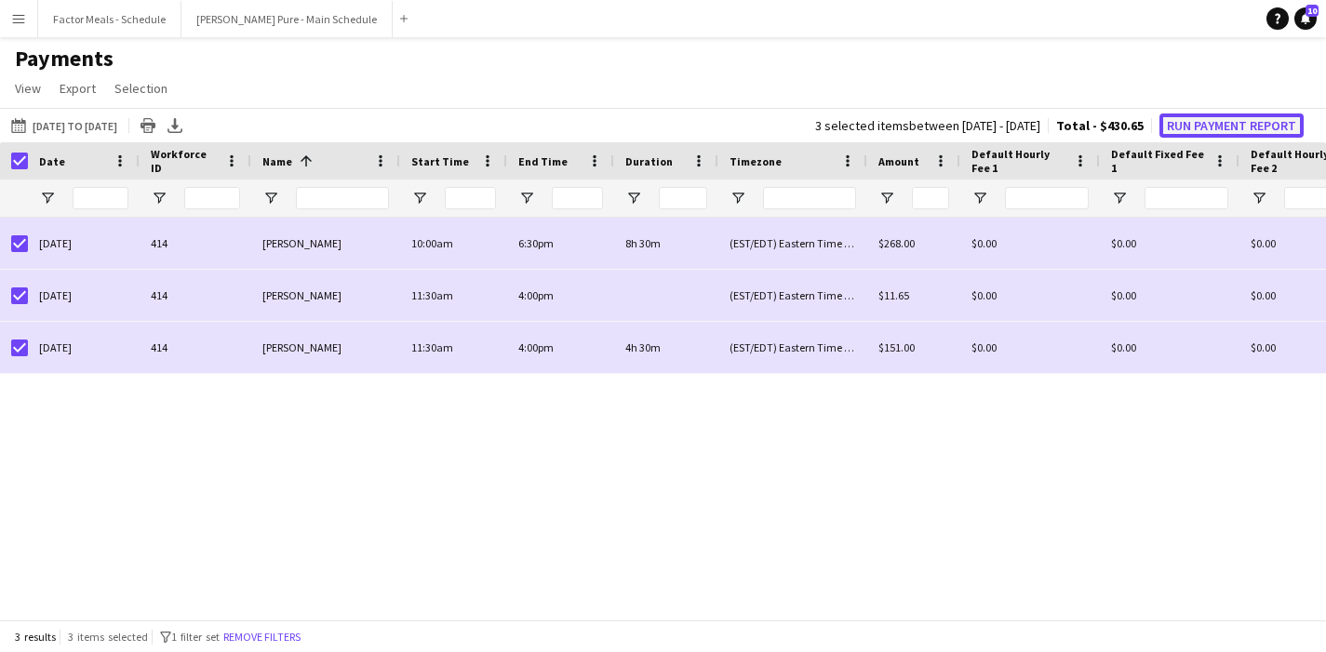
click at [1189, 126] on button "Run Payment Report" at bounding box center [1231, 126] width 144 height 24
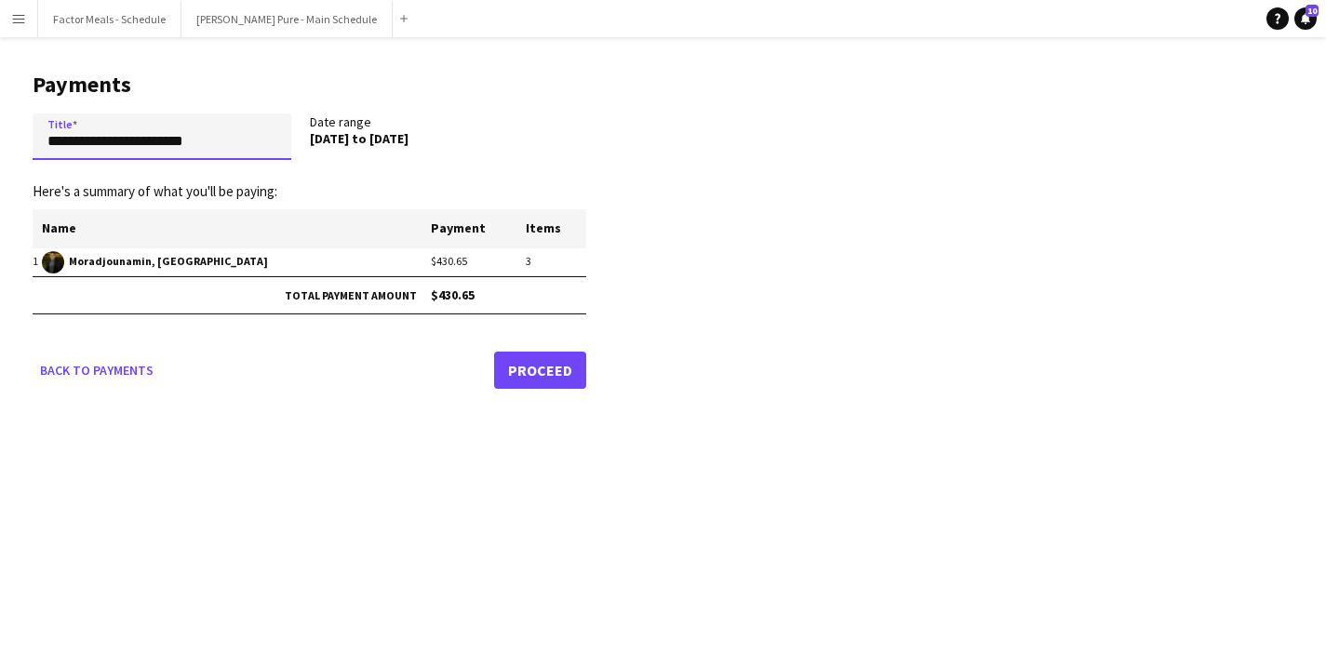
drag, startPoint x: 248, startPoint y: 139, endPoint x: -13, endPoint y: 140, distance: 261.4
click at [0, 140] on html "**********" at bounding box center [663, 326] width 1326 height 652
type input "**********"
click at [549, 372] on link "Proceed" at bounding box center [540, 370] width 92 height 37
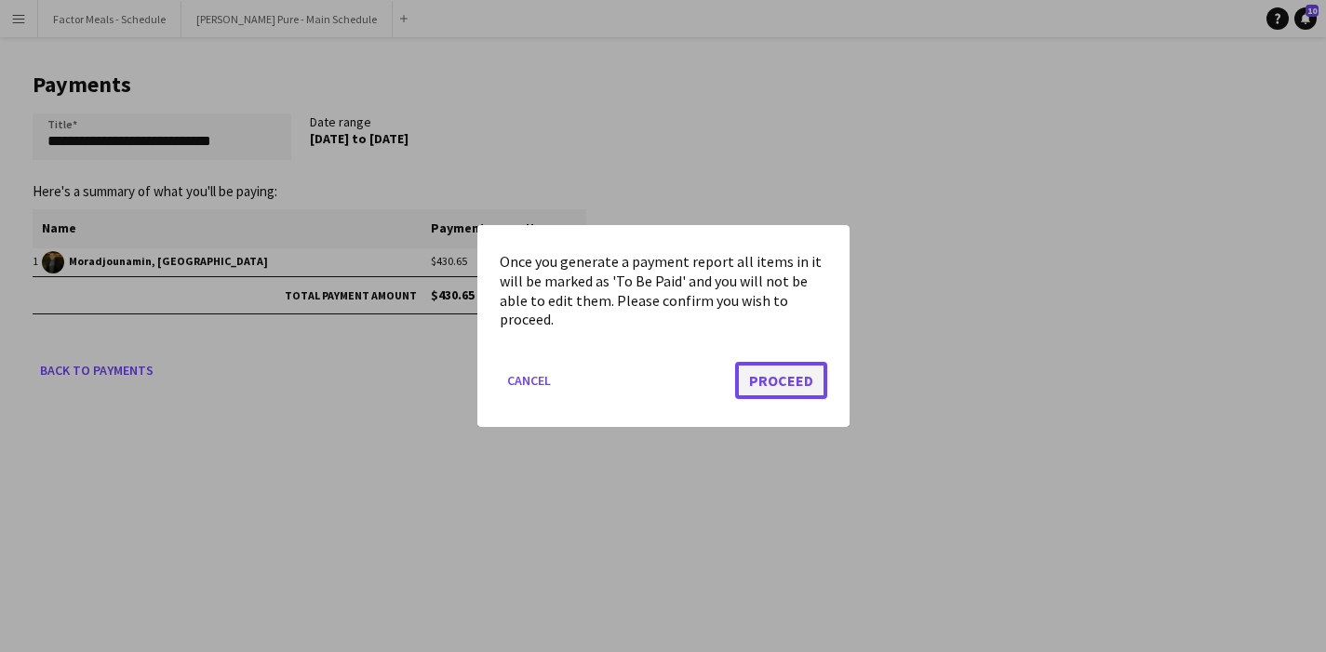
click at [780, 378] on button "Proceed" at bounding box center [781, 380] width 92 height 37
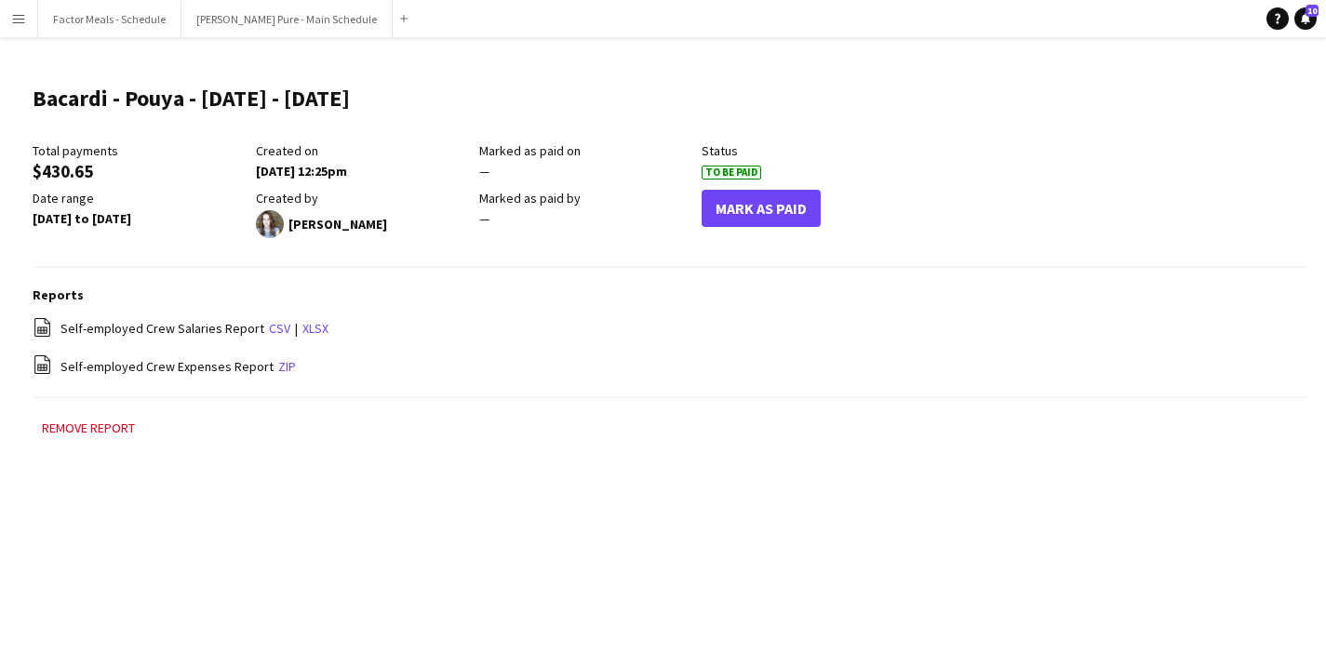
click at [24, 20] on app-icon "Menu" at bounding box center [18, 18] width 15 height 15
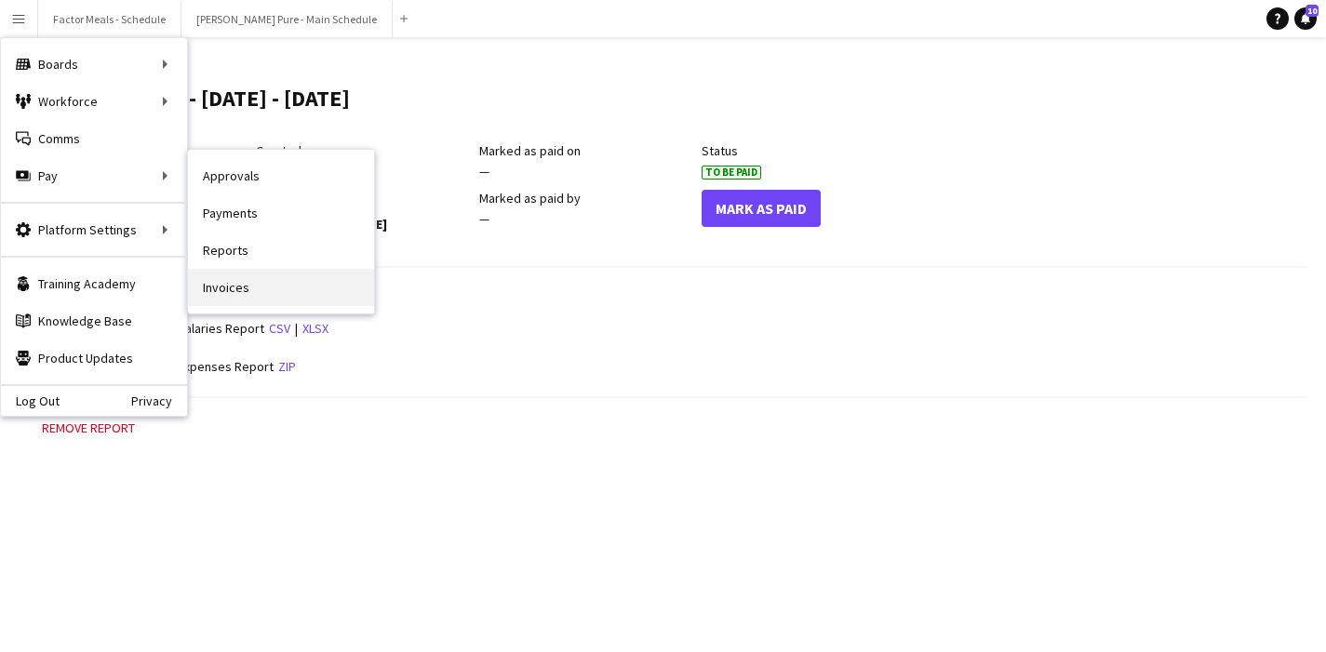
click at [225, 300] on link "Invoices" at bounding box center [281, 287] width 186 height 37
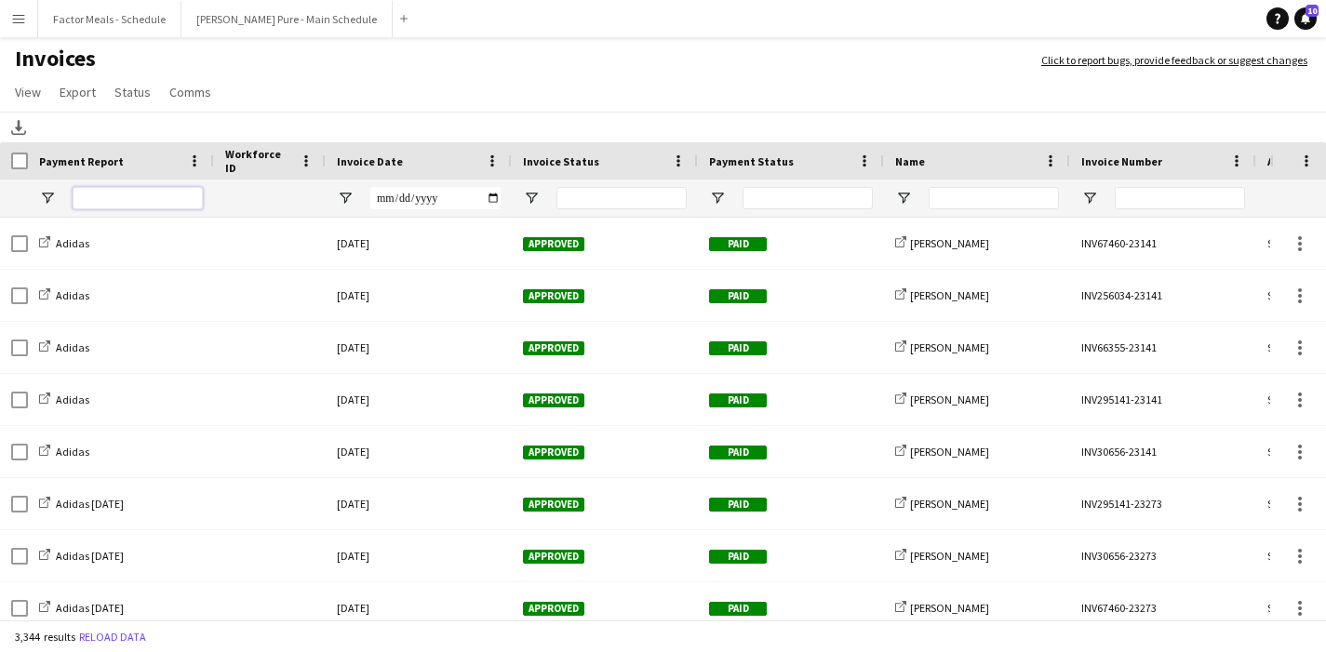
click at [138, 192] on input "Payment Report Filter Input" at bounding box center [138, 198] width 130 height 22
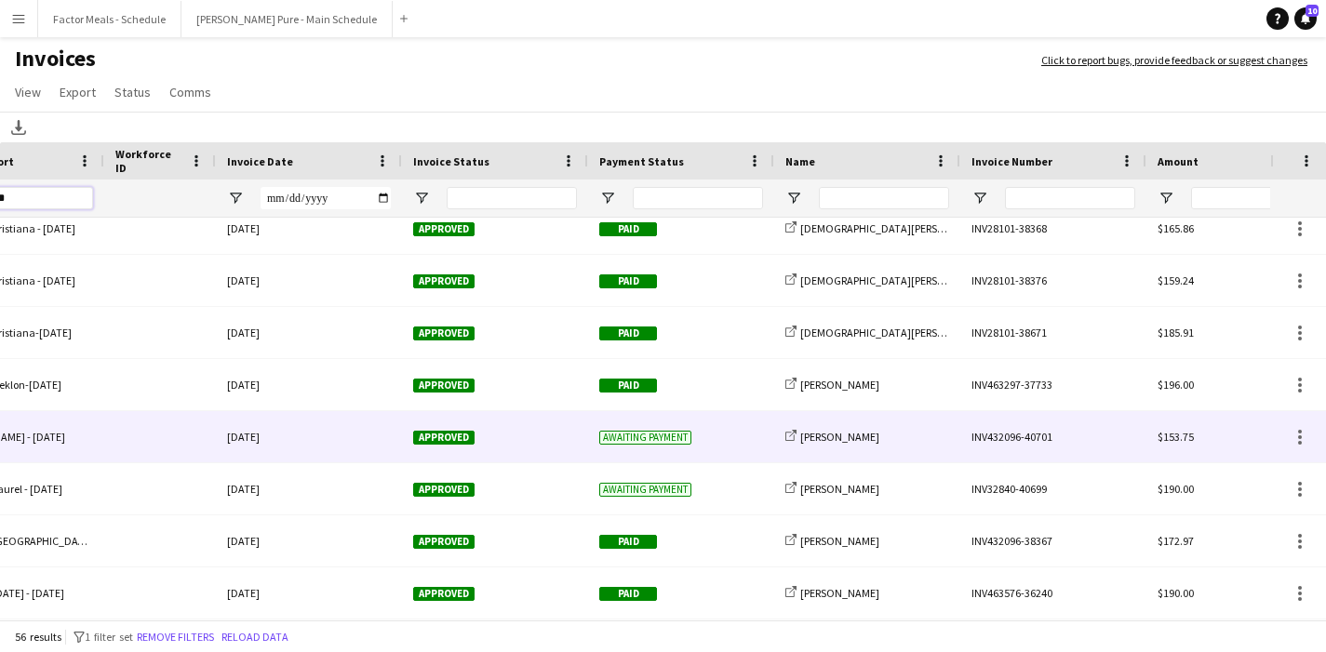
scroll to position [0, 304]
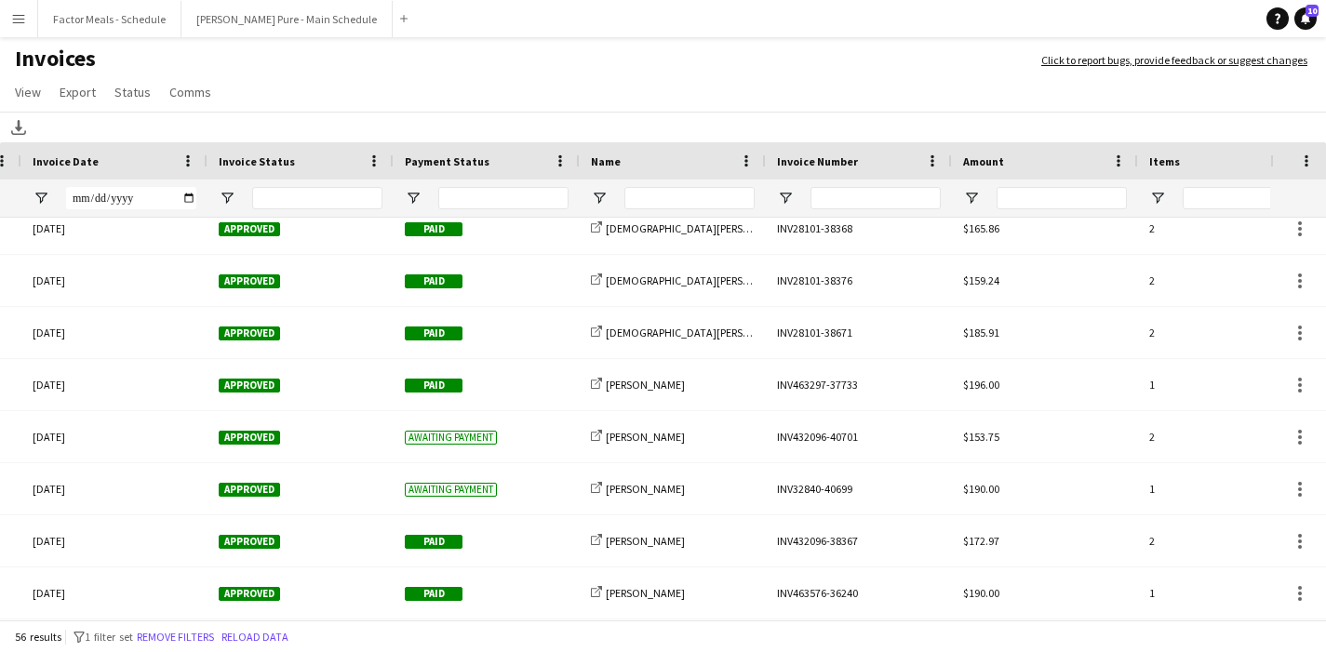
type input "*******"
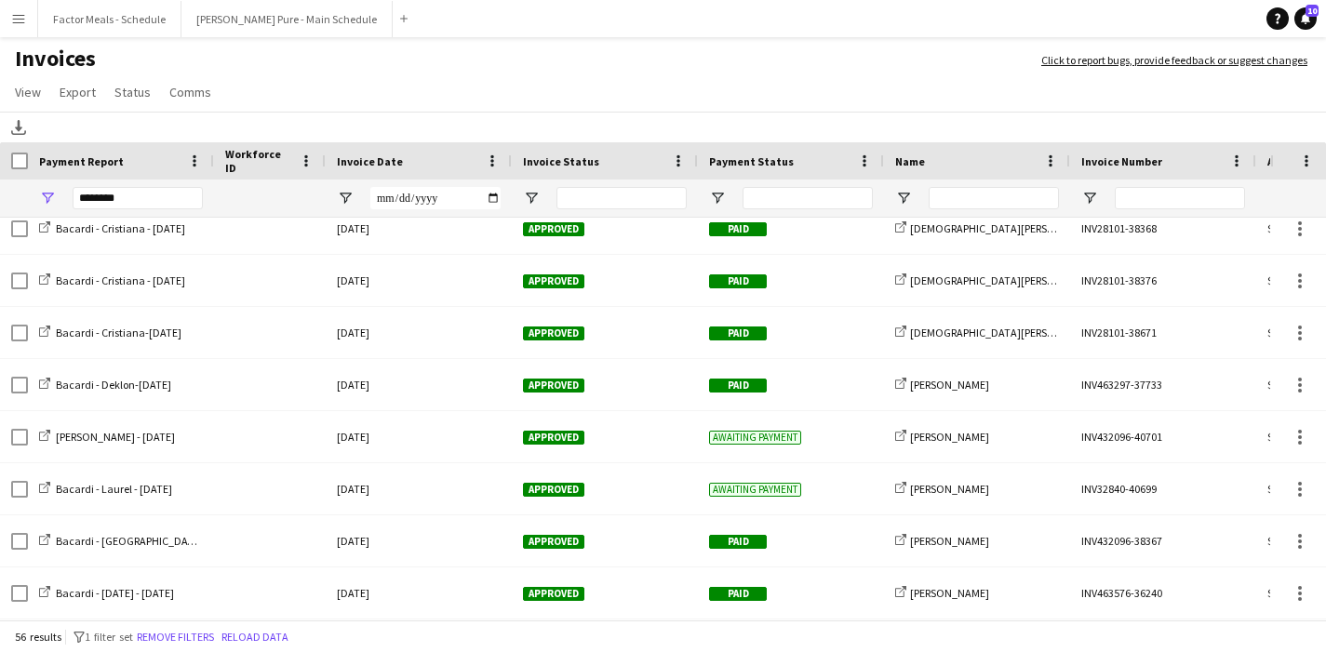
scroll to position [0, 16]
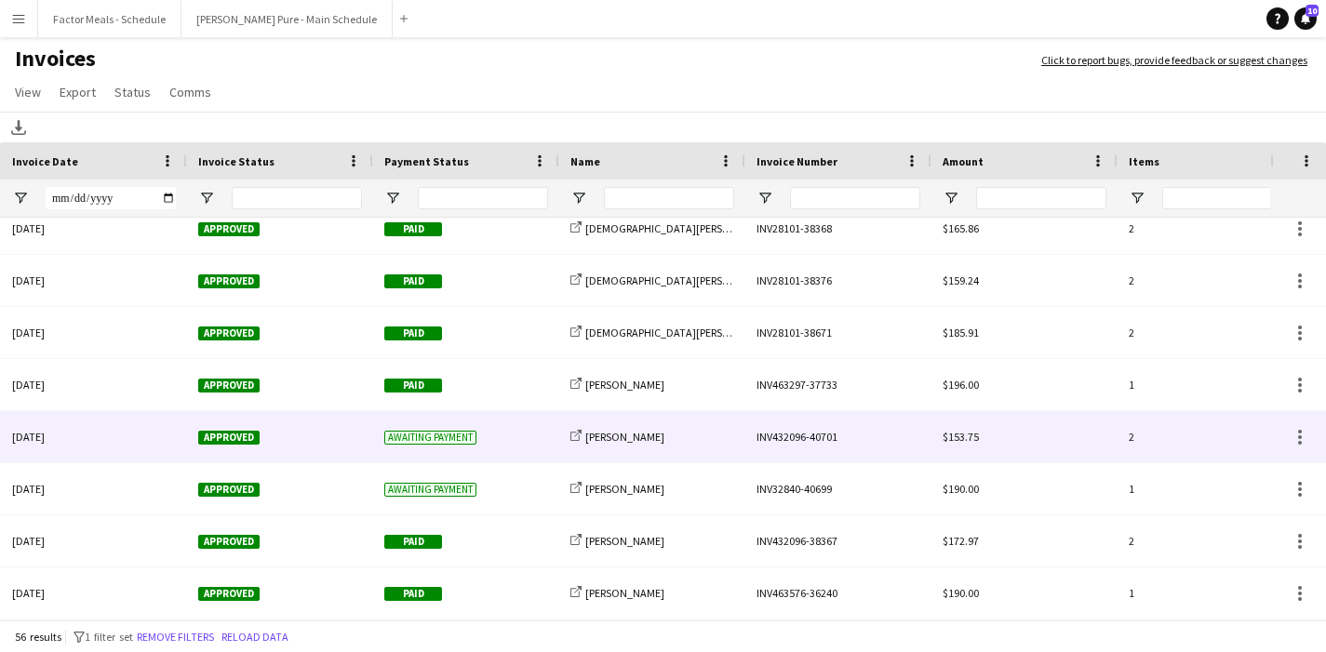
click at [799, 434] on div "INV432096-40701" at bounding box center [838, 436] width 186 height 51
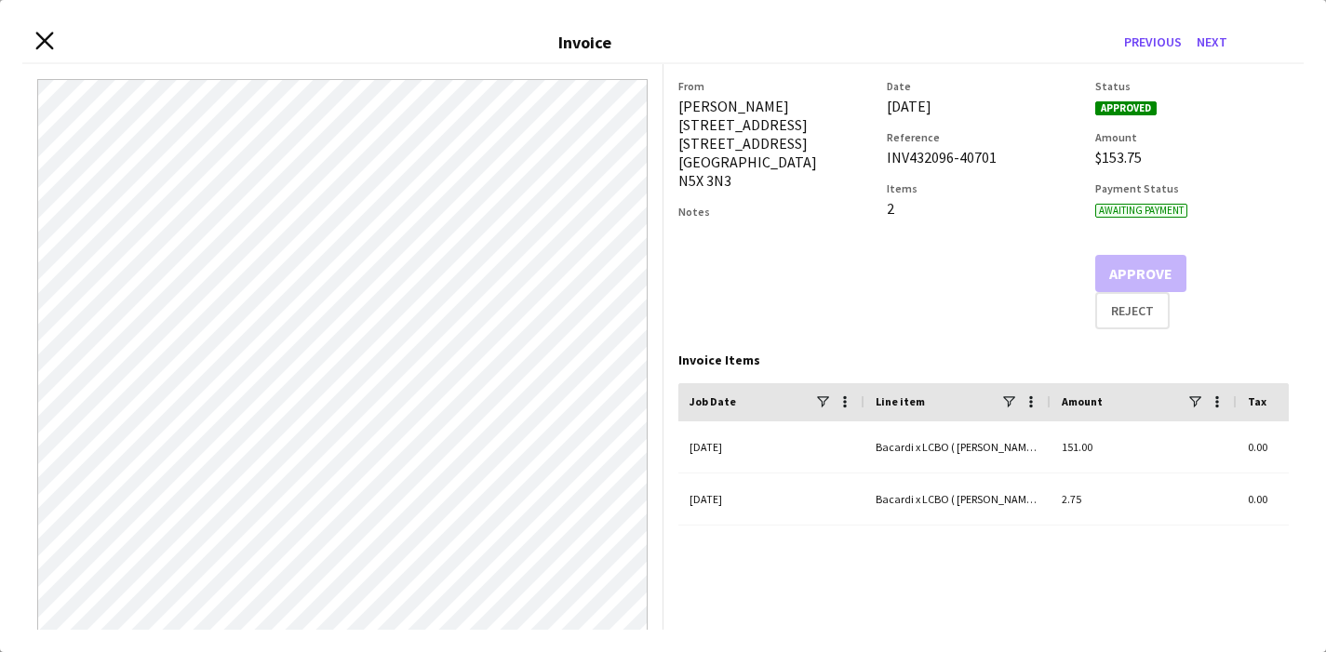
click at [38, 42] on icon "Close invoice dialog" at bounding box center [44, 42] width 18 height 18
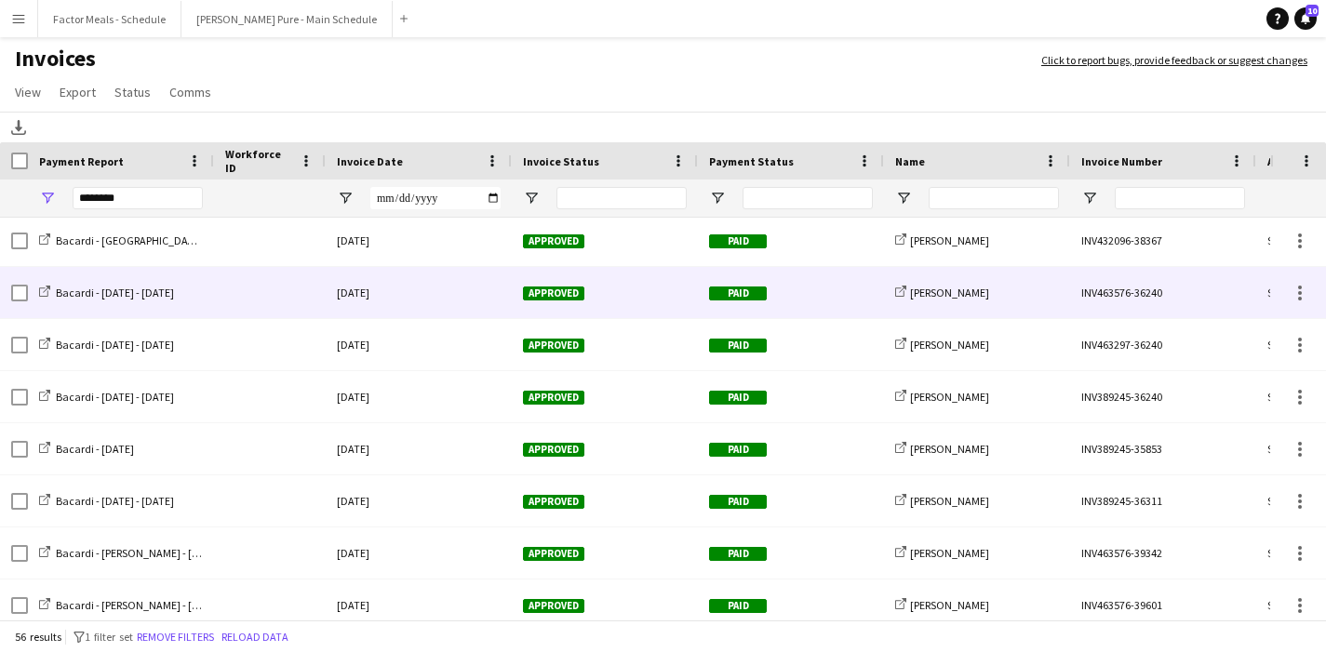
scroll to position [479, 0]
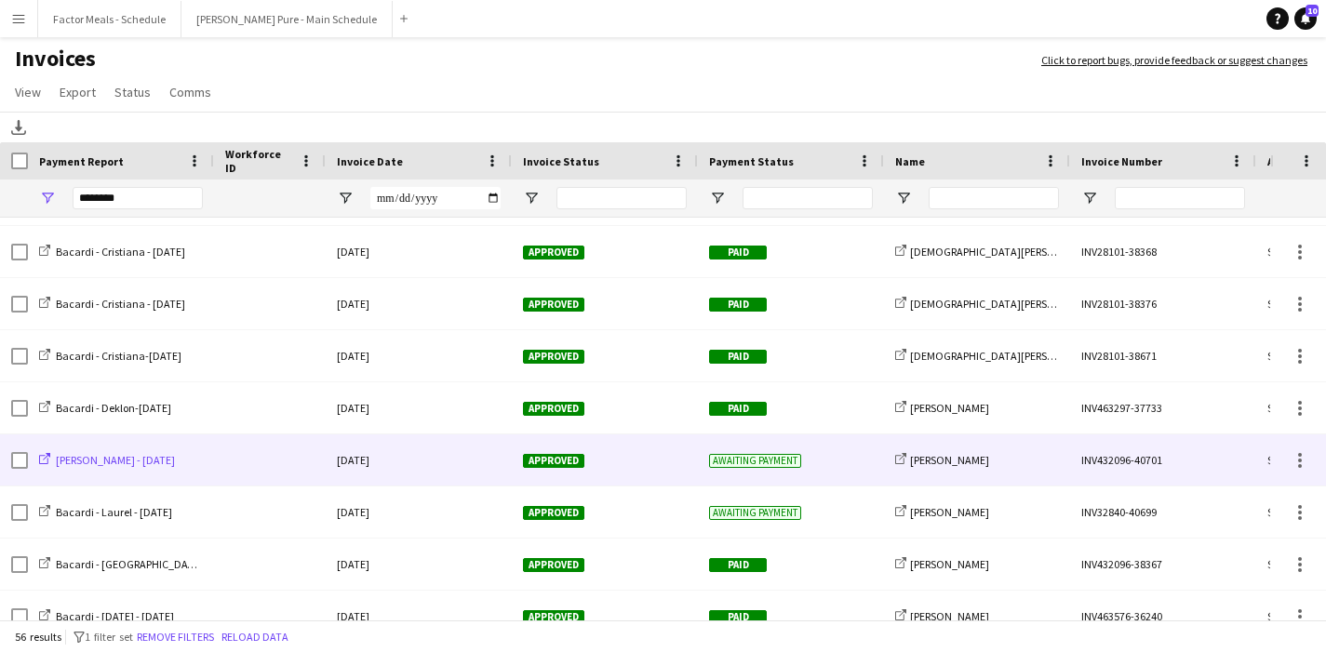
click at [113, 467] on span "Bacardi - Laura - 28 Sep" at bounding box center [115, 460] width 119 height 14
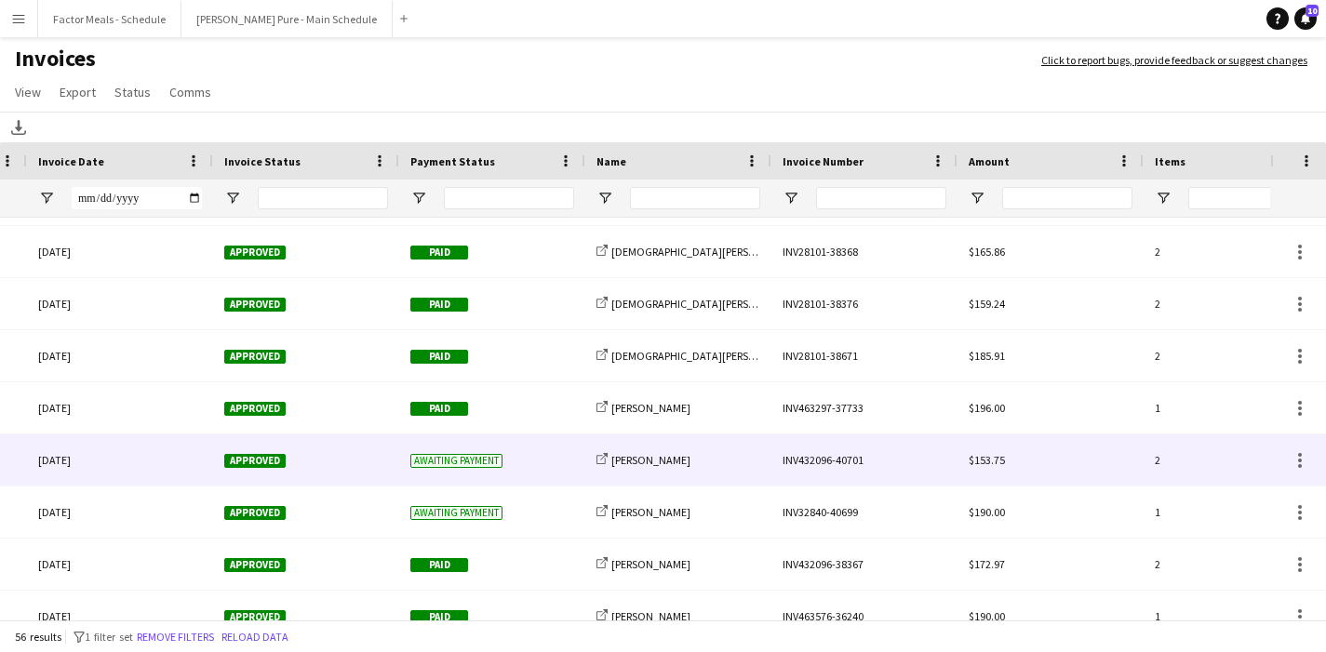
click at [831, 461] on div "INV432096-40701" at bounding box center [864, 459] width 186 height 51
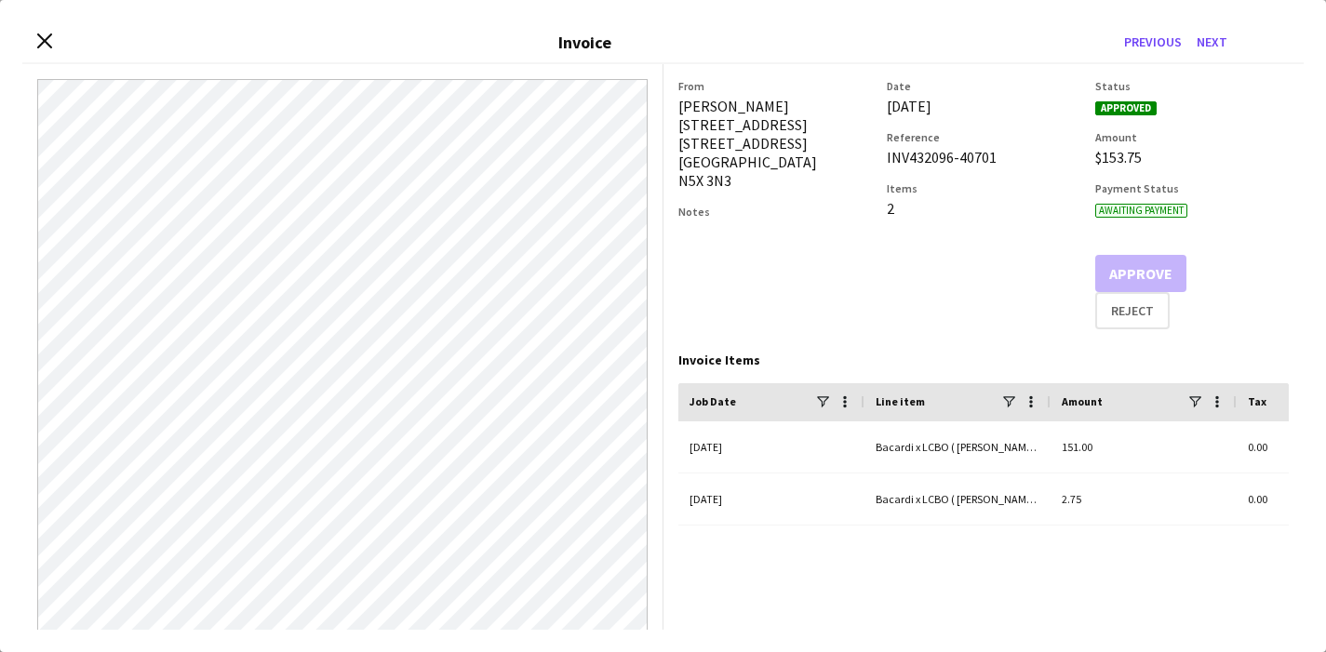
click at [981, 155] on div "INV432096-40701" at bounding box center [984, 157] width 194 height 19
drag, startPoint x: 995, startPoint y: 161, endPoint x: 874, endPoint y: 163, distance: 121.0
click at [874, 163] on div "From Laura Blake 86 Sunnyside Drive 86 Sunnyside Dr London N5X 3N3 Notes Date 0…" at bounding box center [983, 204] width 611 height 250
click at [888, 160] on div "INV432096-40701" at bounding box center [984, 157] width 194 height 19
drag, startPoint x: 999, startPoint y: 156, endPoint x: 887, endPoint y: 163, distance: 112.8
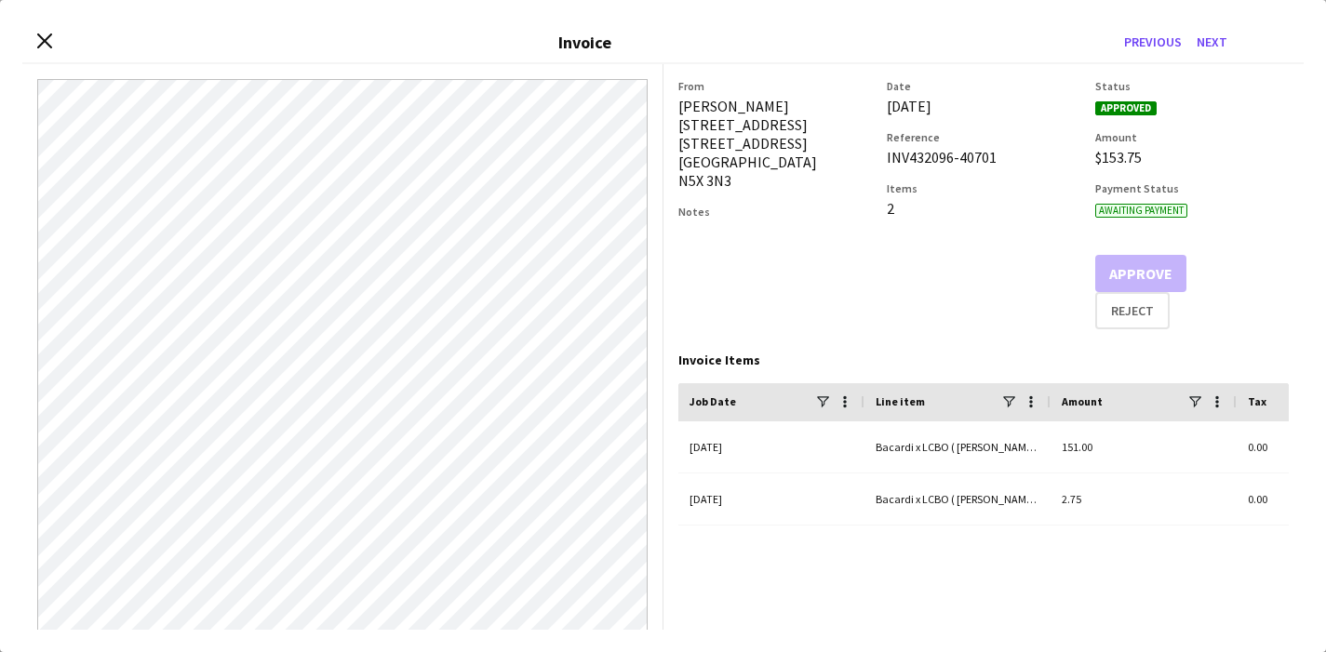
click at [887, 163] on div "INV432096-40701" at bounding box center [984, 157] width 194 height 19
copy div "INV432096-40701"
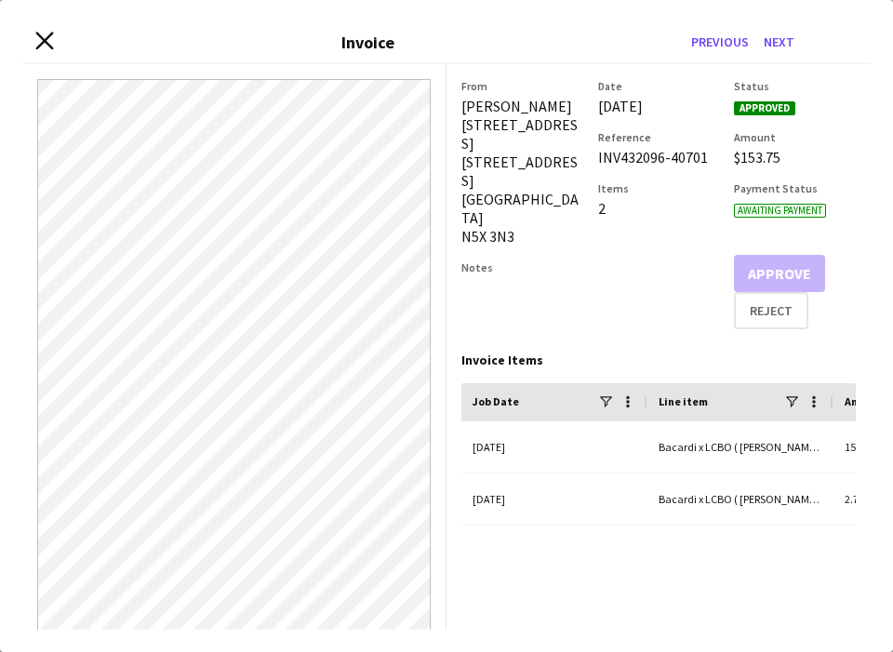
click at [46, 36] on icon "Close invoice dialog" at bounding box center [44, 42] width 18 height 18
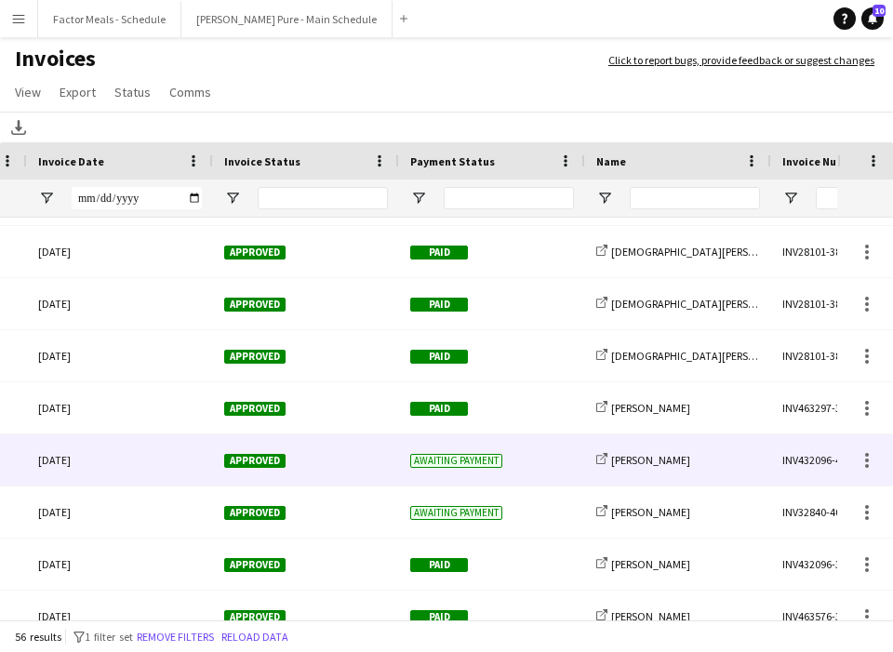
scroll to position [0, 0]
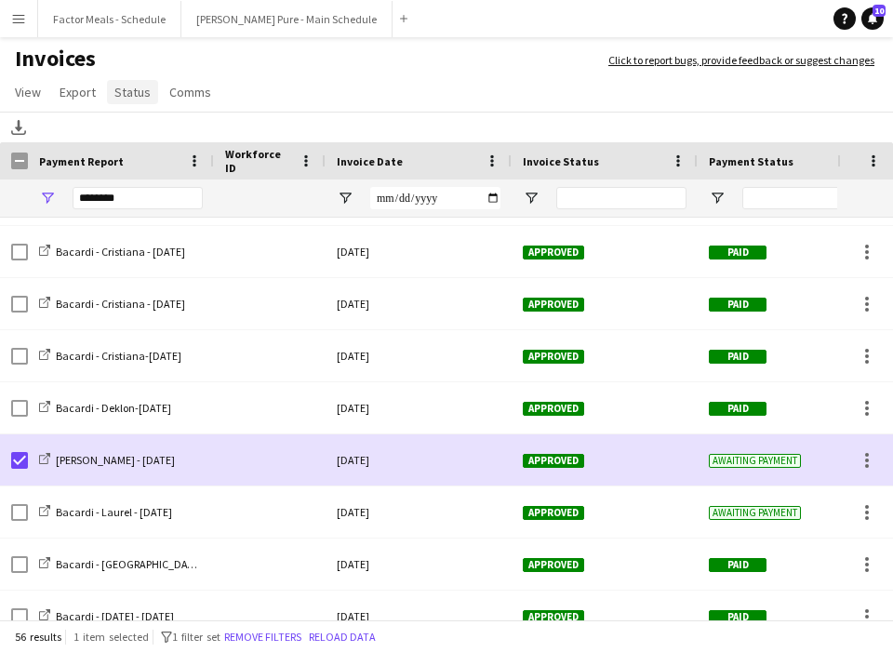
click at [122, 97] on span "Status" at bounding box center [132, 92] width 36 height 17
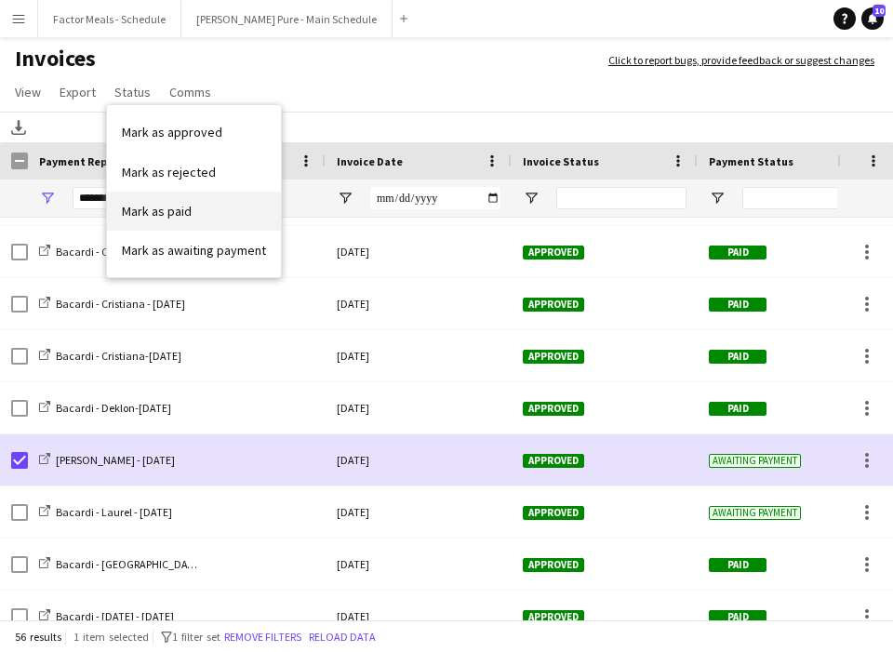
click at [149, 220] on link "Mark as paid" at bounding box center [194, 211] width 174 height 39
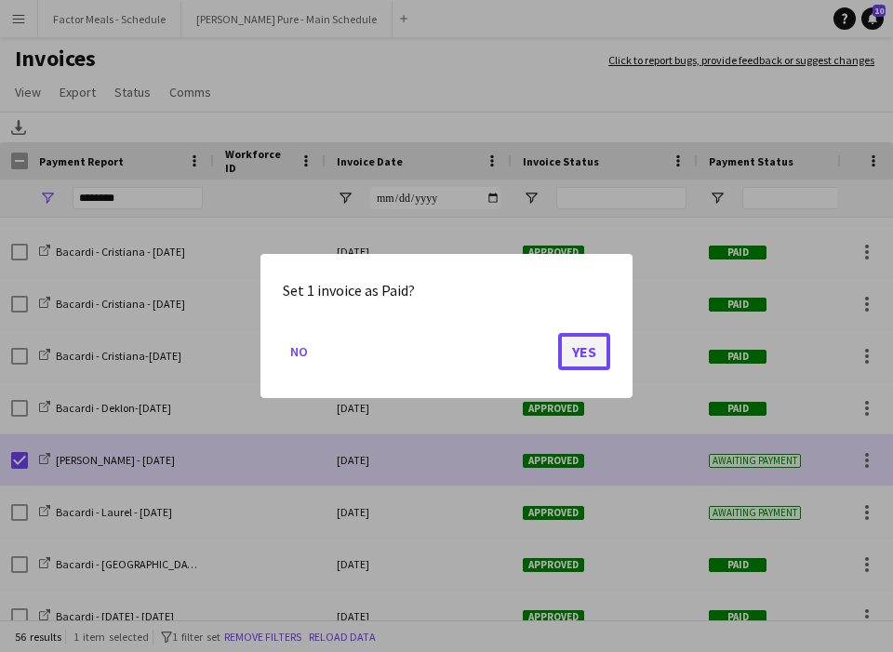
click at [590, 355] on button "Yes" at bounding box center [584, 351] width 52 height 37
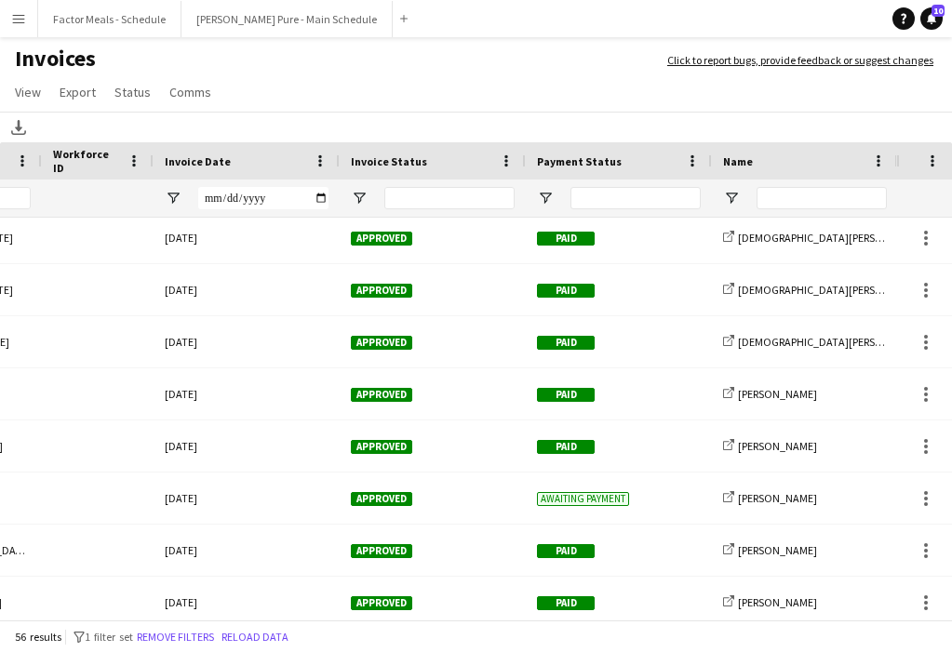
scroll to position [0, 361]
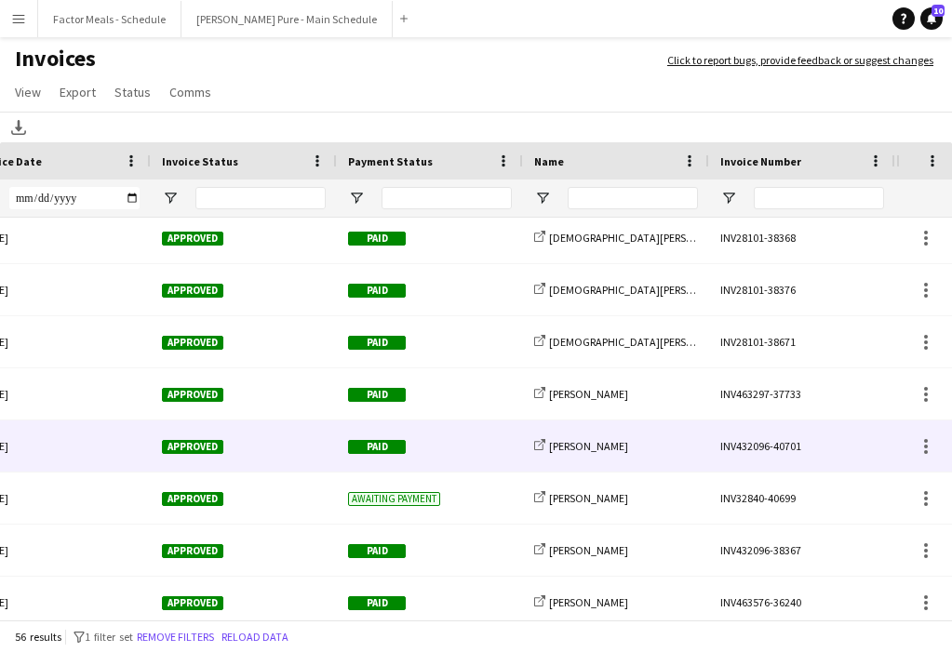
click at [763, 453] on div "INV432096-40701" at bounding box center [802, 446] width 186 height 51
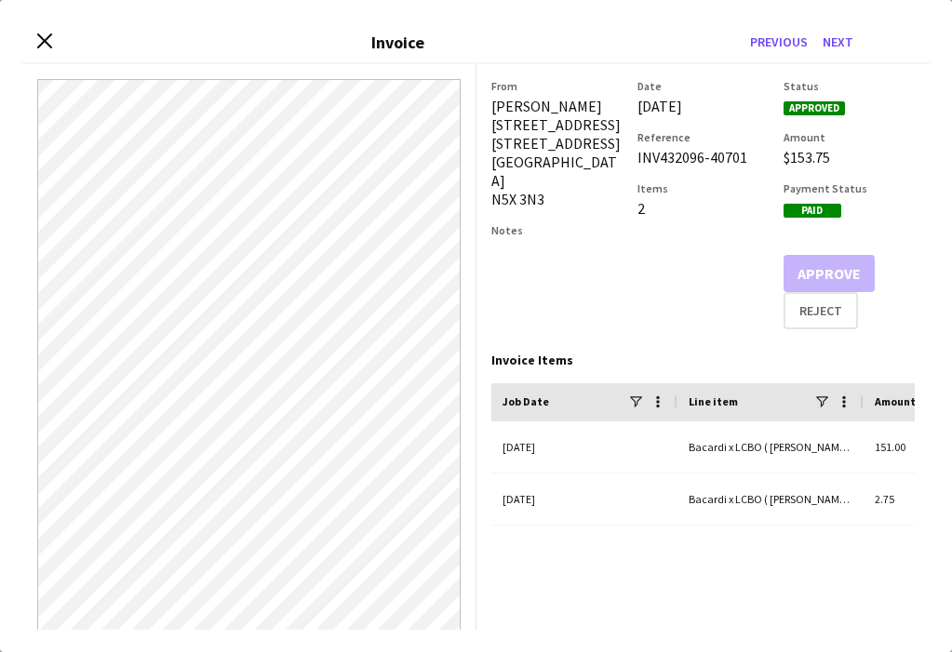
drag, startPoint x: 634, startPoint y: 157, endPoint x: 751, endPoint y: 162, distance: 117.3
click at [751, 162] on div "From Laura Blake 86 Sunnyside Drive 86 Sunnyside Dr London N5X 3N3 Notes Date 0…" at bounding box center [703, 204] width 424 height 250
copy div "INV432096-40701"
click at [39, 33] on icon "Close invoice dialog" at bounding box center [44, 42] width 18 height 18
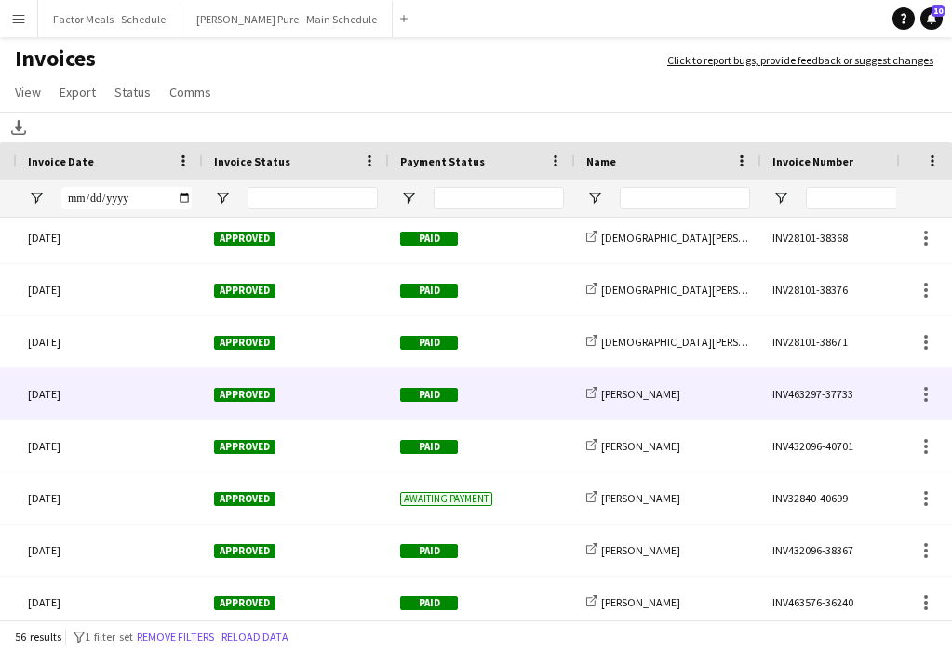
scroll to position [0, 308]
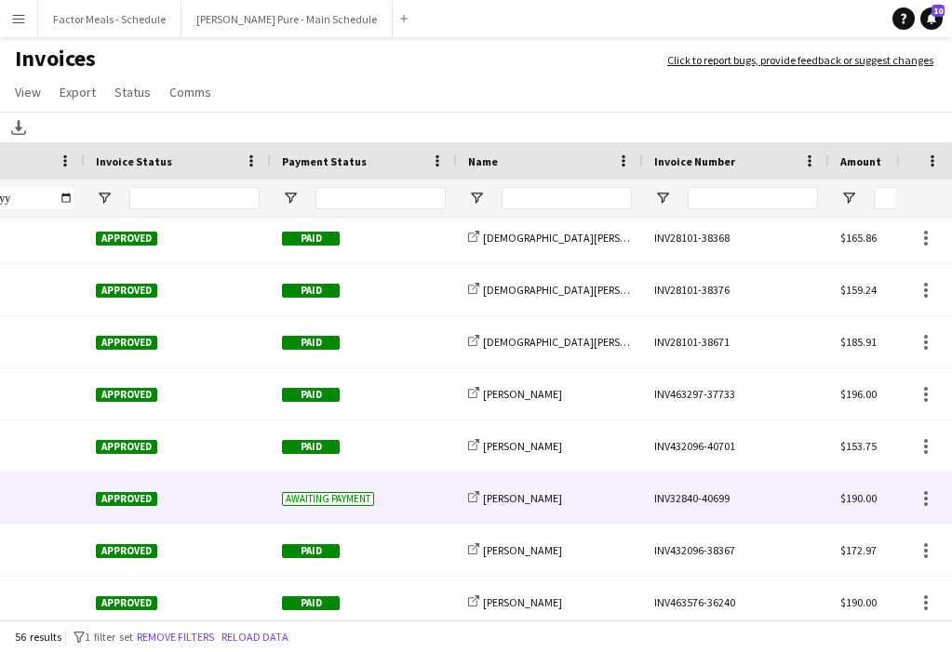
click at [688, 501] on div "INV32840-40699" at bounding box center [736, 498] width 186 height 51
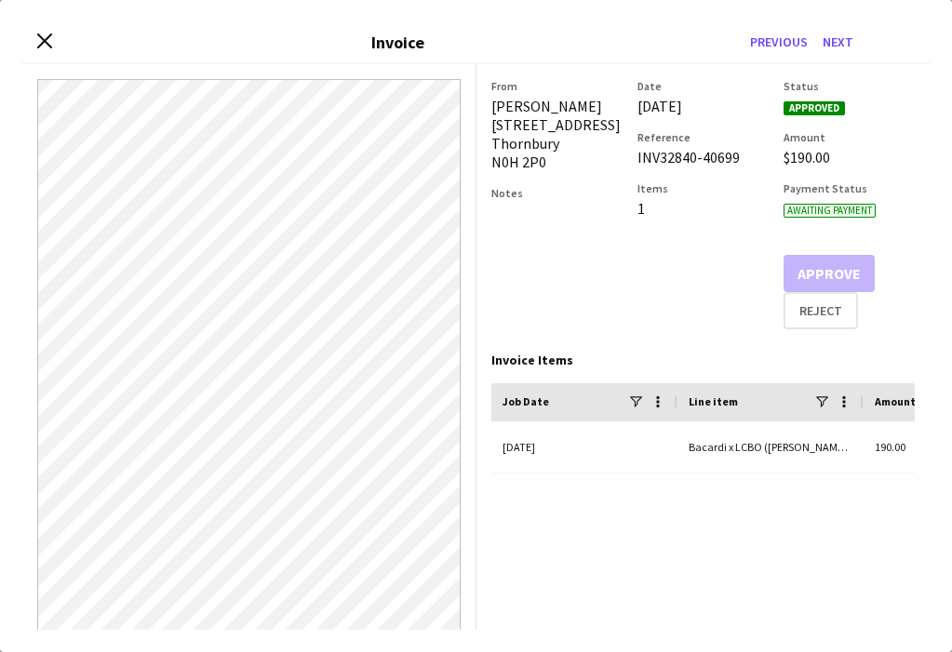
drag, startPoint x: 635, startPoint y: 158, endPoint x: 753, endPoint y: 160, distance: 118.2
click at [753, 160] on div "From Laurel Simon 211 Sunset Boulevard Thornbury N0H 2P0 Notes Date 03-October-…" at bounding box center [703, 204] width 424 height 250
copy div "INV32840-40699"
click at [42, 40] on icon "Close invoice dialog" at bounding box center [44, 42] width 18 height 18
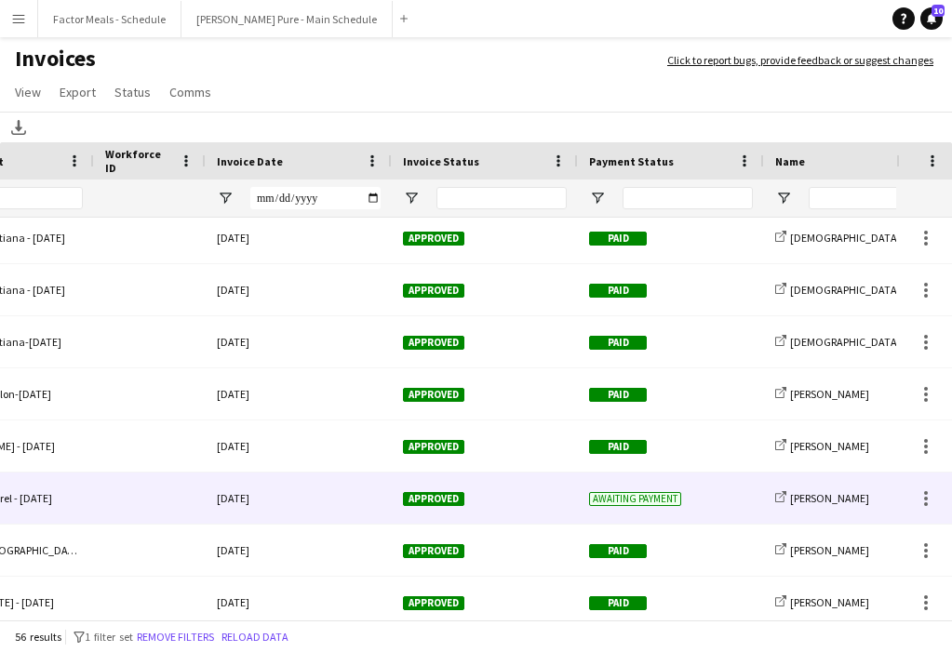
scroll to position [0, 0]
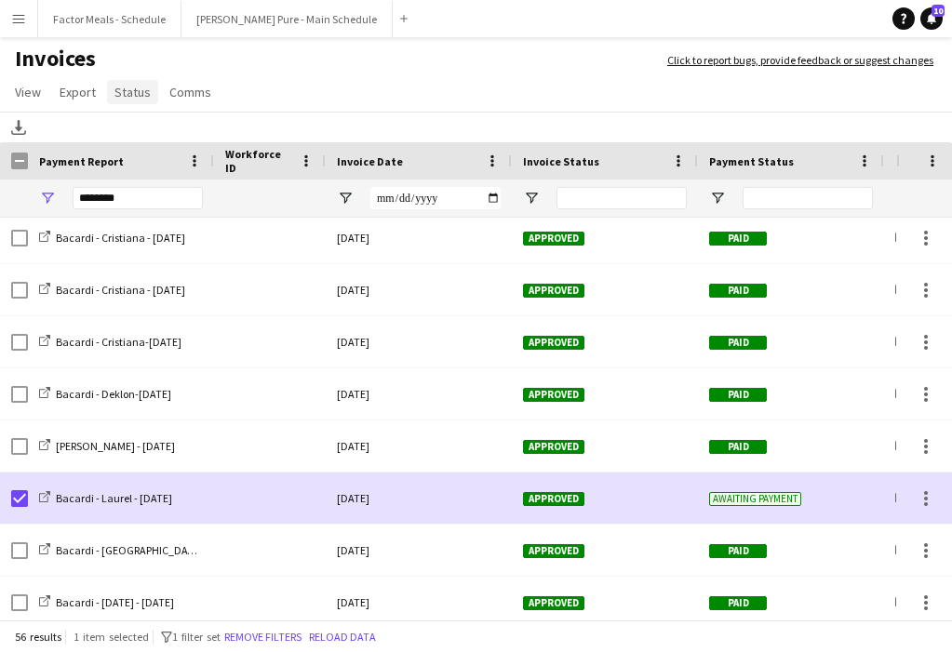
click at [141, 93] on span "Status" at bounding box center [132, 92] width 36 height 17
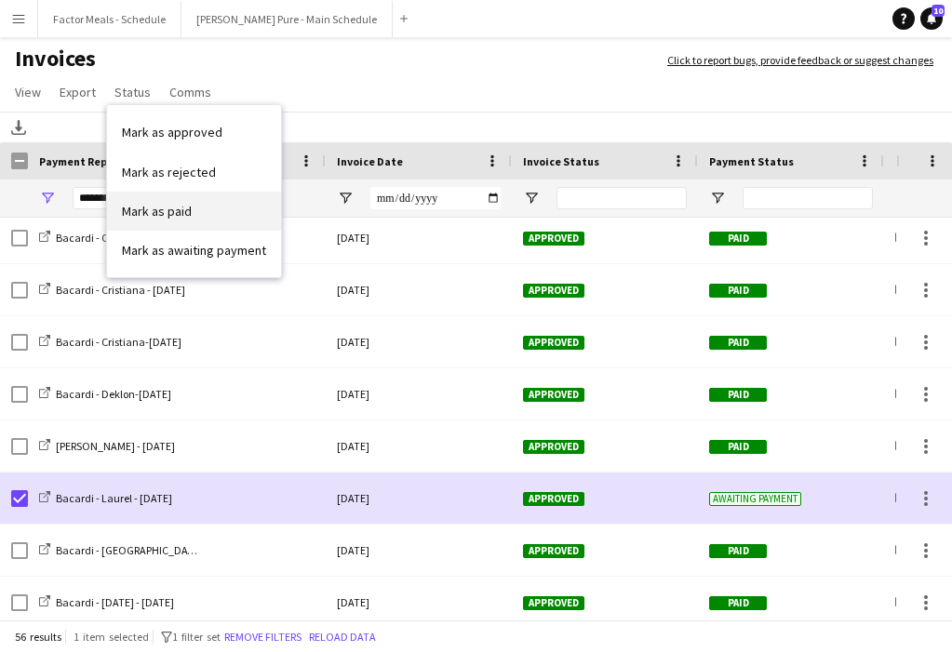
click at [162, 217] on span "Mark as paid" at bounding box center [157, 211] width 70 height 17
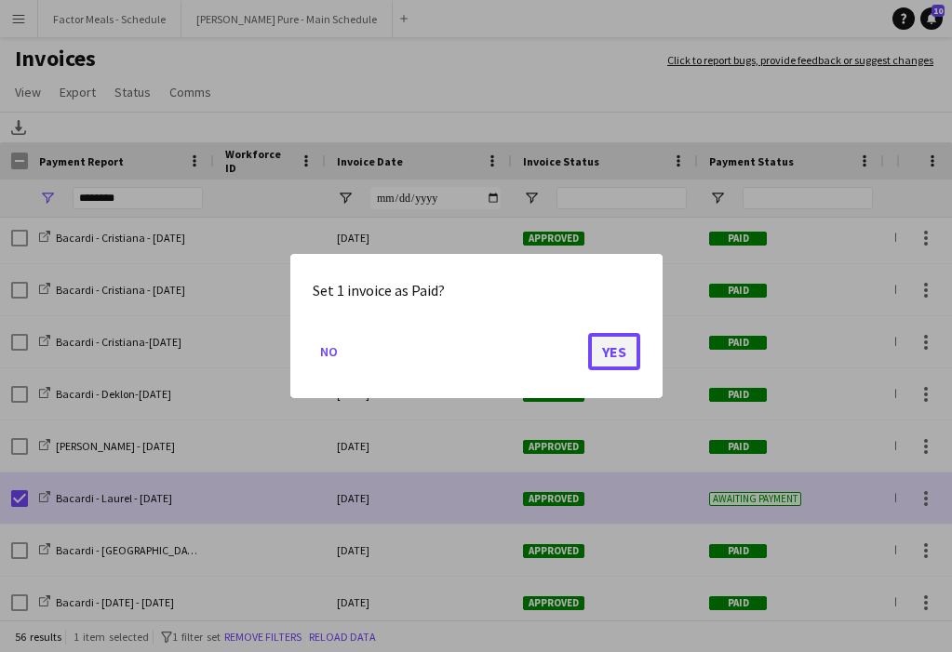
click at [609, 360] on button "Yes" at bounding box center [614, 351] width 52 height 37
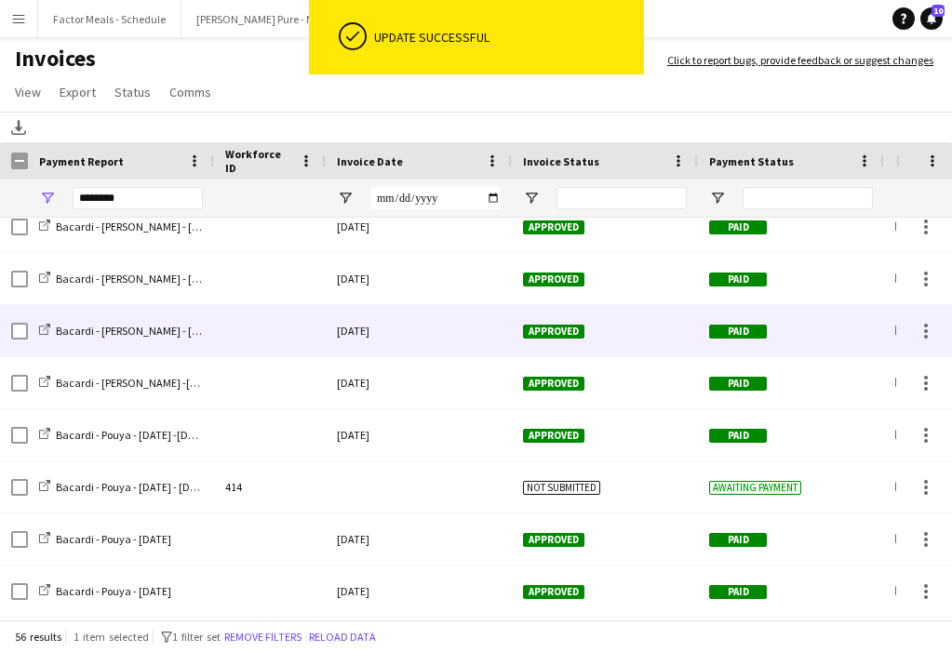
scroll to position [1136, 0]
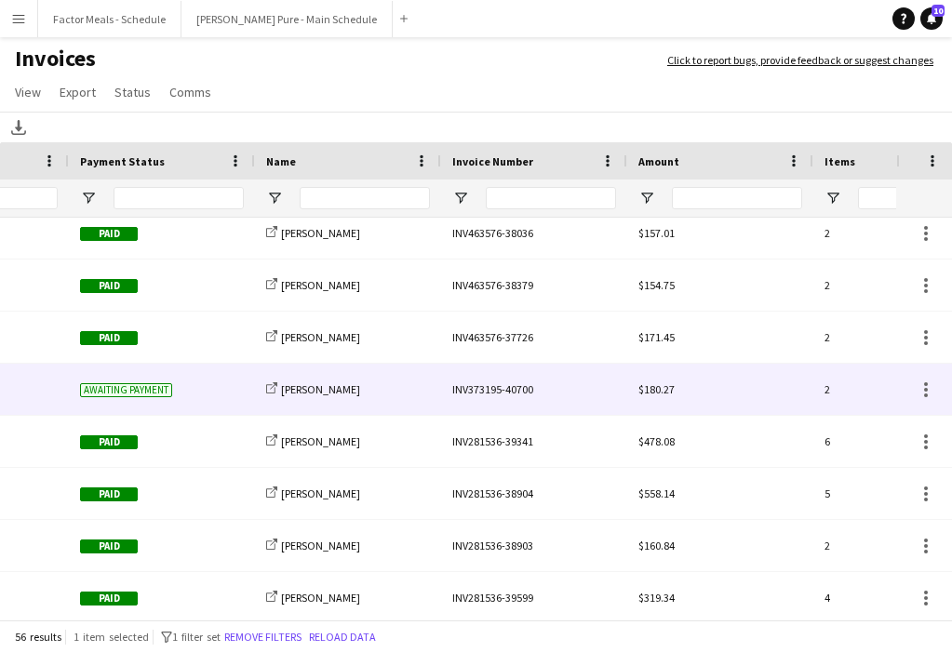
click at [514, 388] on div "INV373195-40700" at bounding box center [534, 389] width 186 height 51
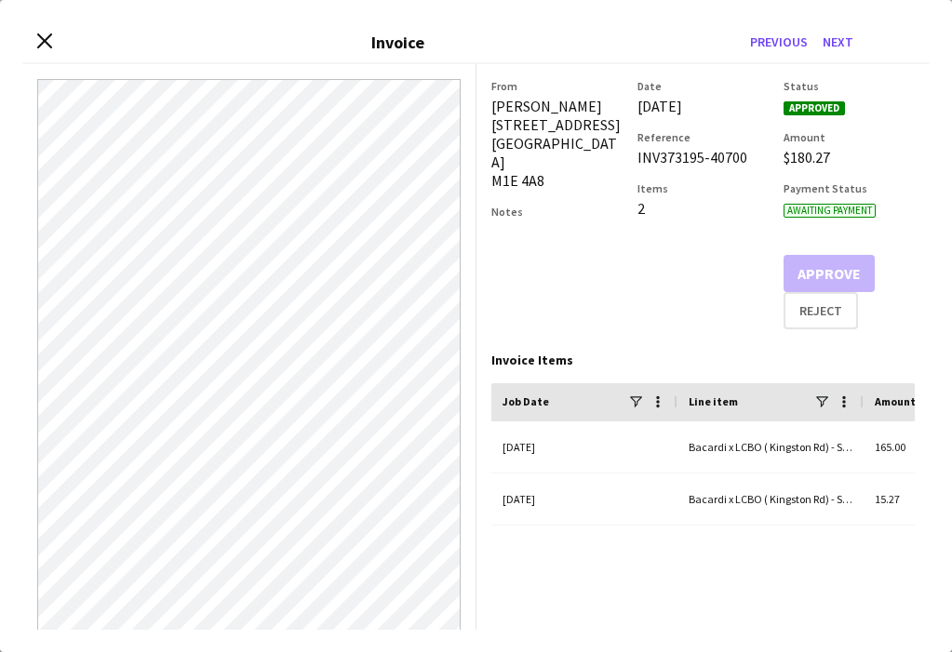
drag, startPoint x: 622, startPoint y: 319, endPoint x: 941, endPoint y: 327, distance: 318.3
click at [625, 319] on div "From Navpreet Kaur 37 Megan Avenue Toronto M1E 4A8 Notes Date 03-October-2025 R…" at bounding box center [703, 204] width 424 height 250
click at [43, 39] on icon at bounding box center [44, 40] width 15 height 15
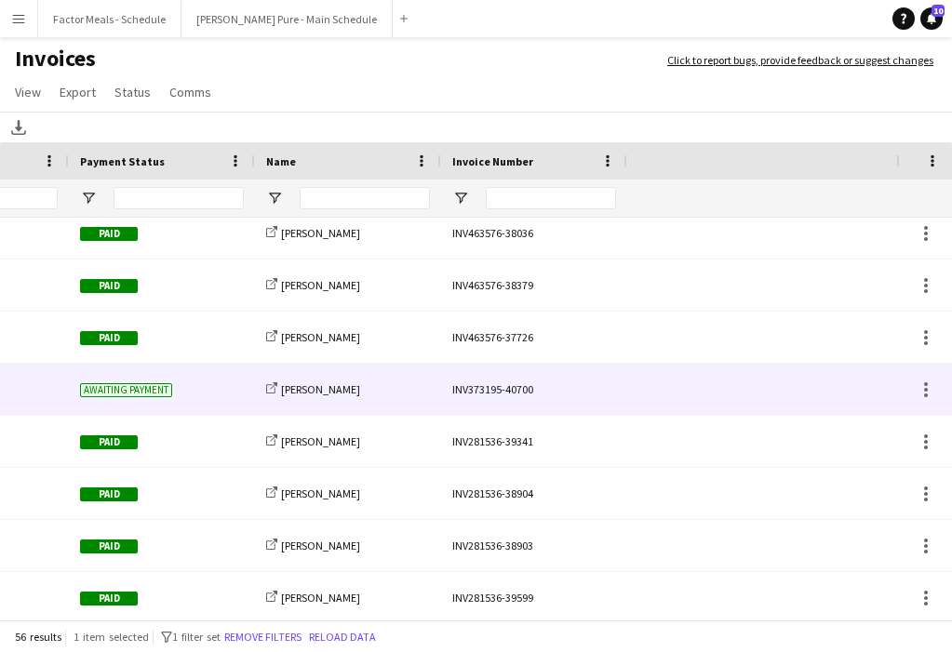
scroll to position [0, 0]
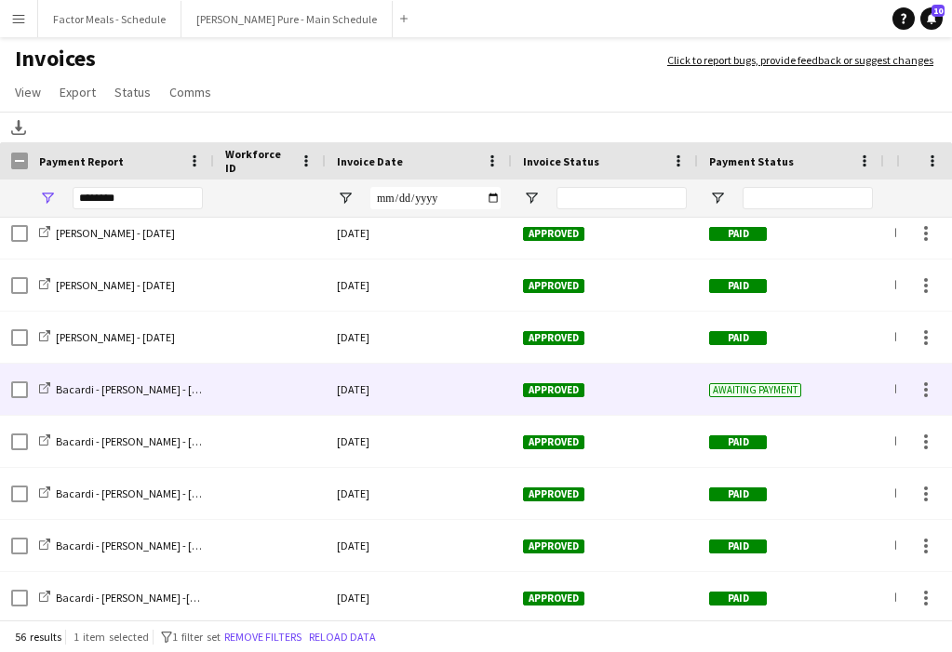
click at [19, 401] on div at bounding box center [19, 390] width 17 height 52
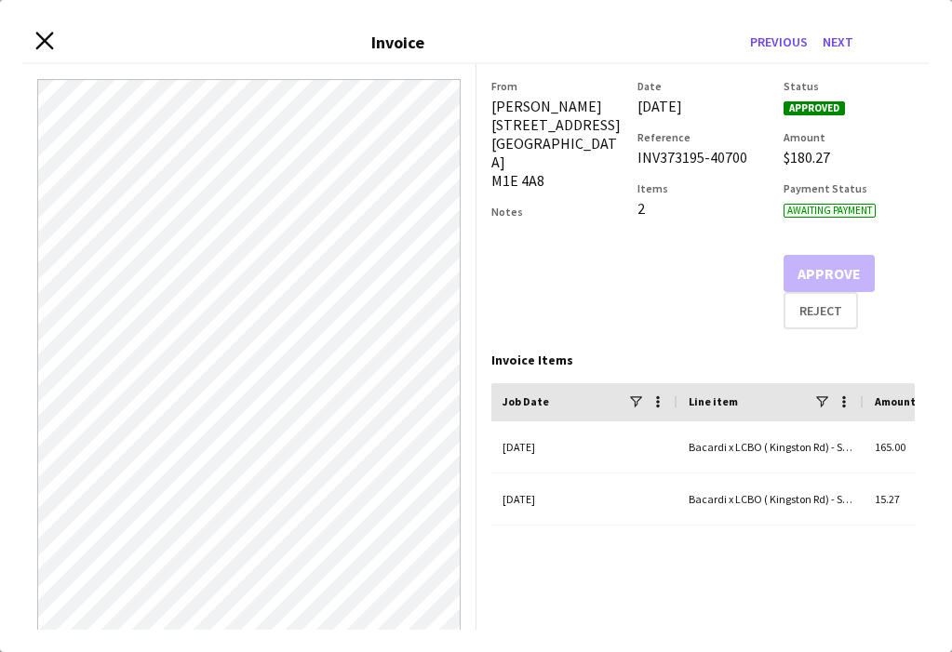
click at [42, 41] on icon at bounding box center [44, 42] width 18 height 18
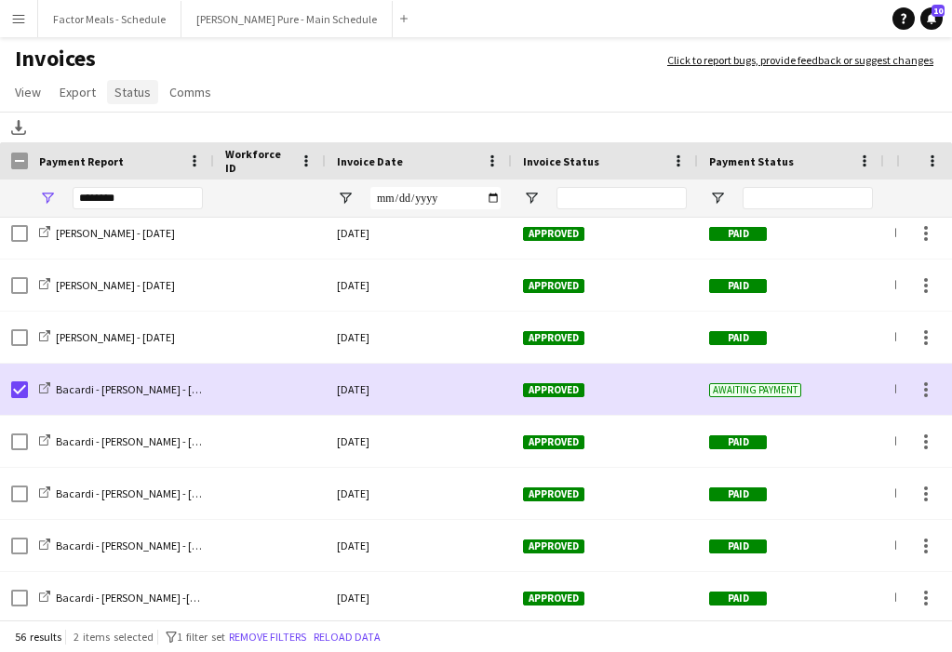
click at [119, 92] on span "Status" at bounding box center [132, 92] width 36 height 17
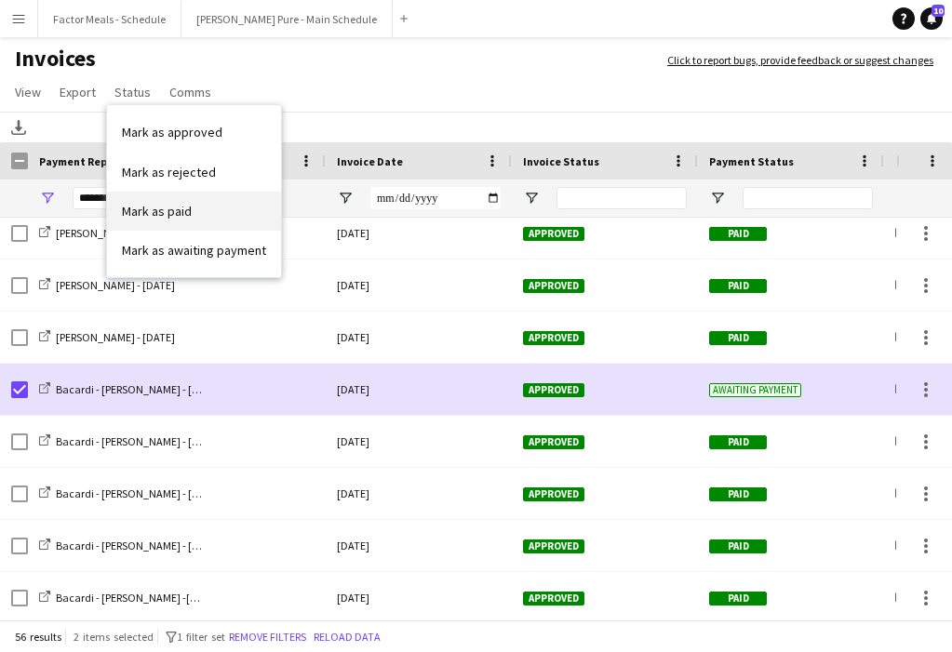
click at [176, 207] on span "Mark as paid" at bounding box center [157, 211] width 70 height 17
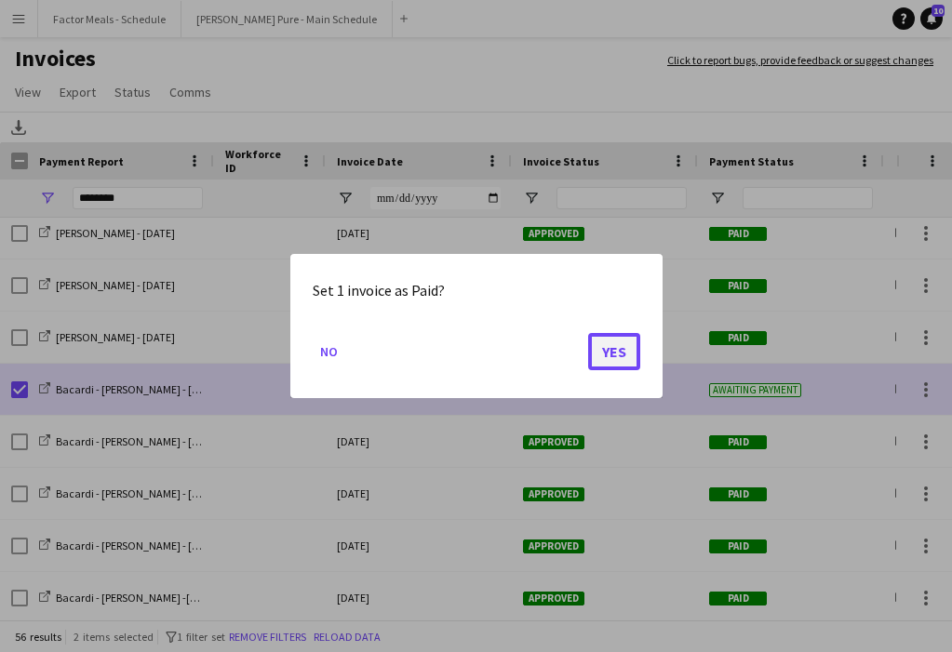
click at [620, 351] on button "Yes" at bounding box center [614, 351] width 52 height 37
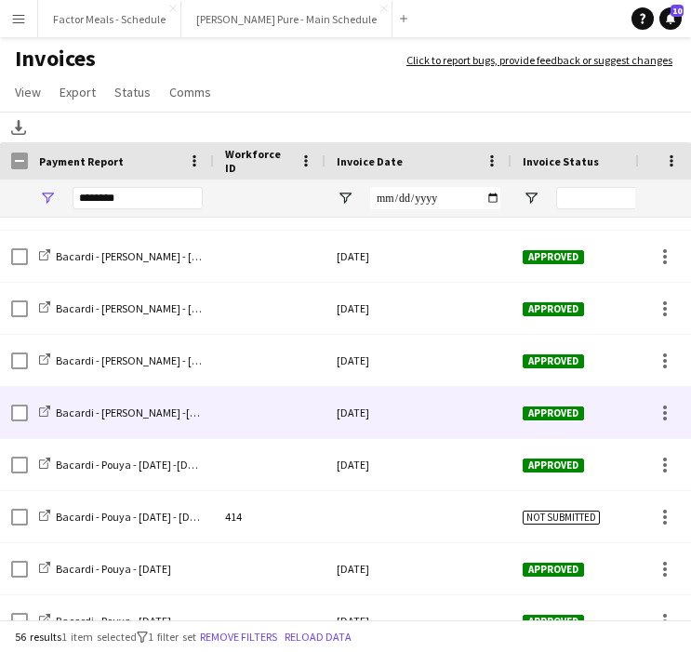
scroll to position [1081, 0]
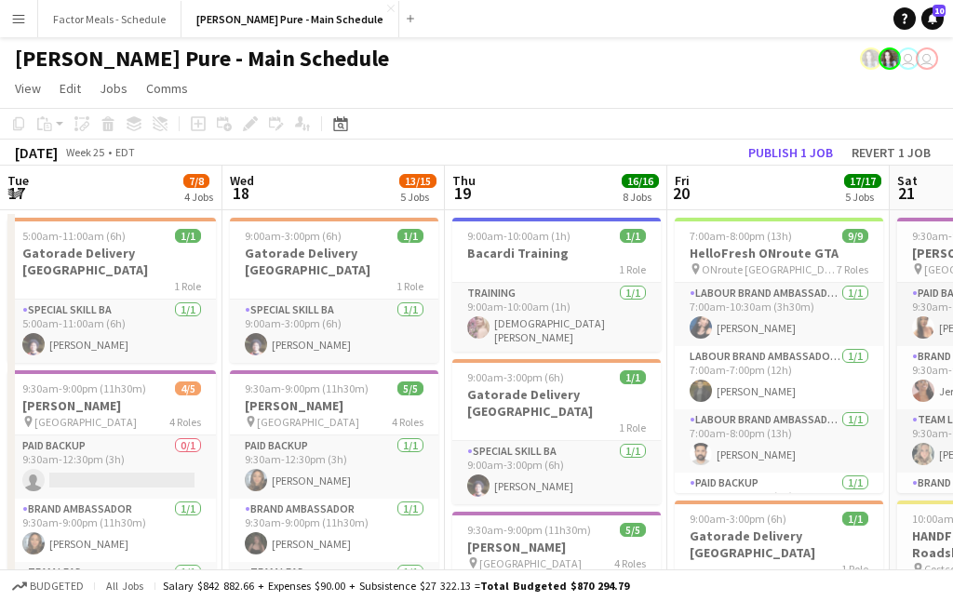
scroll to position [0, 546]
